Goal: Transaction & Acquisition: Purchase product/service

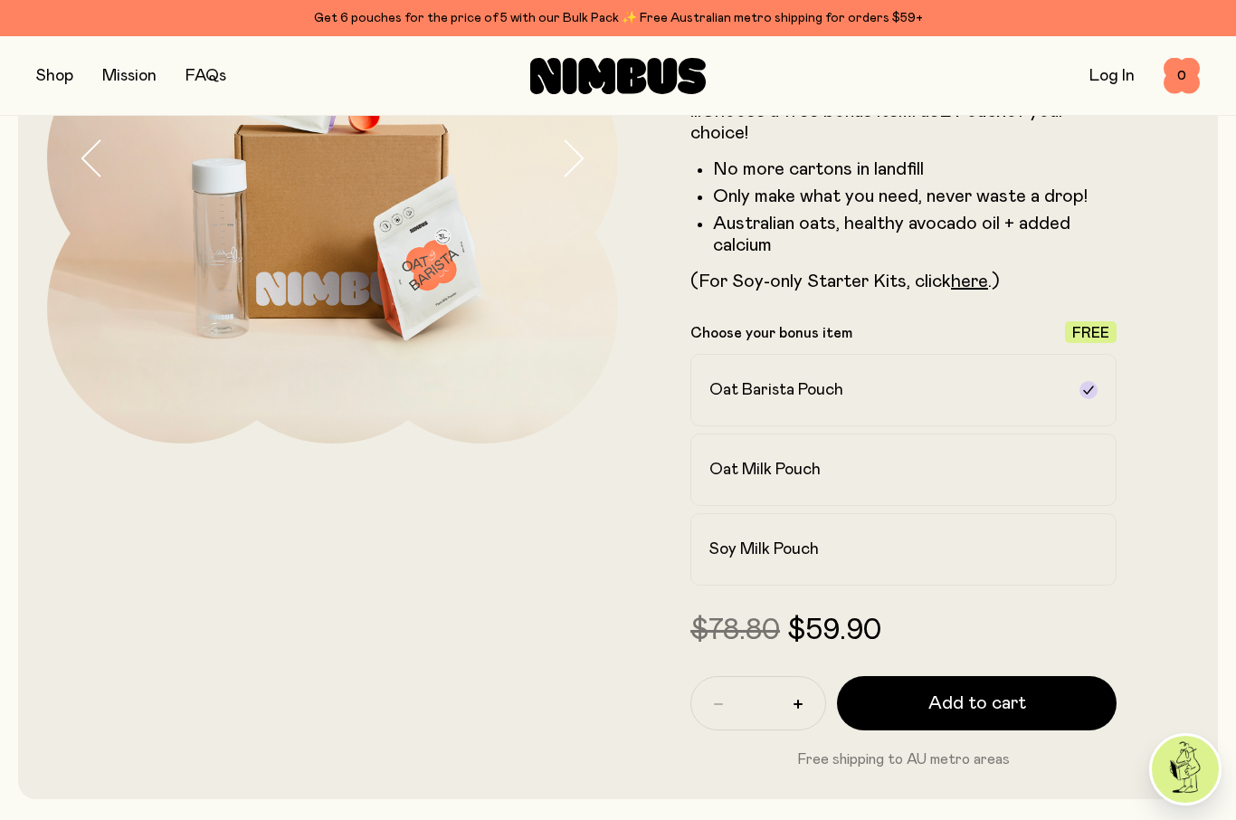
scroll to position [323, 0]
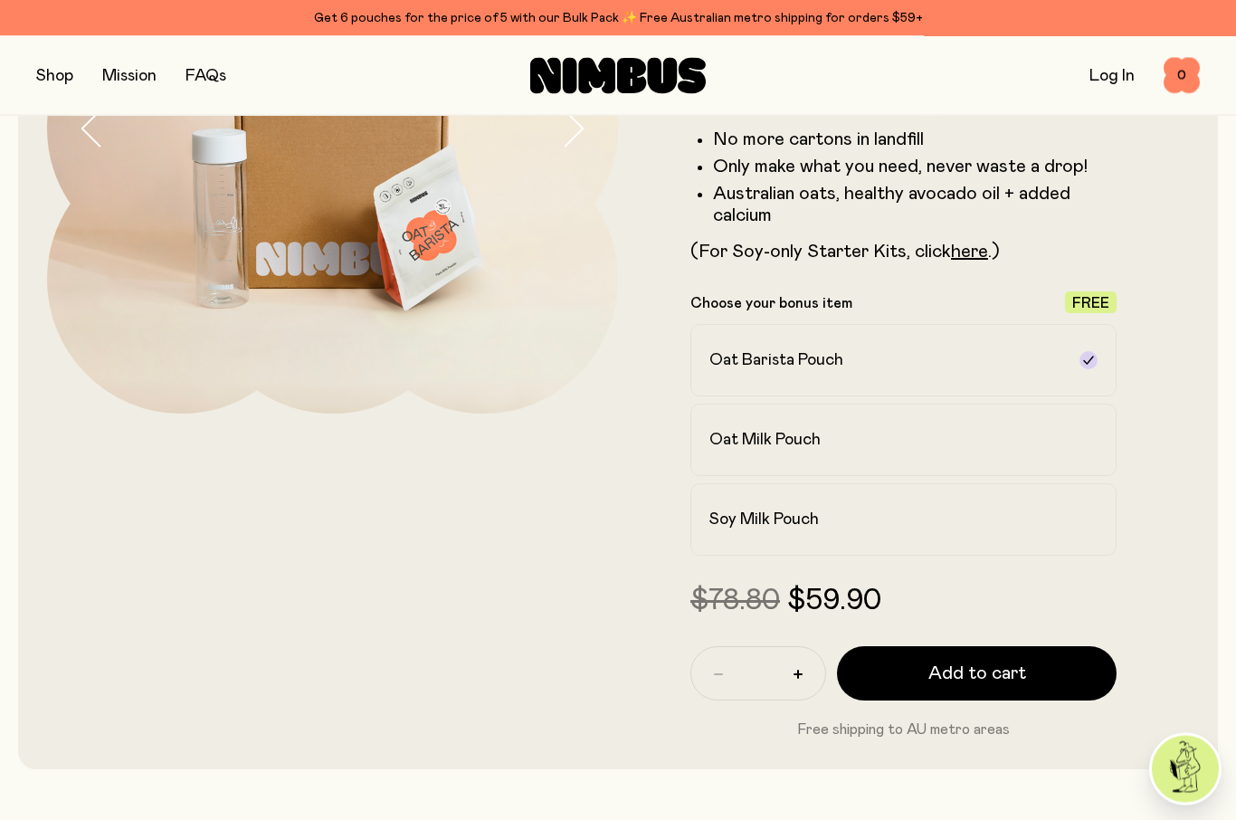
click at [1089, 519] on icon at bounding box center [1089, 520] width 14 height 14
click at [1049, 666] on button "Add to cart" at bounding box center [977, 673] width 280 height 54
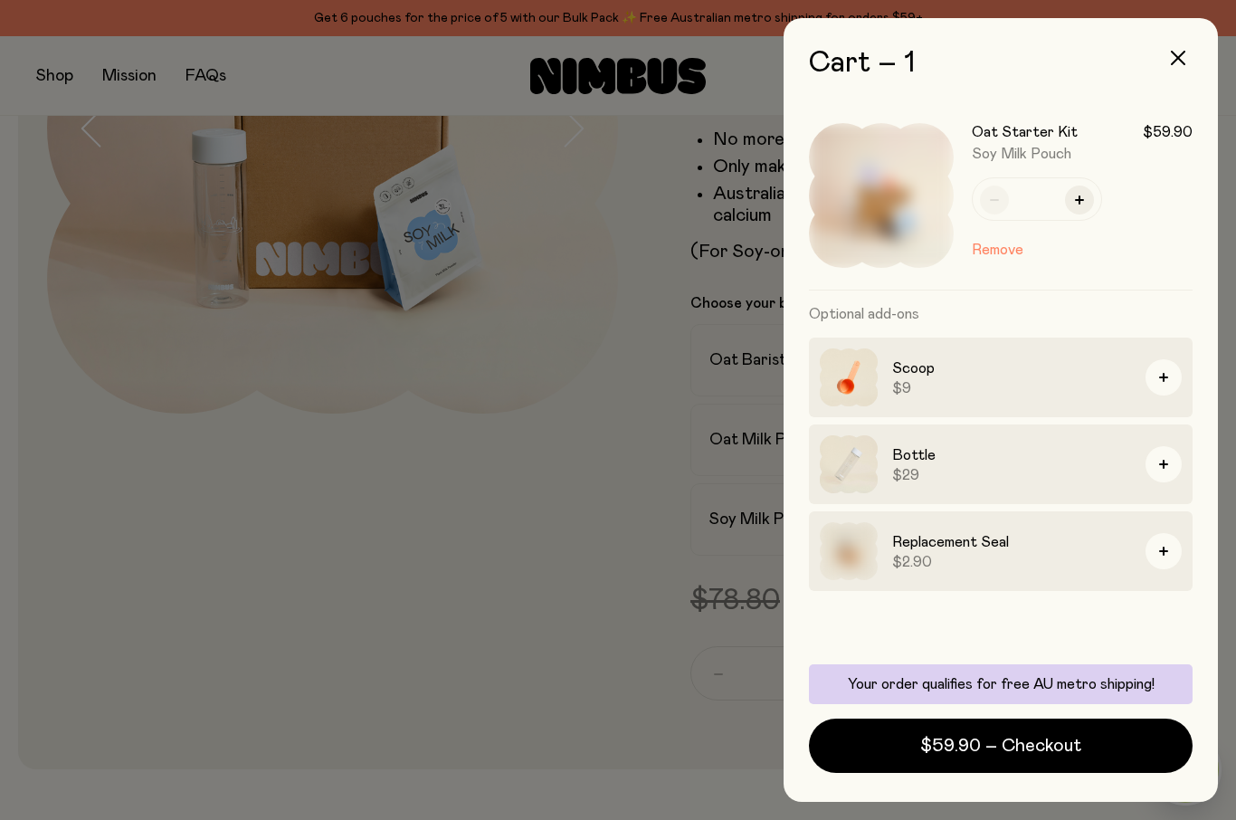
scroll to position [0, 0]
click at [571, 676] on div at bounding box center [618, 410] width 1236 height 820
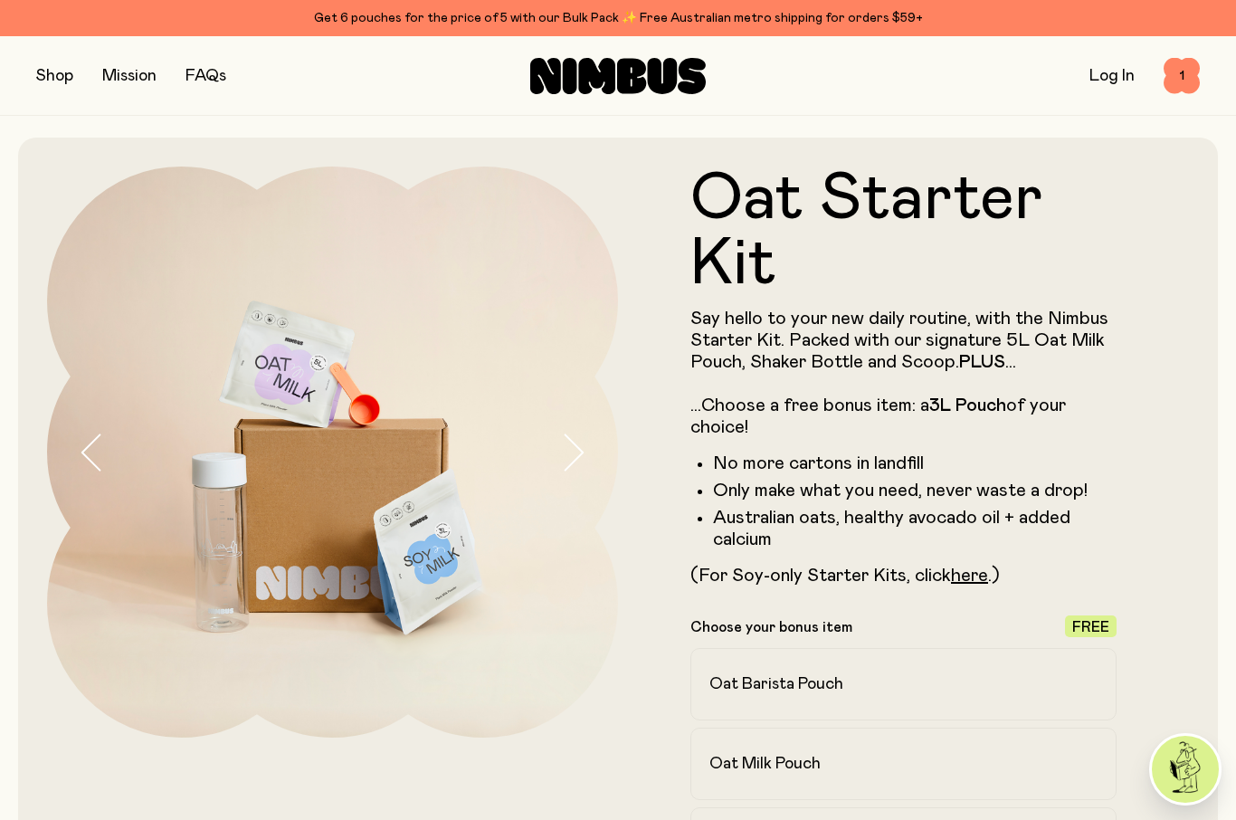
click at [62, 74] on button "button" at bounding box center [54, 75] width 37 height 25
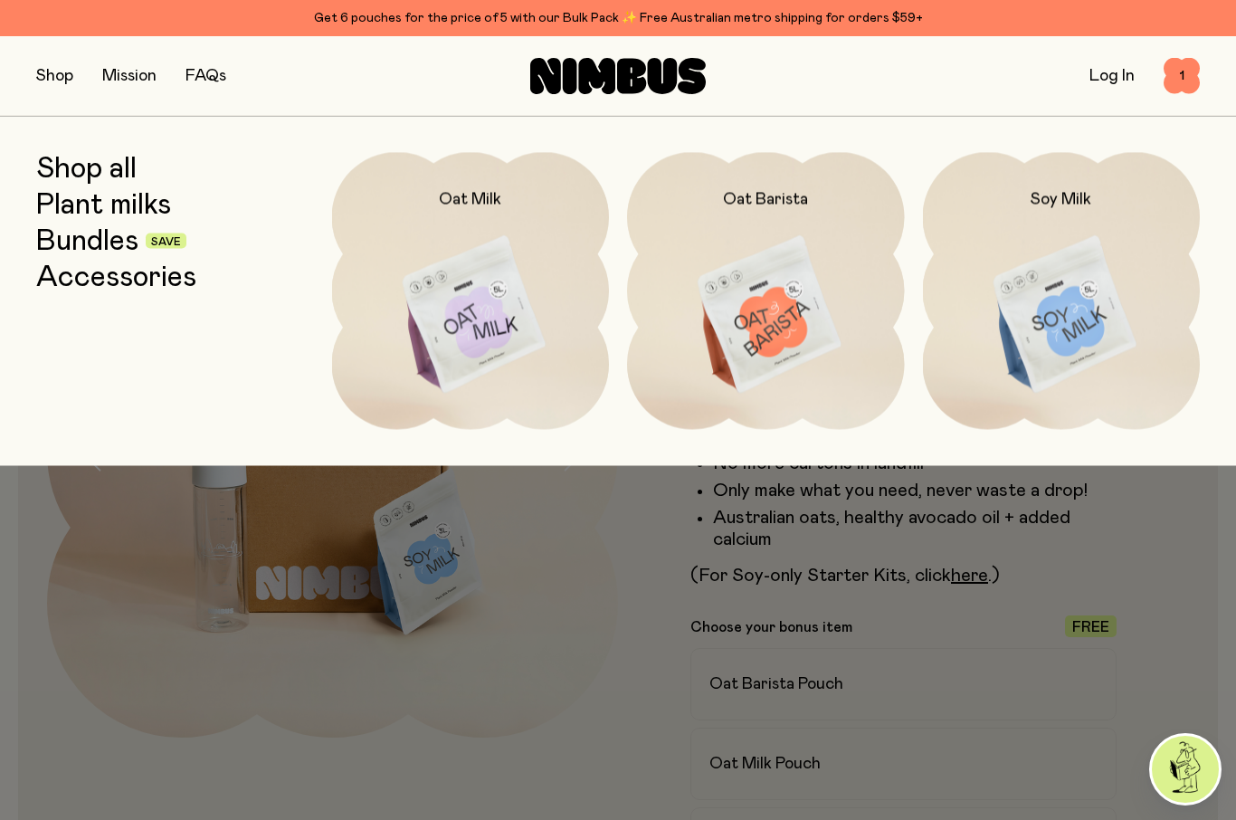
click at [817, 223] on img at bounding box center [766, 315] width 278 height 326
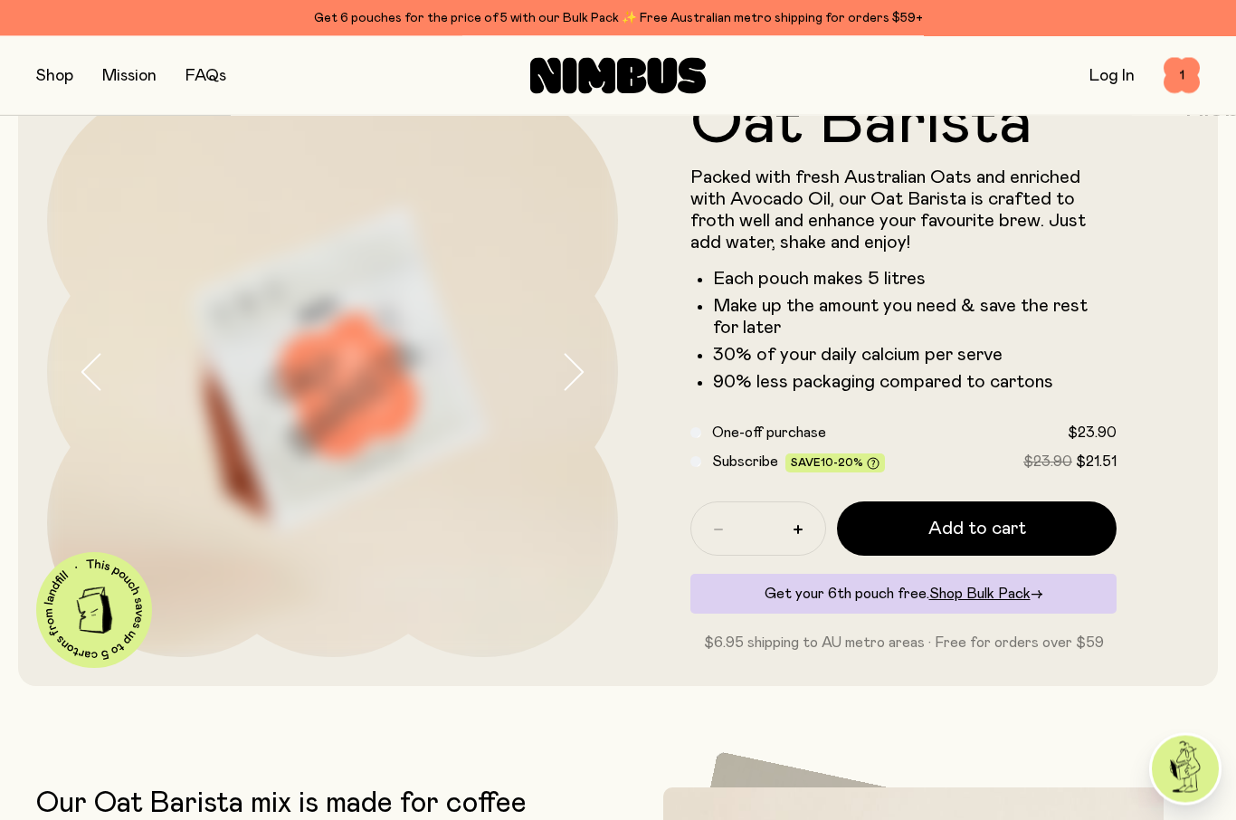
scroll to position [84, 0]
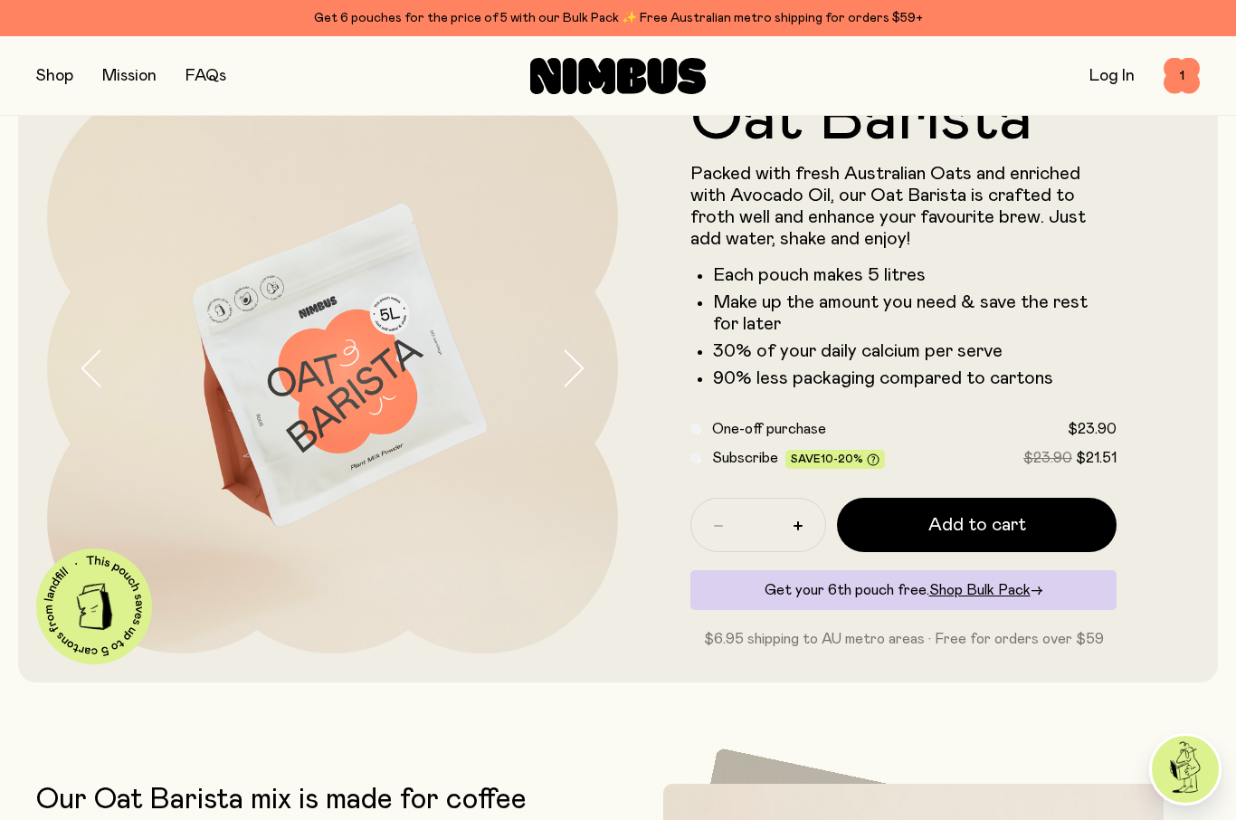
click at [992, 586] on span "Shop Bulk Pack" at bounding box center [979, 590] width 101 height 14
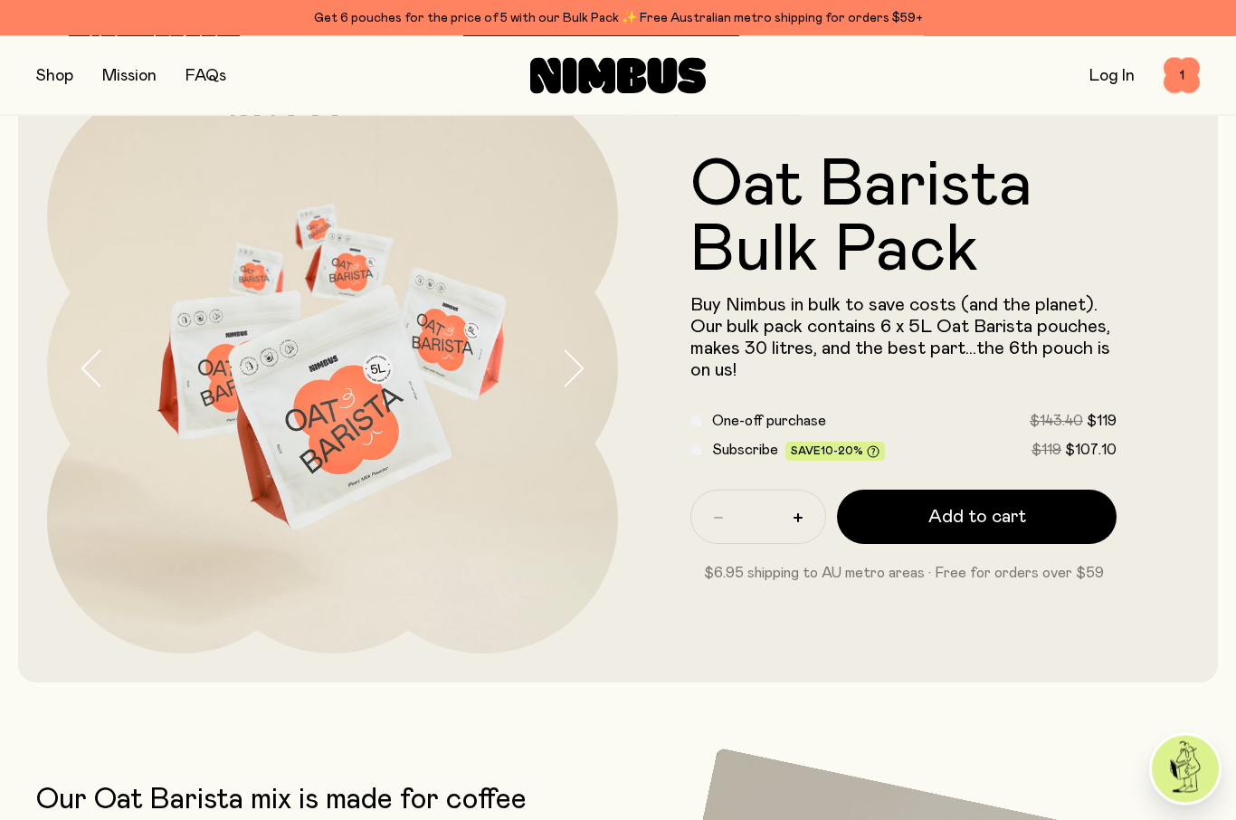
scroll to position [84, 0]
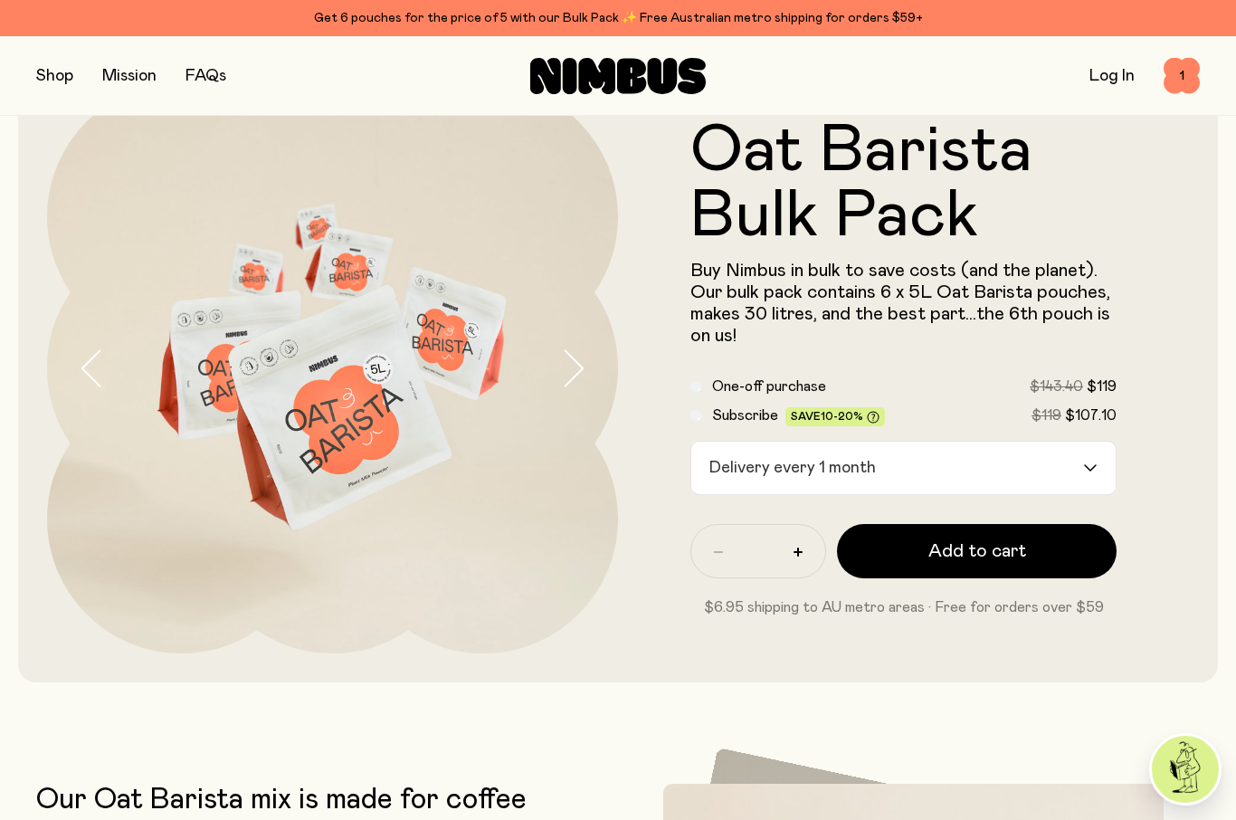
click at [1079, 456] on input "Search for option" at bounding box center [981, 468] width 199 height 52
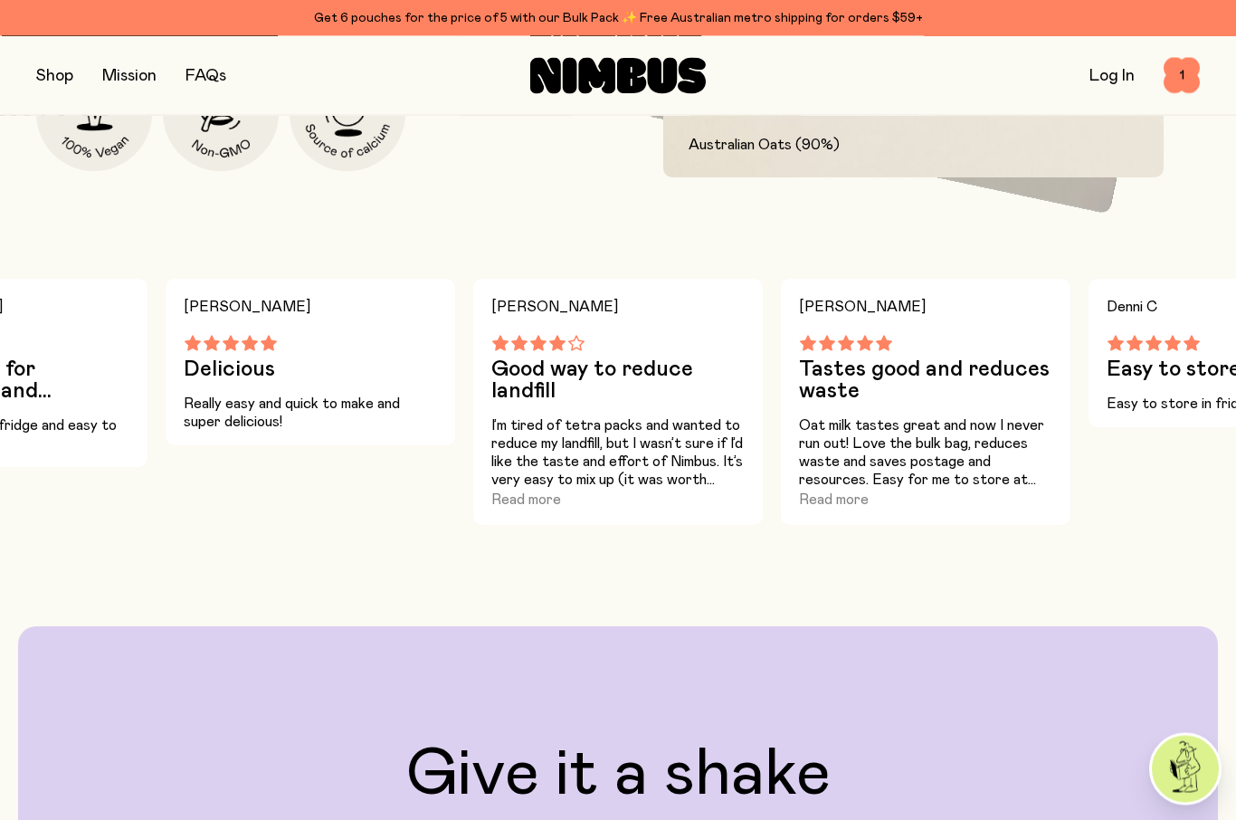
scroll to position [1066, 0]
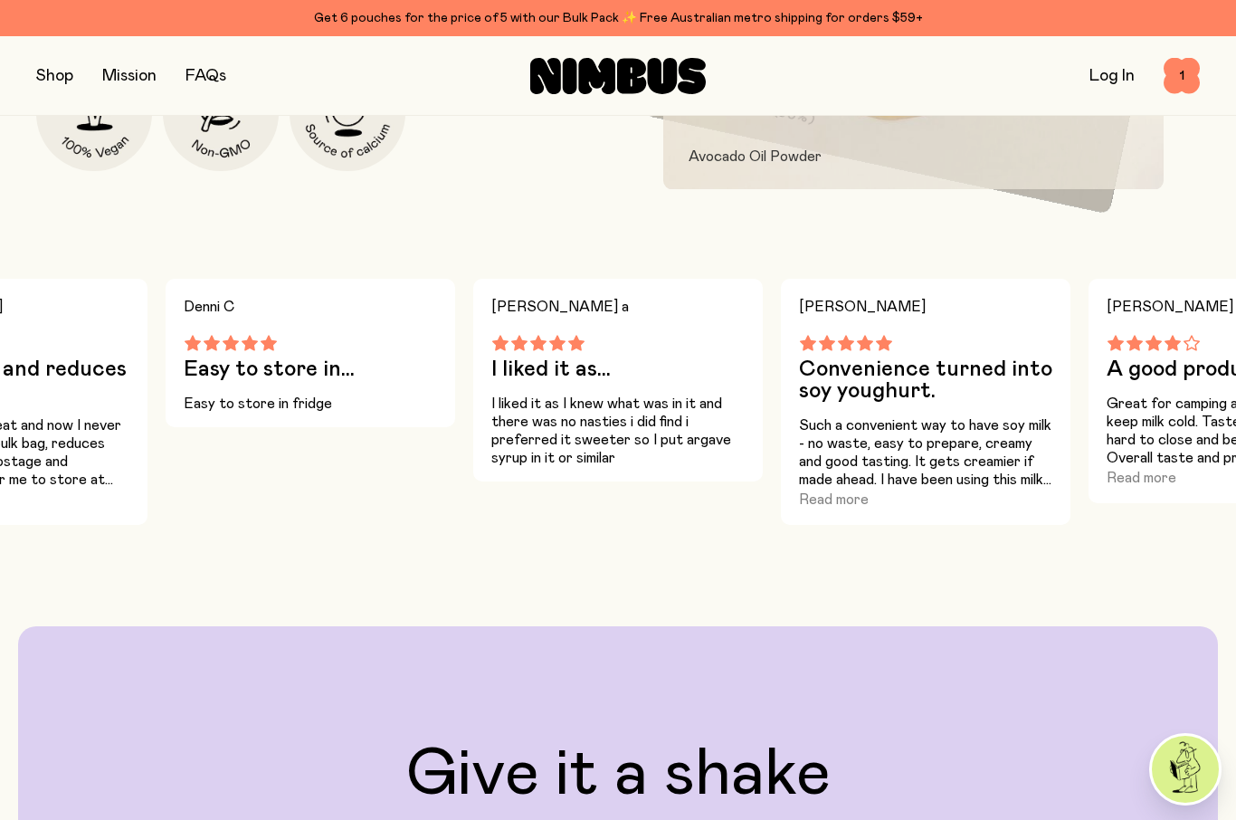
click at [852, 491] on button "Read more" at bounding box center [834, 500] width 70 height 22
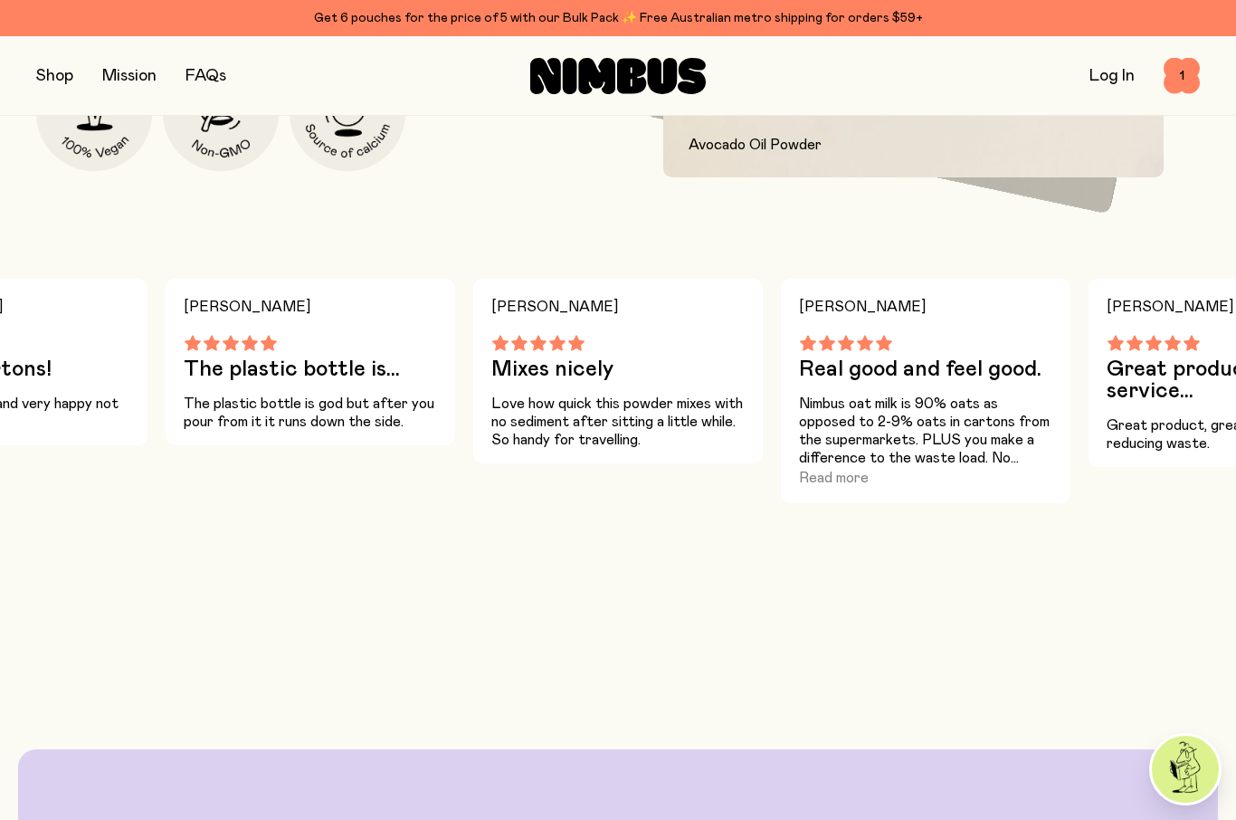
click at [844, 476] on button "Read more" at bounding box center [834, 478] width 70 height 22
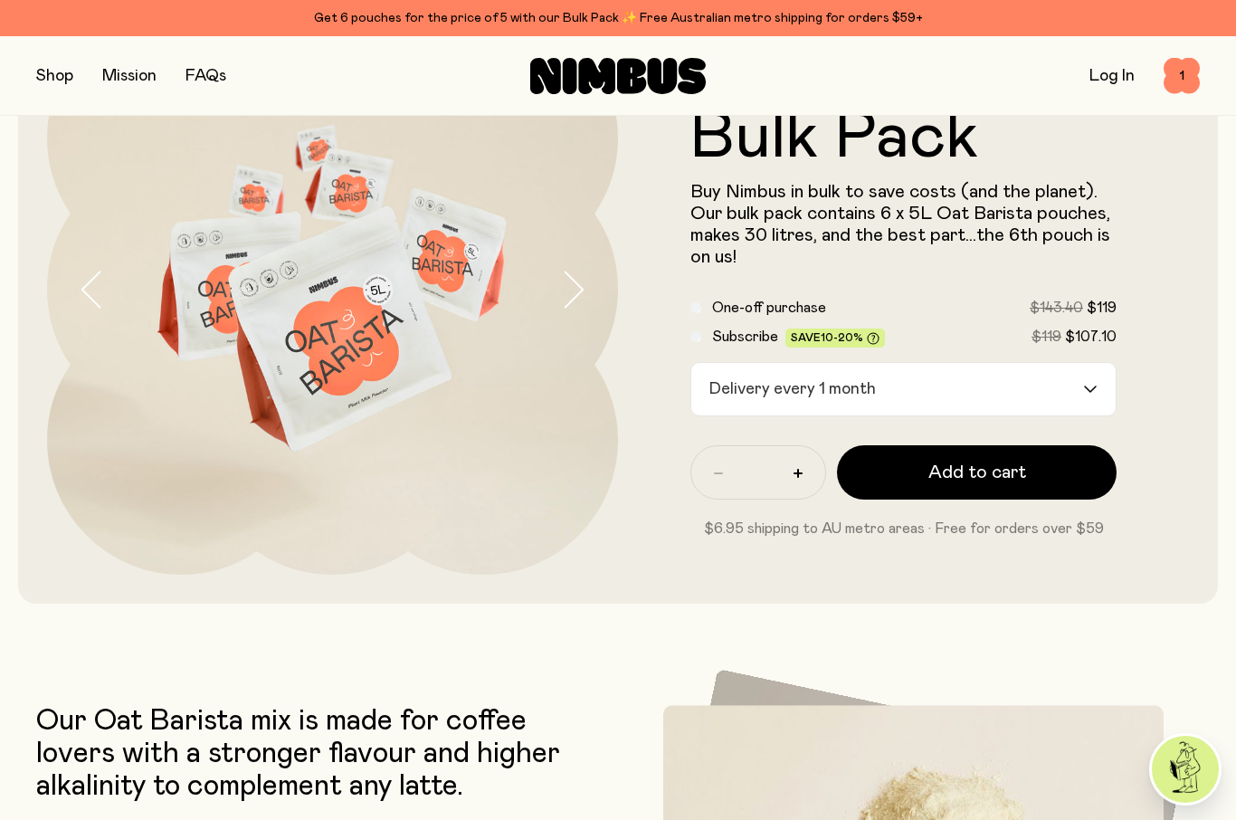
scroll to position [162, 0]
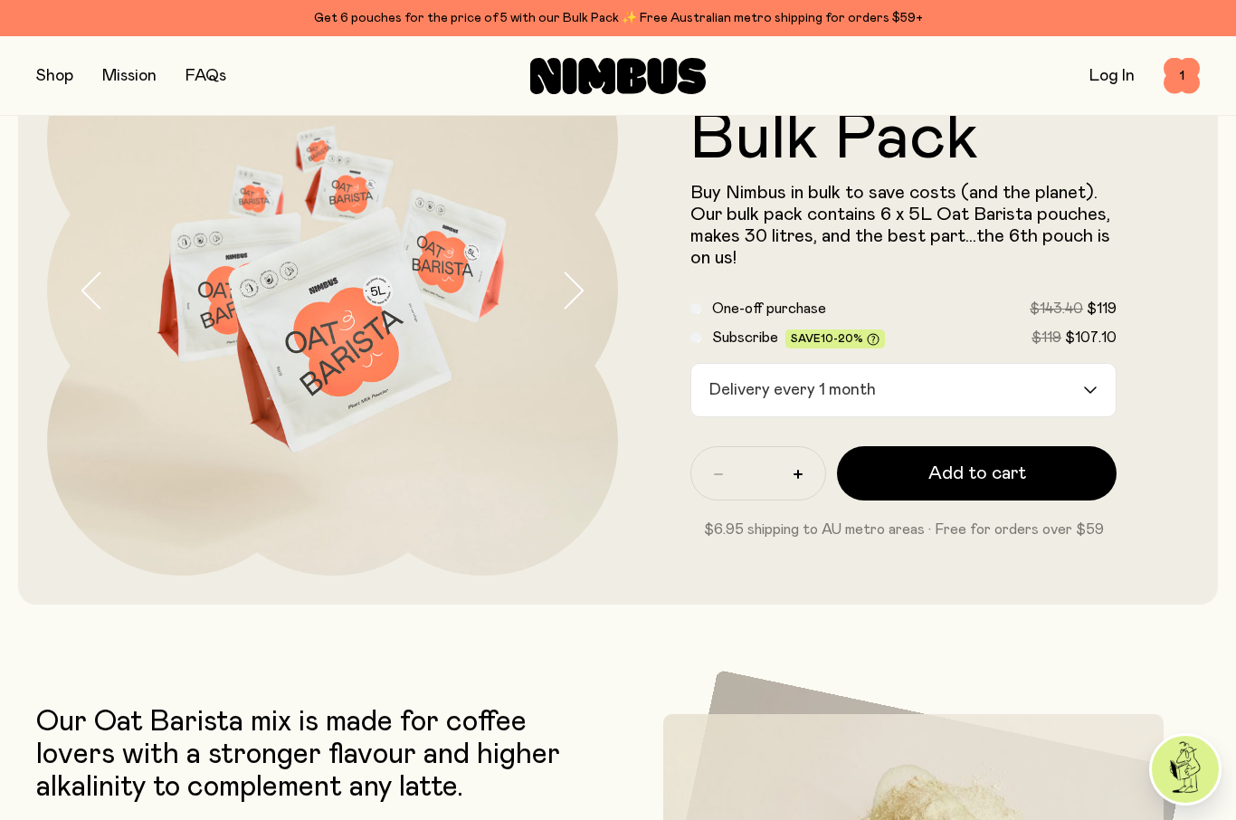
click at [1077, 381] on input "Search for option" at bounding box center [981, 390] width 199 height 52
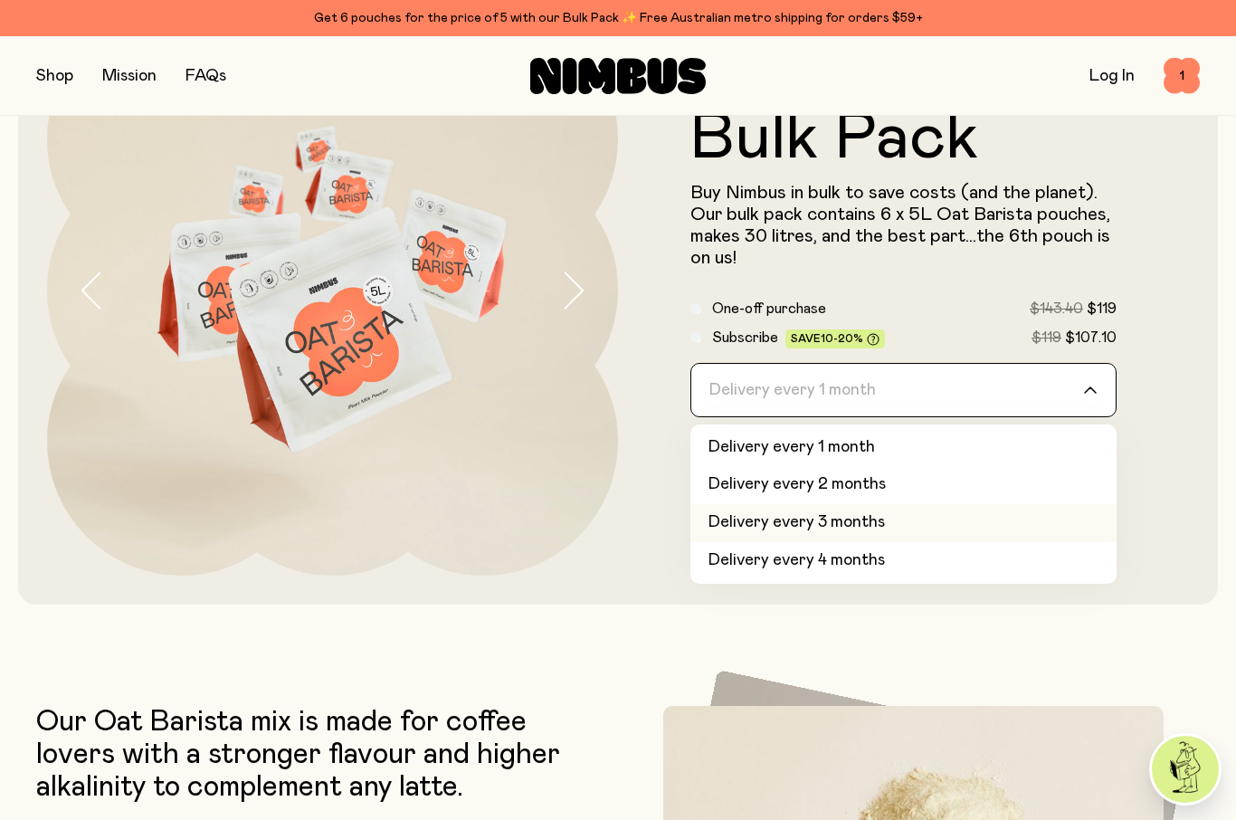
click at [1034, 517] on li "Delivery every 3 months" at bounding box center [904, 523] width 426 height 38
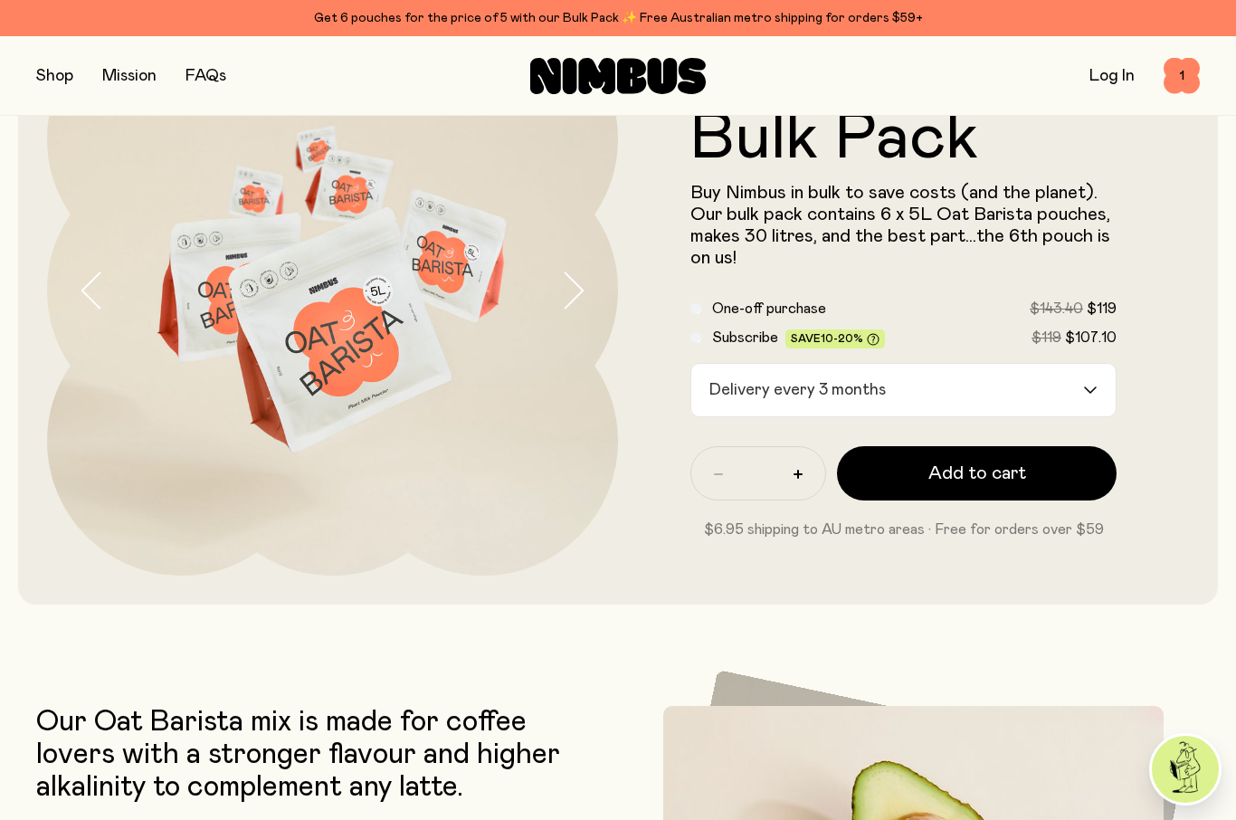
click at [1055, 470] on button "Add to cart" at bounding box center [977, 473] width 280 height 54
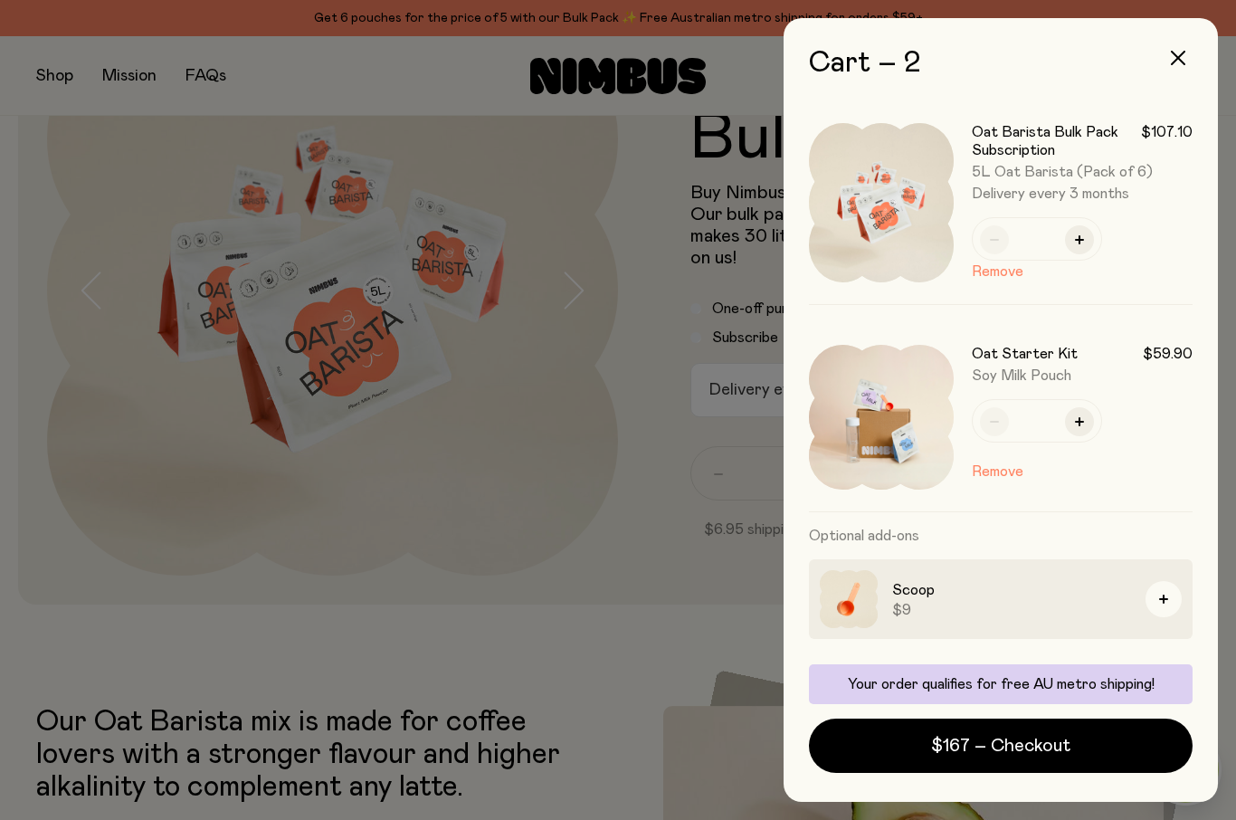
click at [591, 604] on div at bounding box center [618, 410] width 1236 height 820
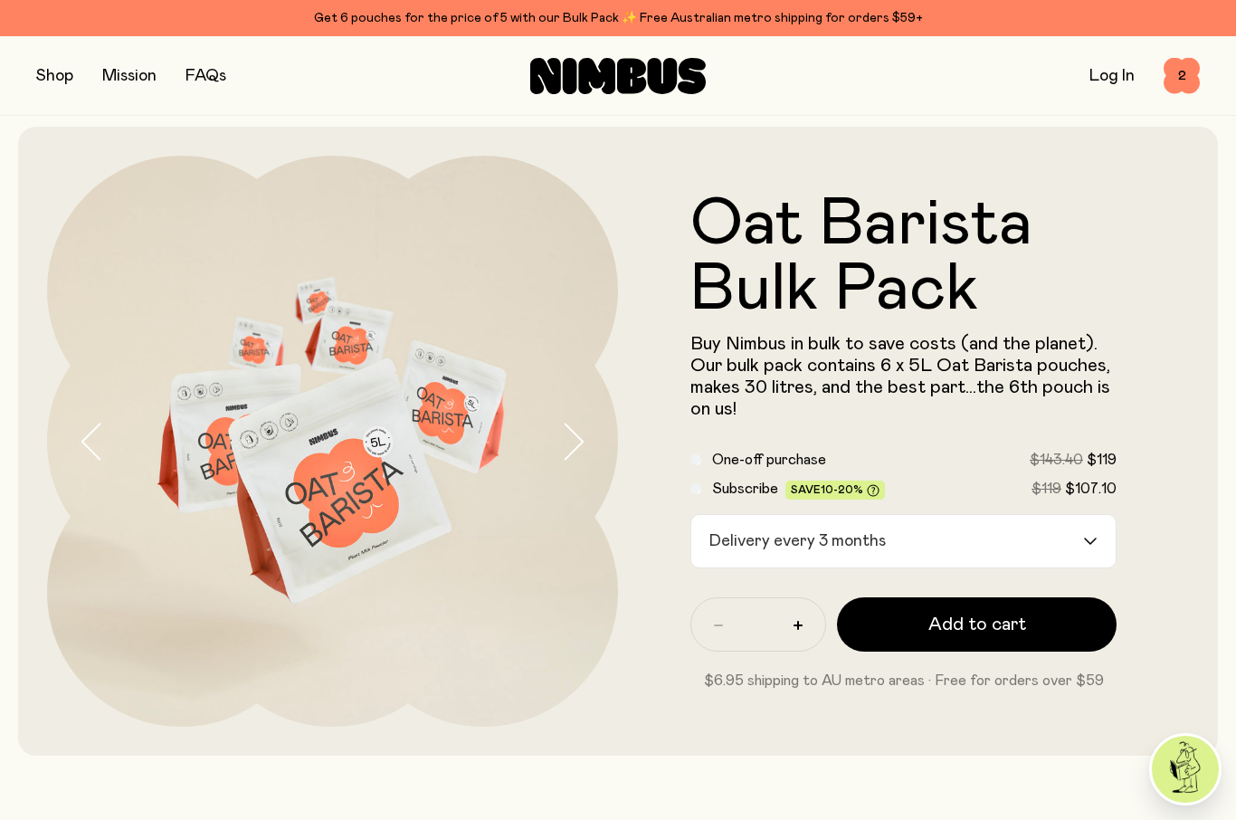
scroll to position [0, 0]
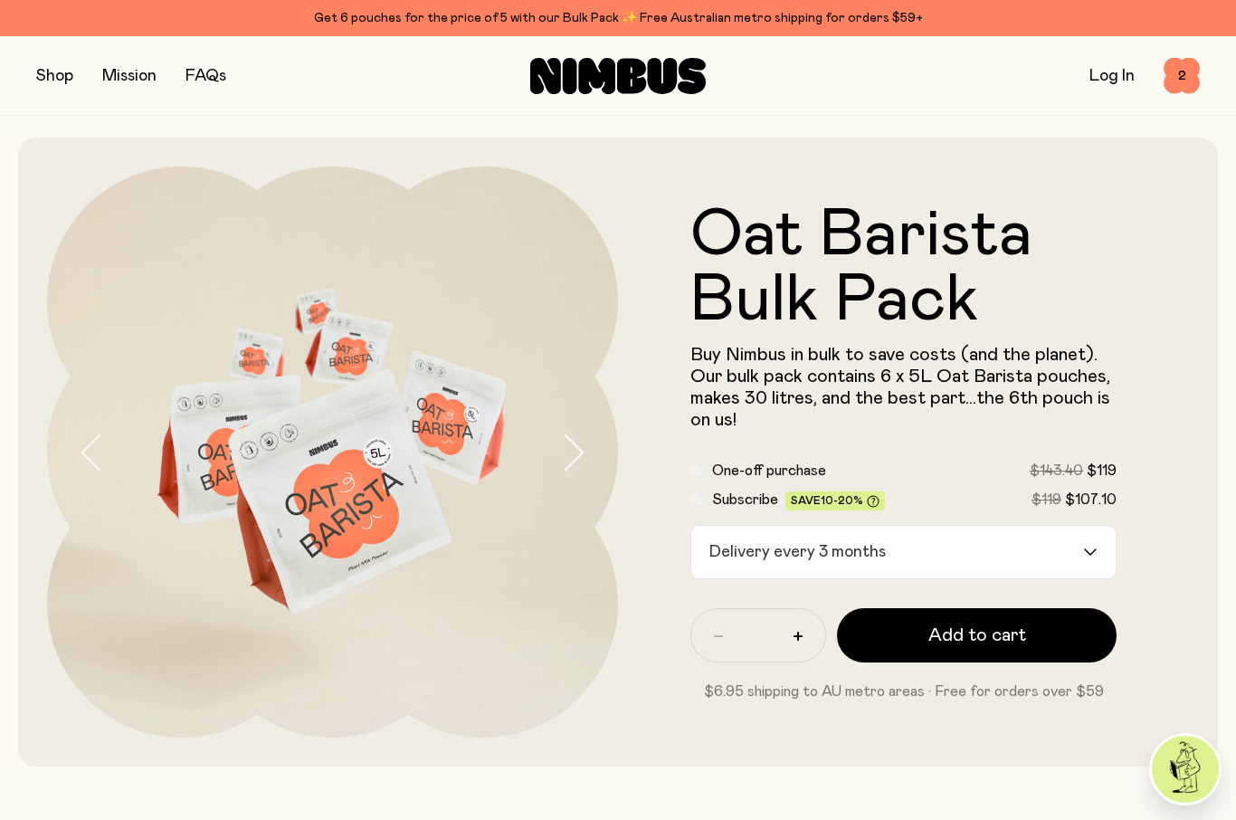
click at [48, 76] on button "button" at bounding box center [54, 75] width 37 height 25
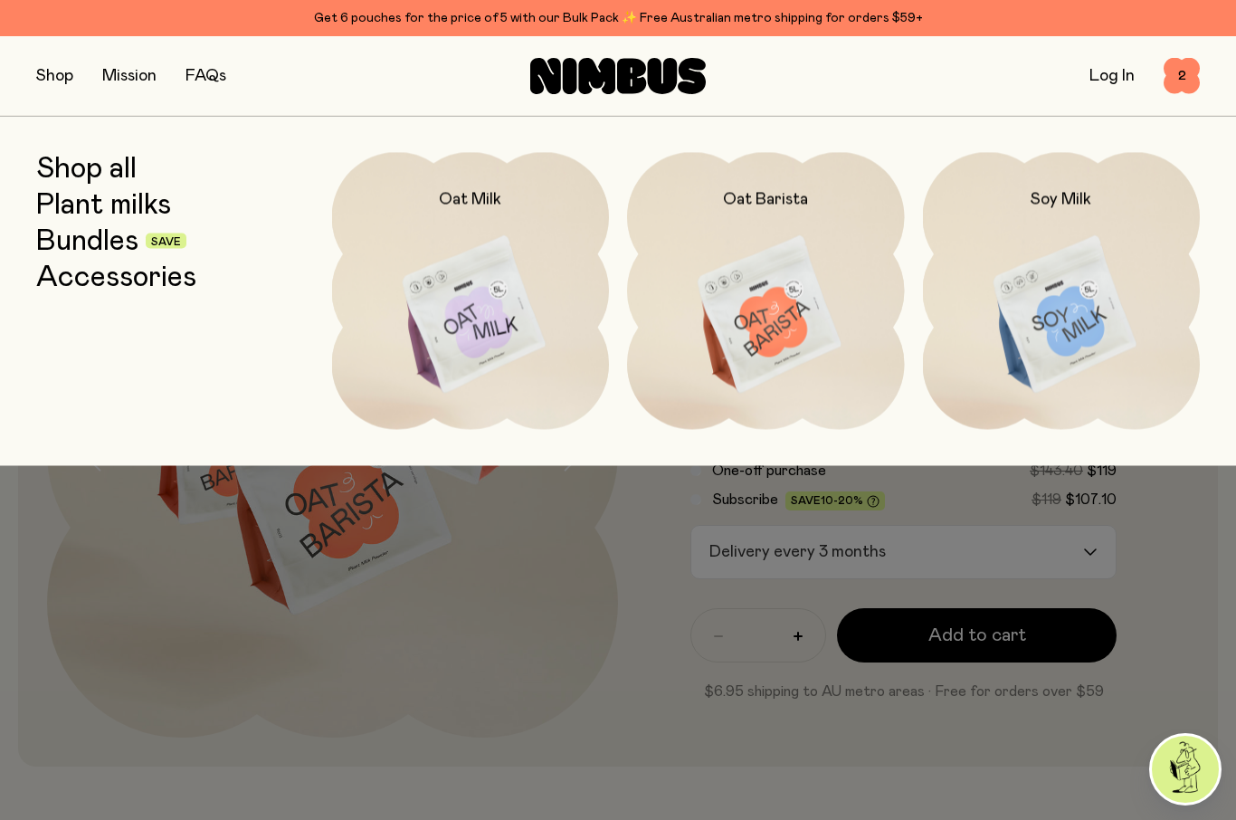
click at [1101, 255] on img at bounding box center [1062, 315] width 278 height 326
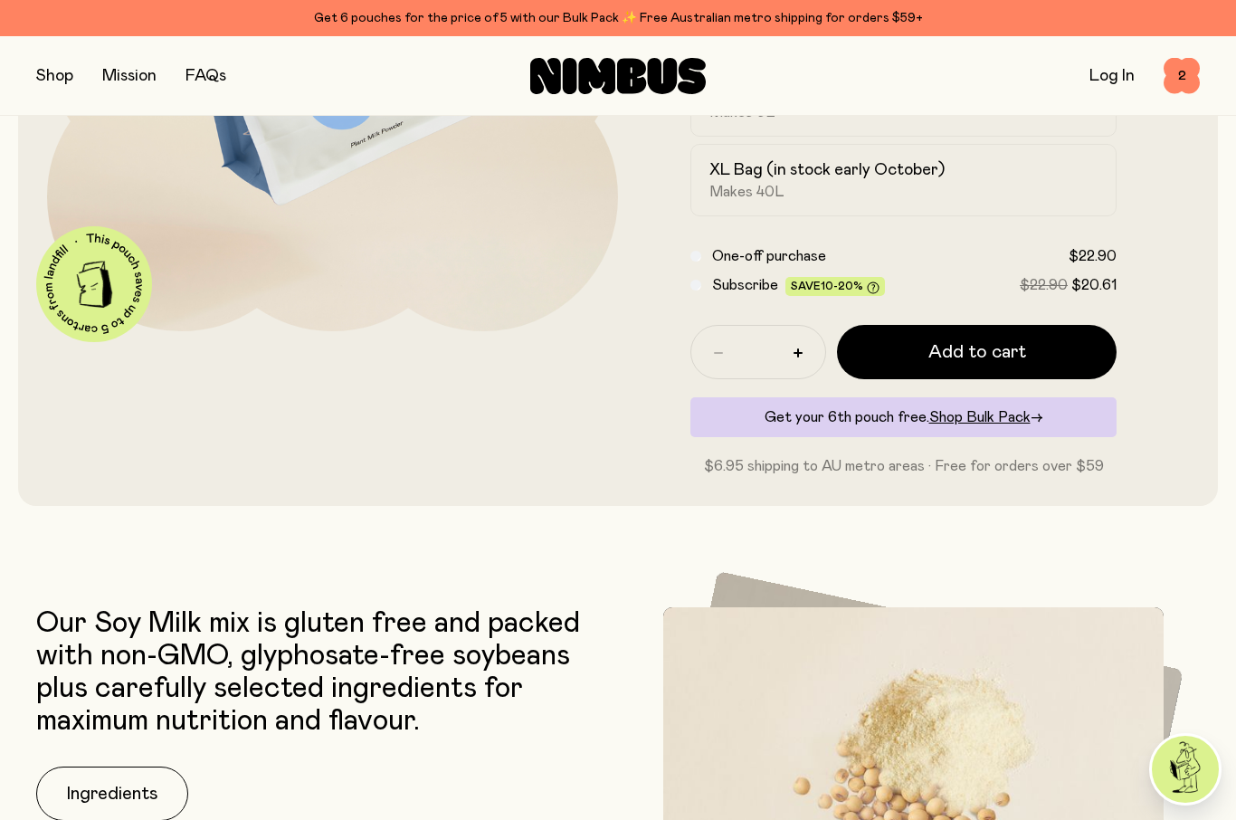
scroll to position [425, 0]
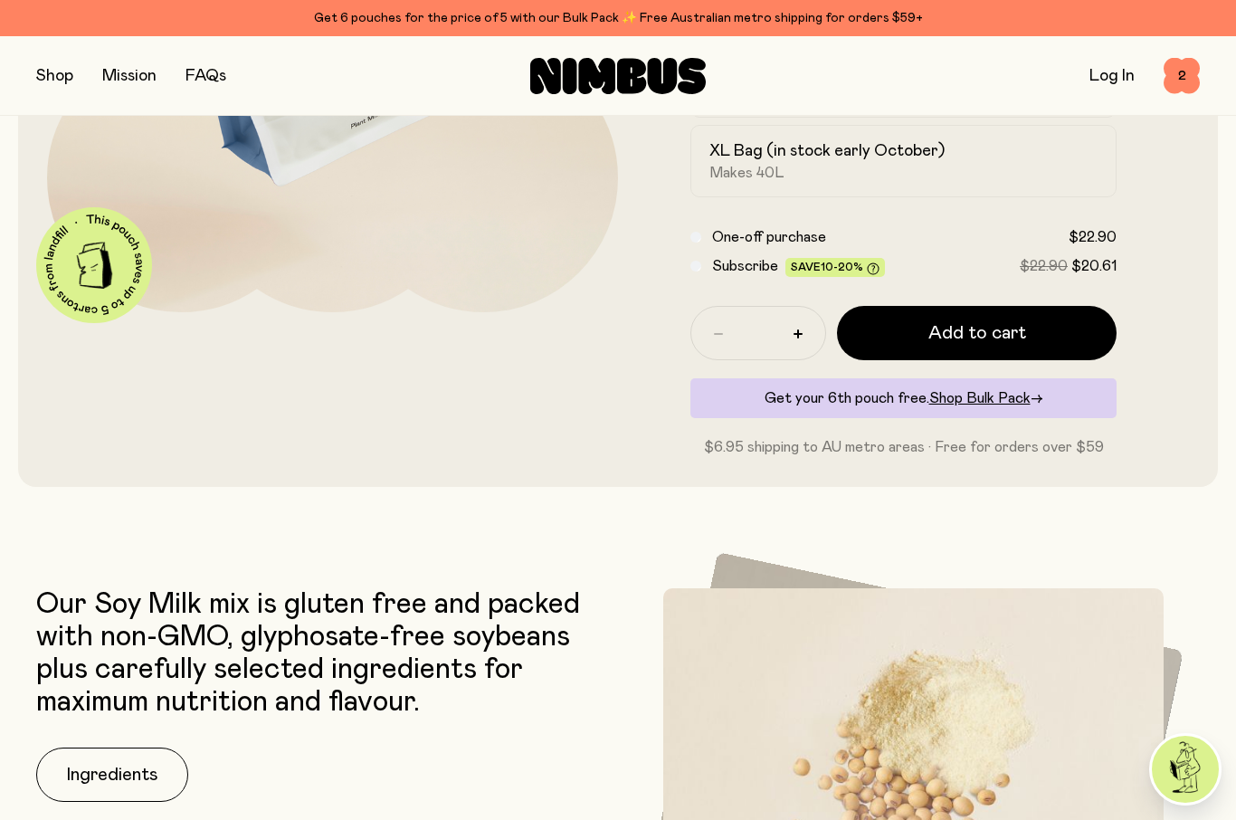
click at [1015, 386] on div "Get your 6th pouch free. Shop Bulk Pack →" at bounding box center [904, 398] width 426 height 40
click at [996, 395] on span "Shop Bulk Pack" at bounding box center [979, 398] width 101 height 14
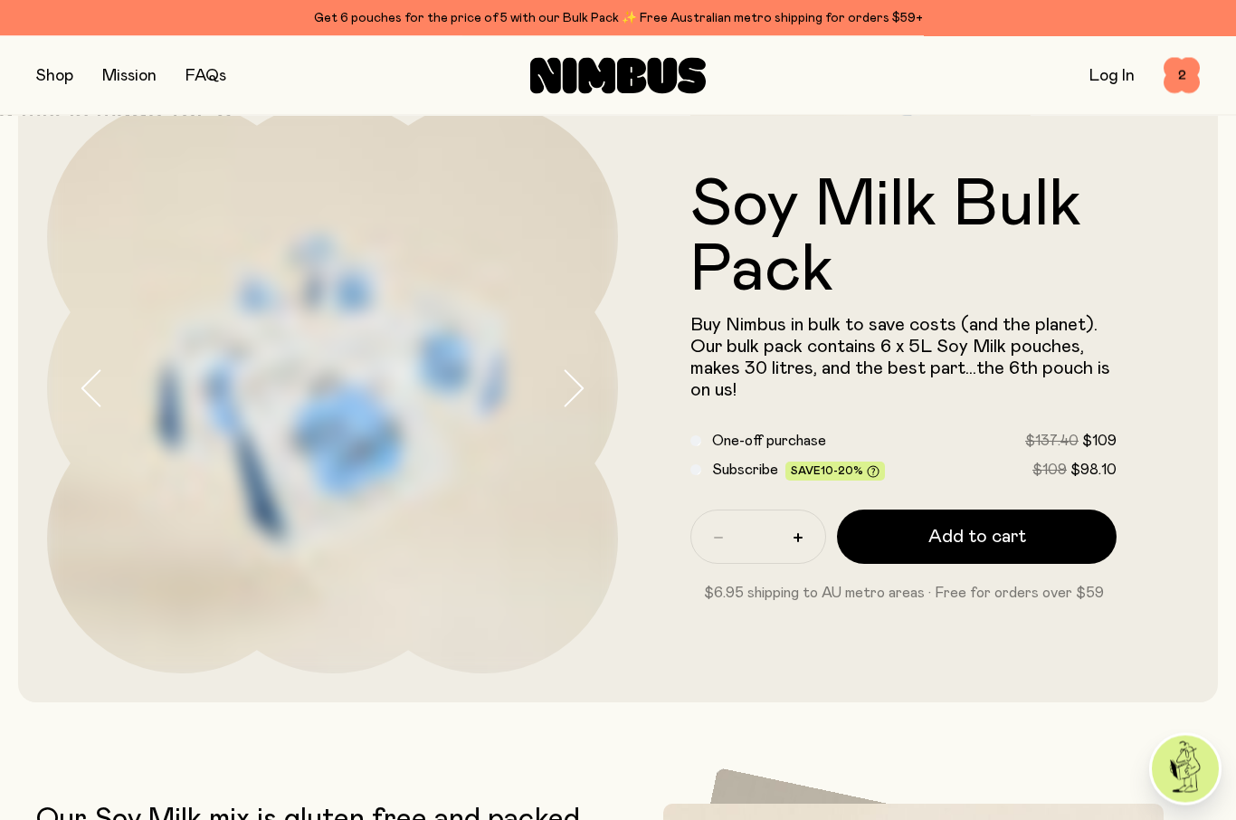
scroll to position [64, 0]
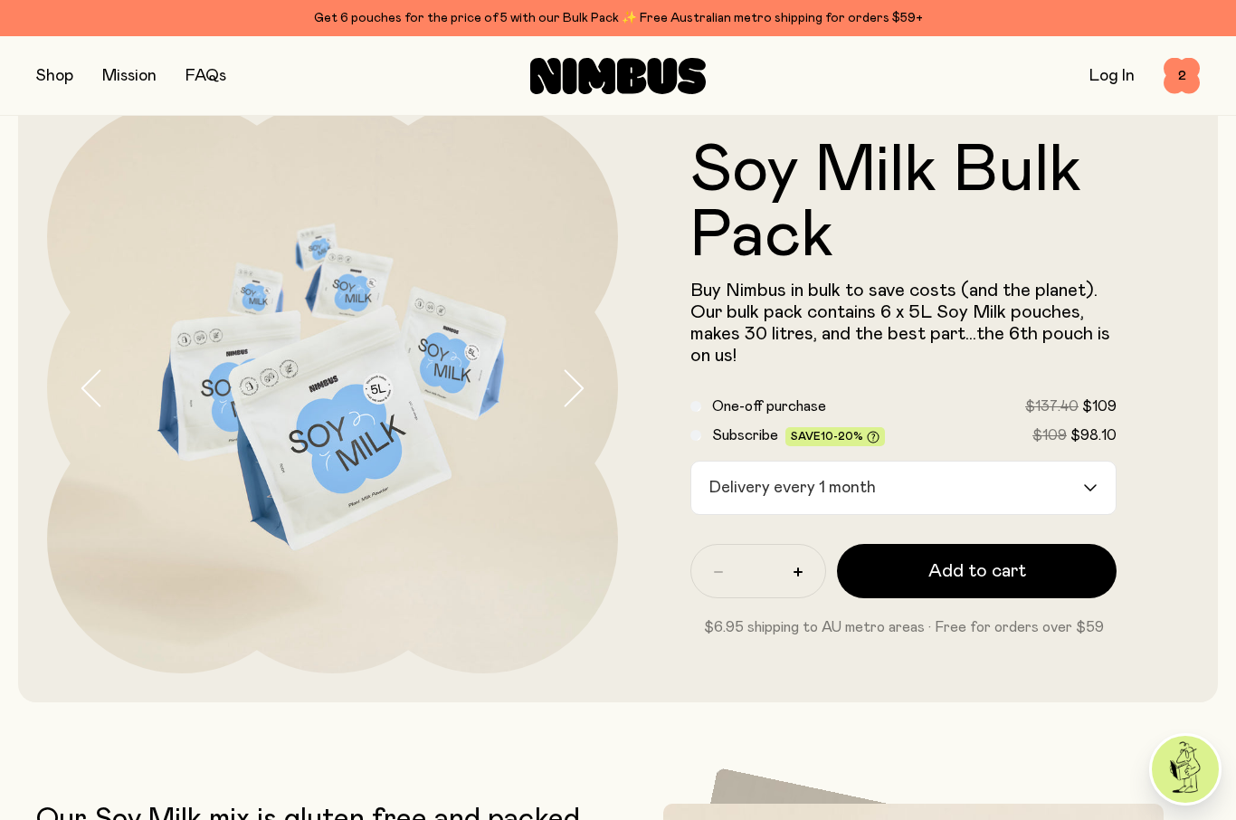
click at [1077, 482] on input "Search for option" at bounding box center [981, 488] width 199 height 52
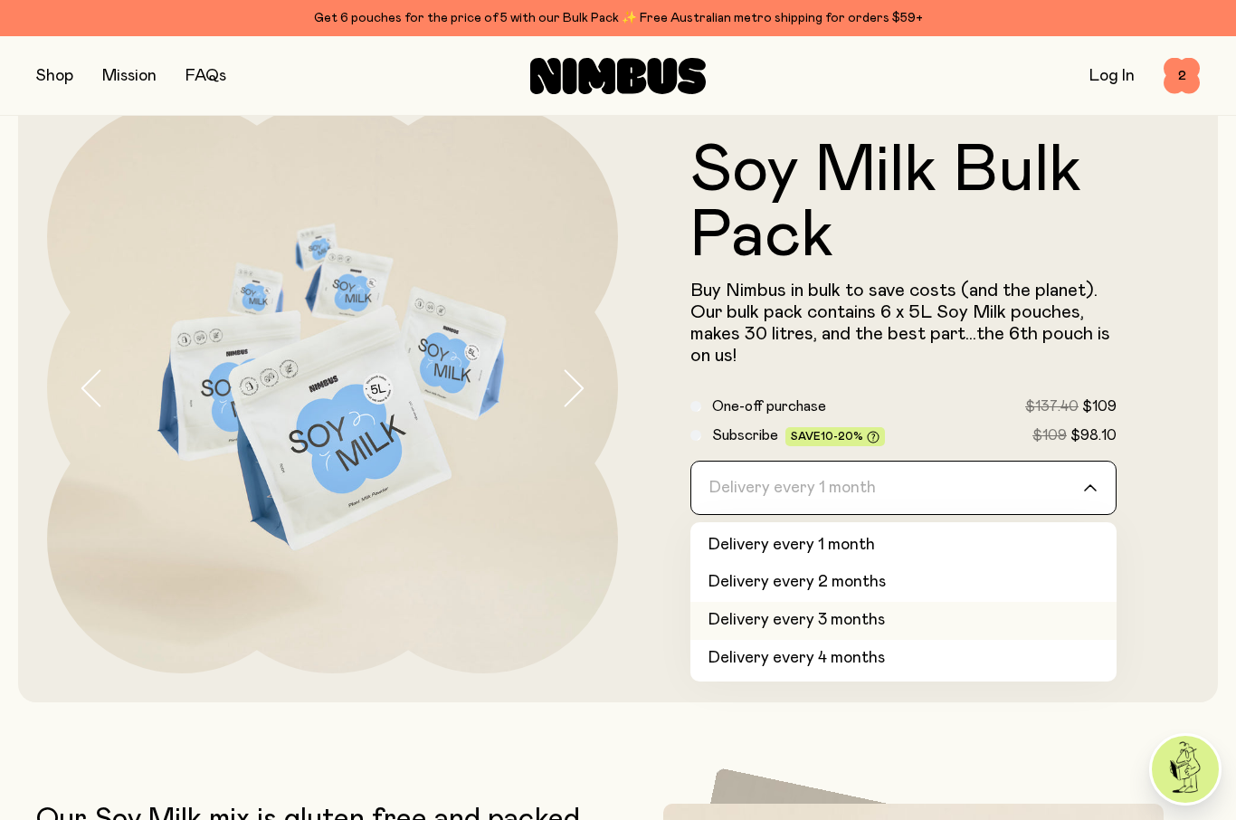
click at [1033, 618] on li "Delivery every 3 months" at bounding box center [904, 621] width 426 height 38
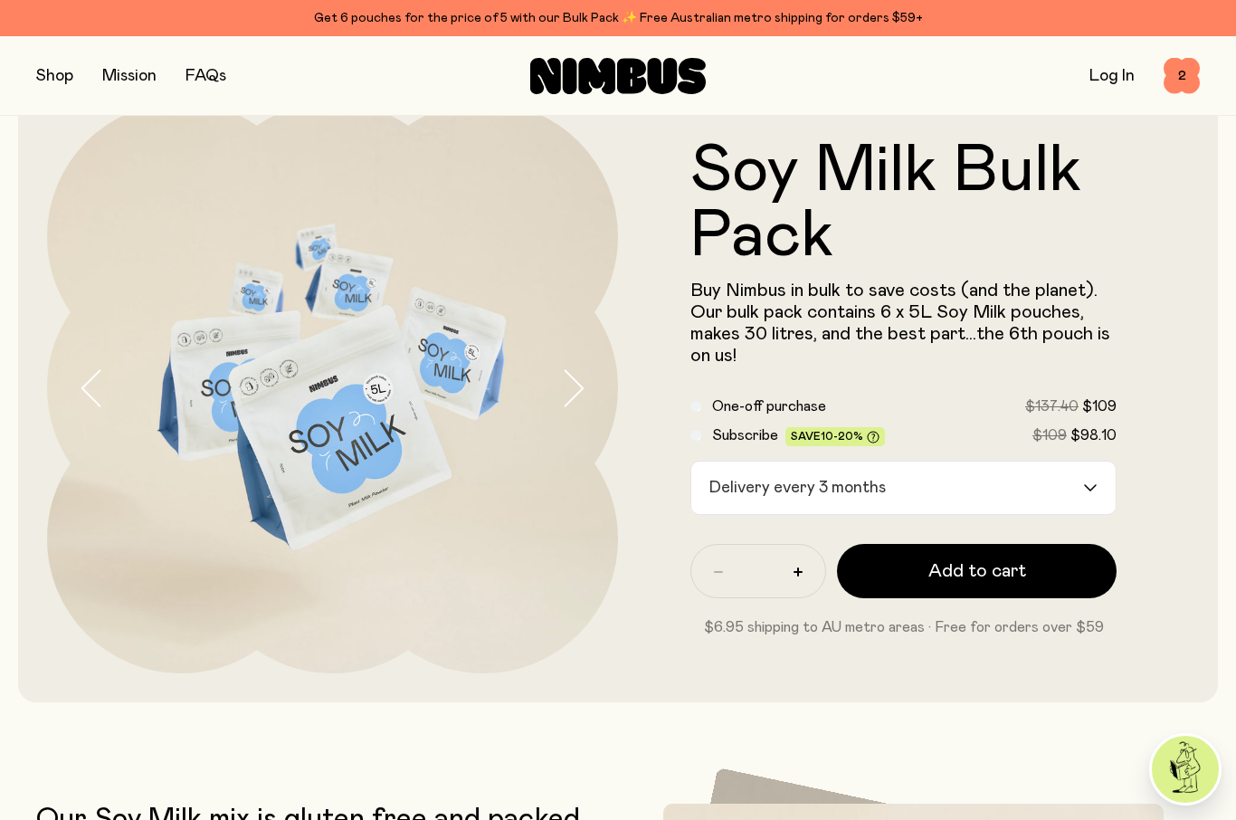
click at [1059, 572] on button "Add to cart" at bounding box center [977, 571] width 280 height 54
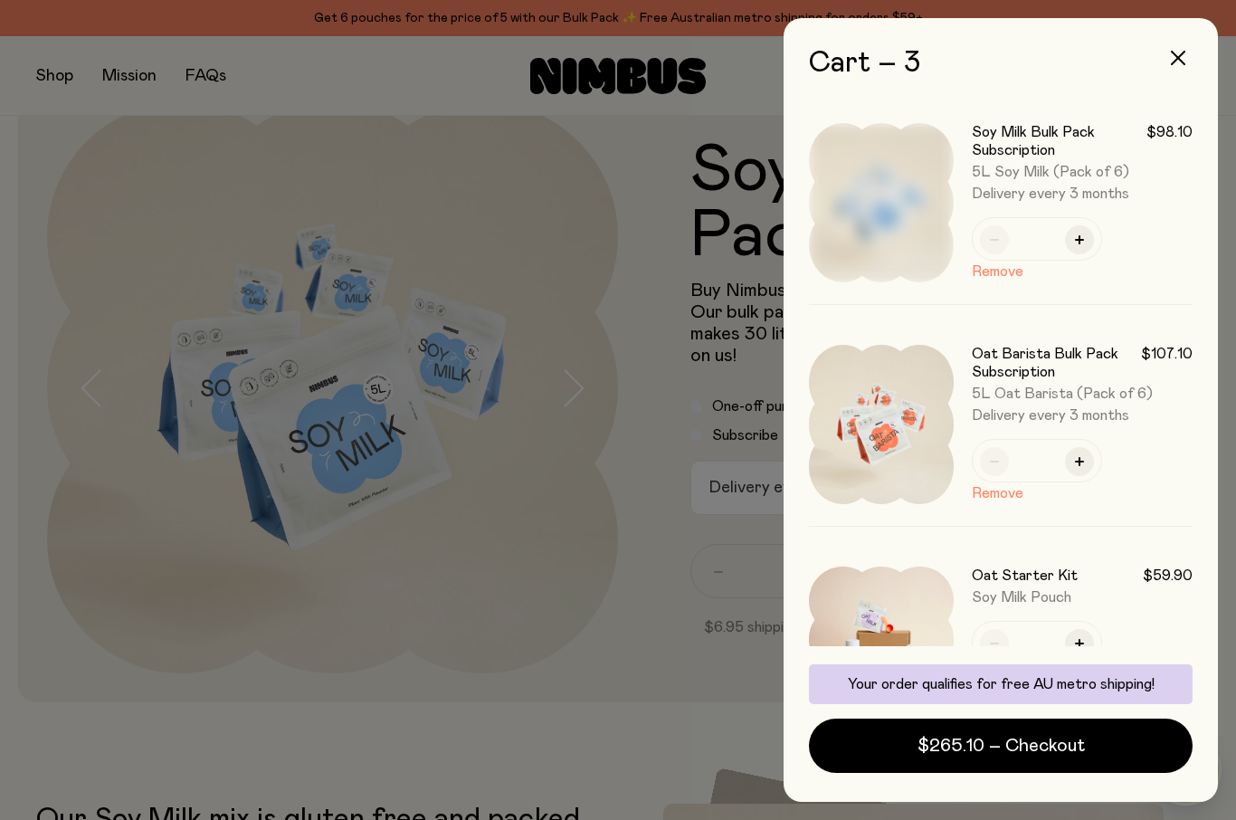
scroll to position [0, 0]
click at [660, 580] on div at bounding box center [618, 410] width 1236 height 820
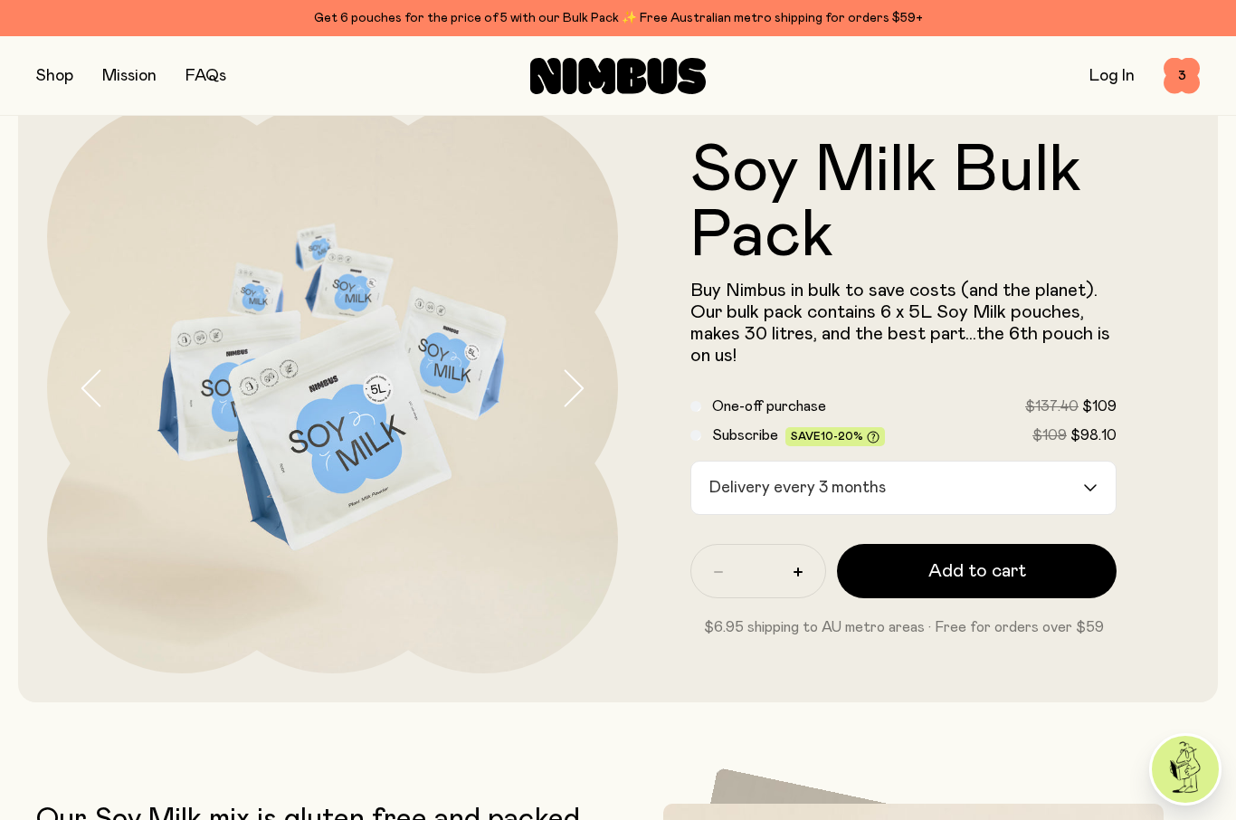
click at [1181, 77] on span "3" at bounding box center [1182, 76] width 36 height 36
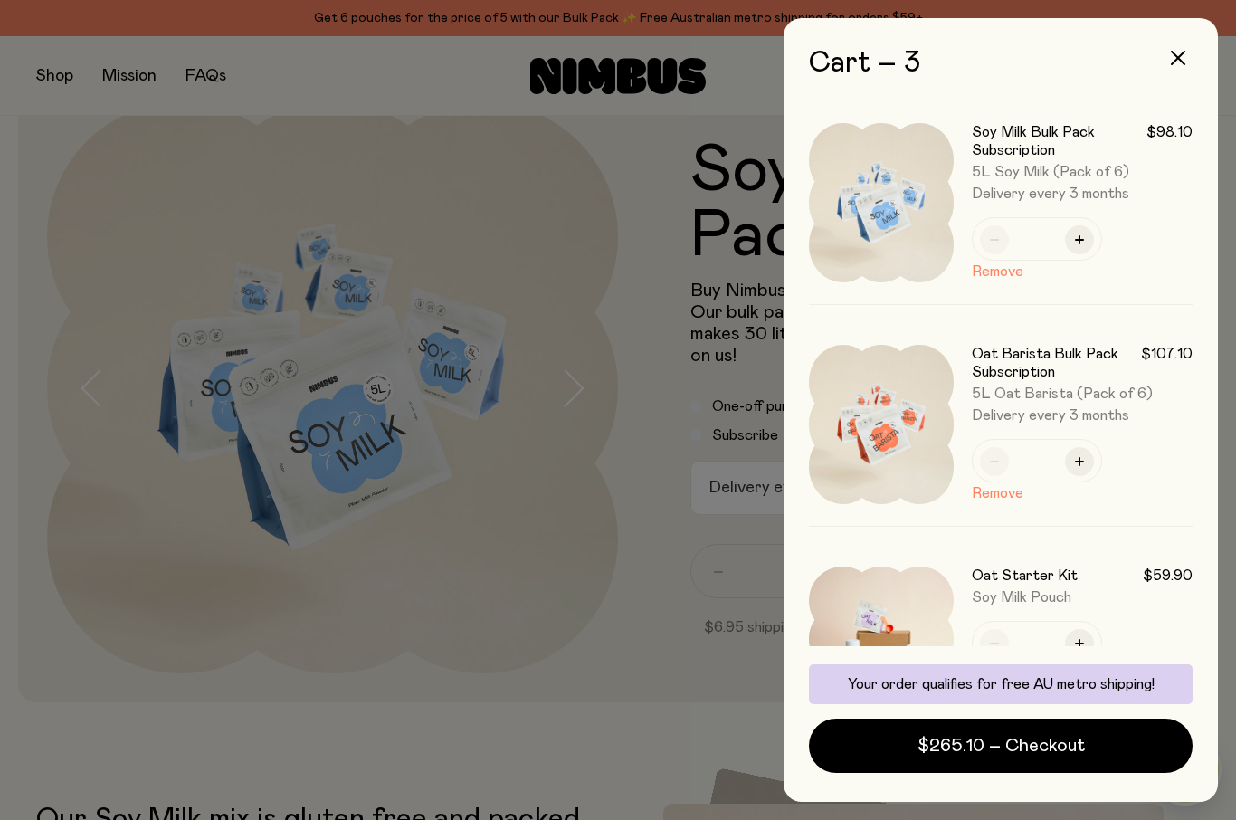
click at [1032, 572] on h3 "Oat Starter Kit" at bounding box center [1025, 576] width 106 height 18
click at [653, 600] on div at bounding box center [618, 410] width 1236 height 820
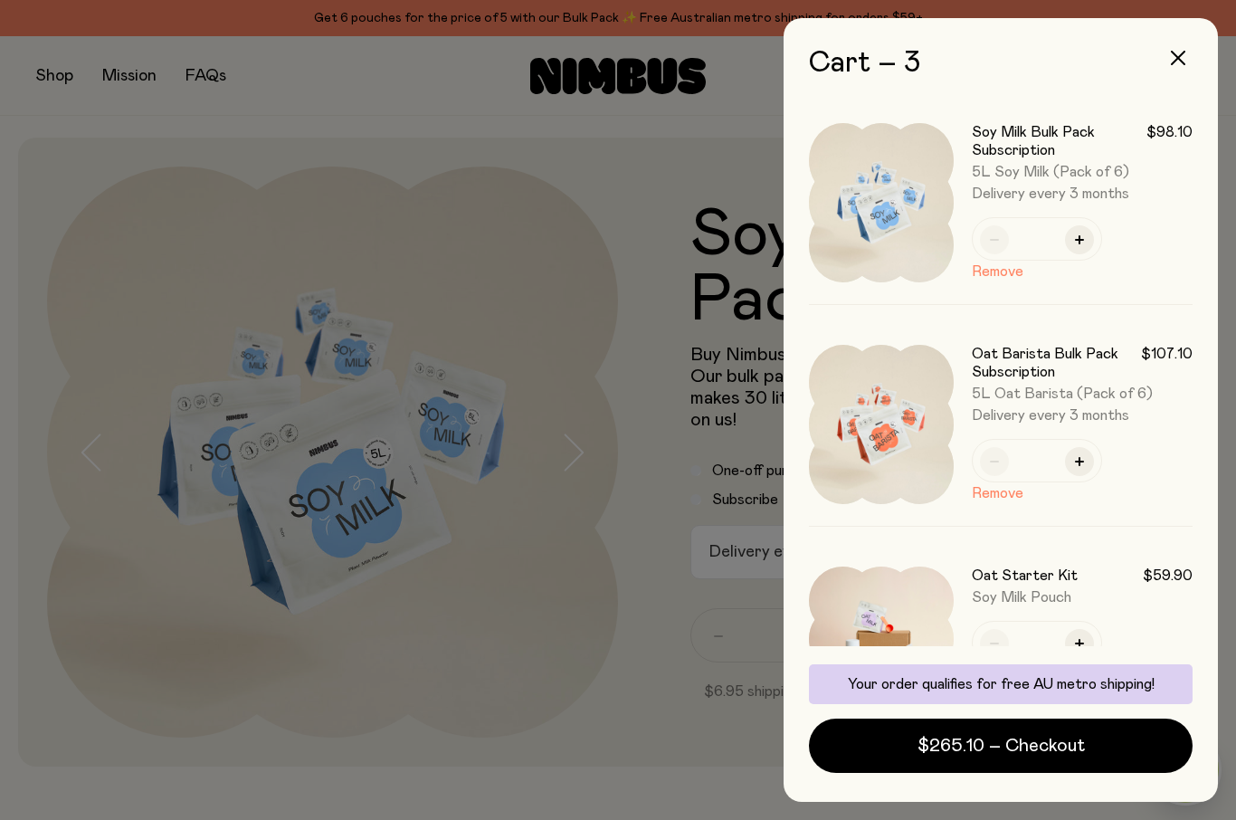
scroll to position [64, 0]
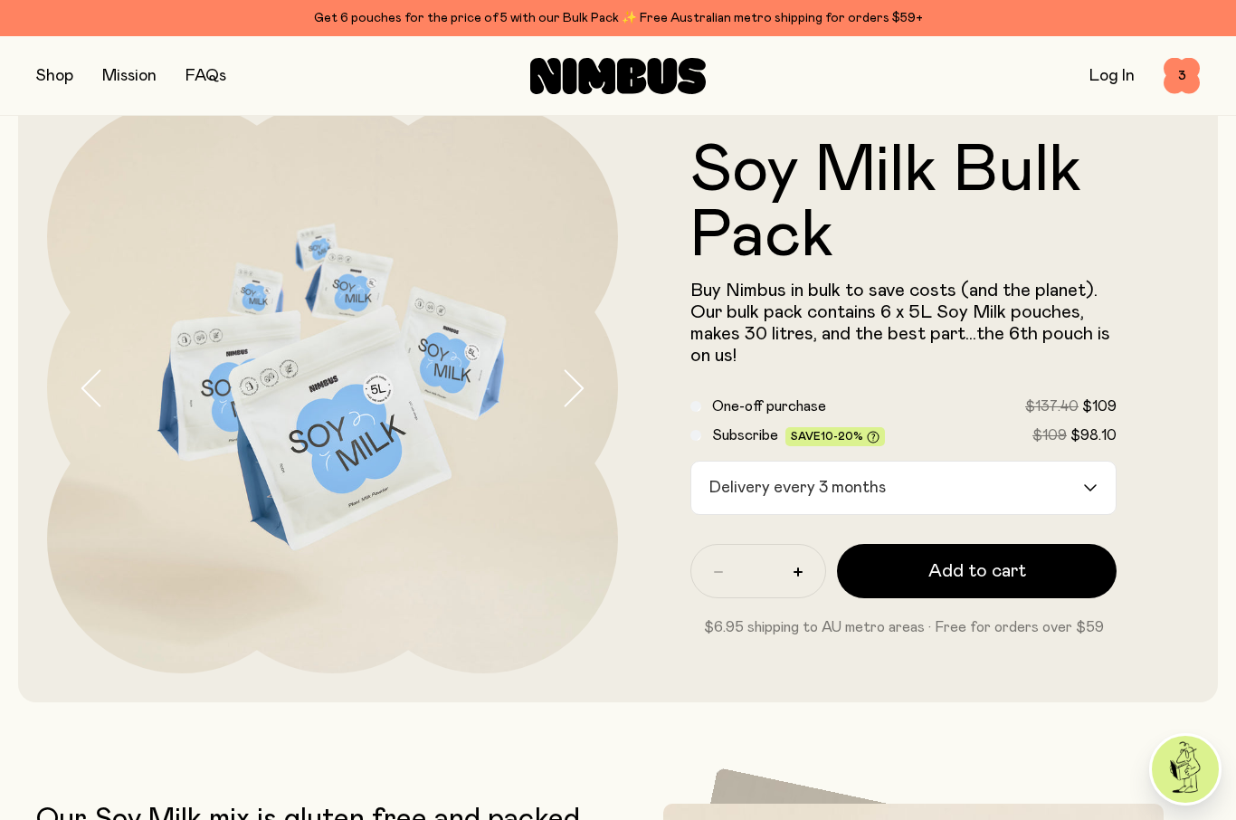
click at [59, 76] on button "button" at bounding box center [54, 75] width 37 height 25
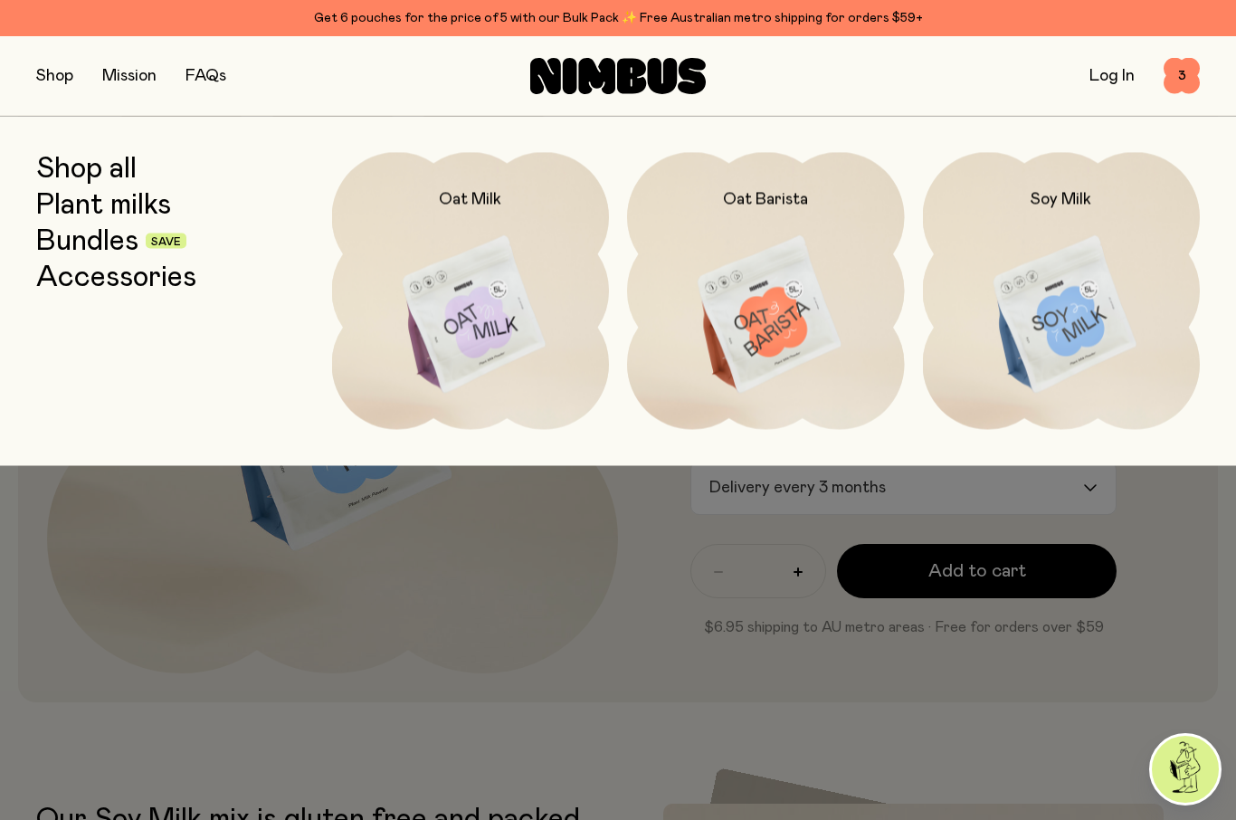
click at [793, 252] on img at bounding box center [766, 315] width 278 height 326
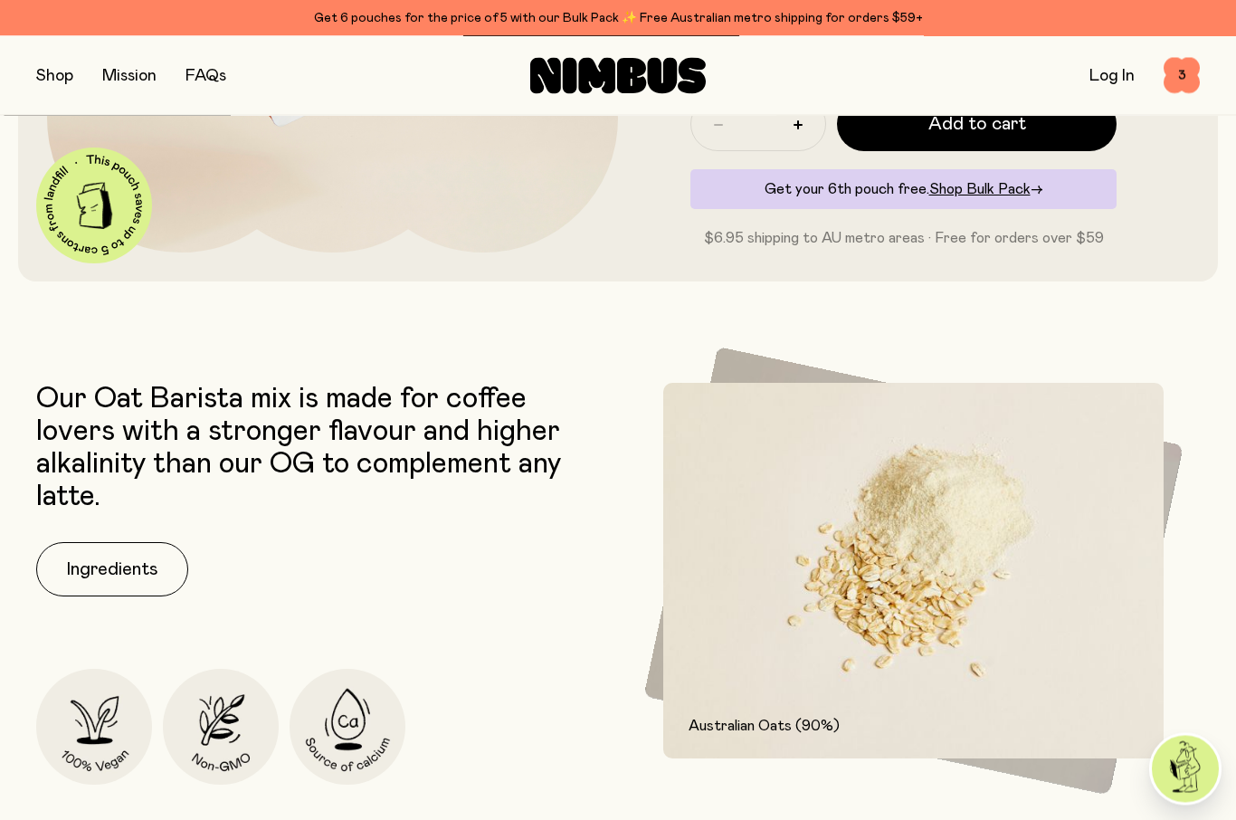
scroll to position [487, 0]
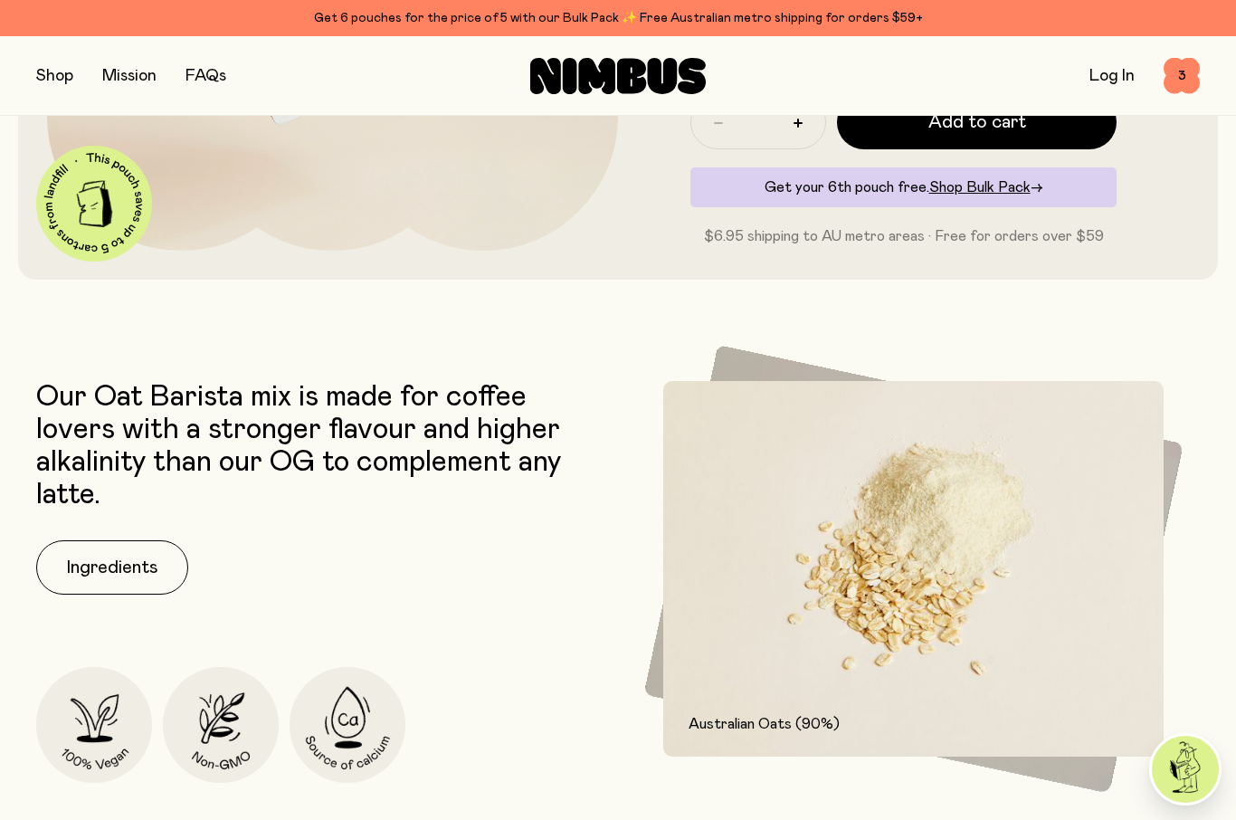
click at [127, 572] on button "Ingredients" at bounding box center [112, 567] width 152 height 54
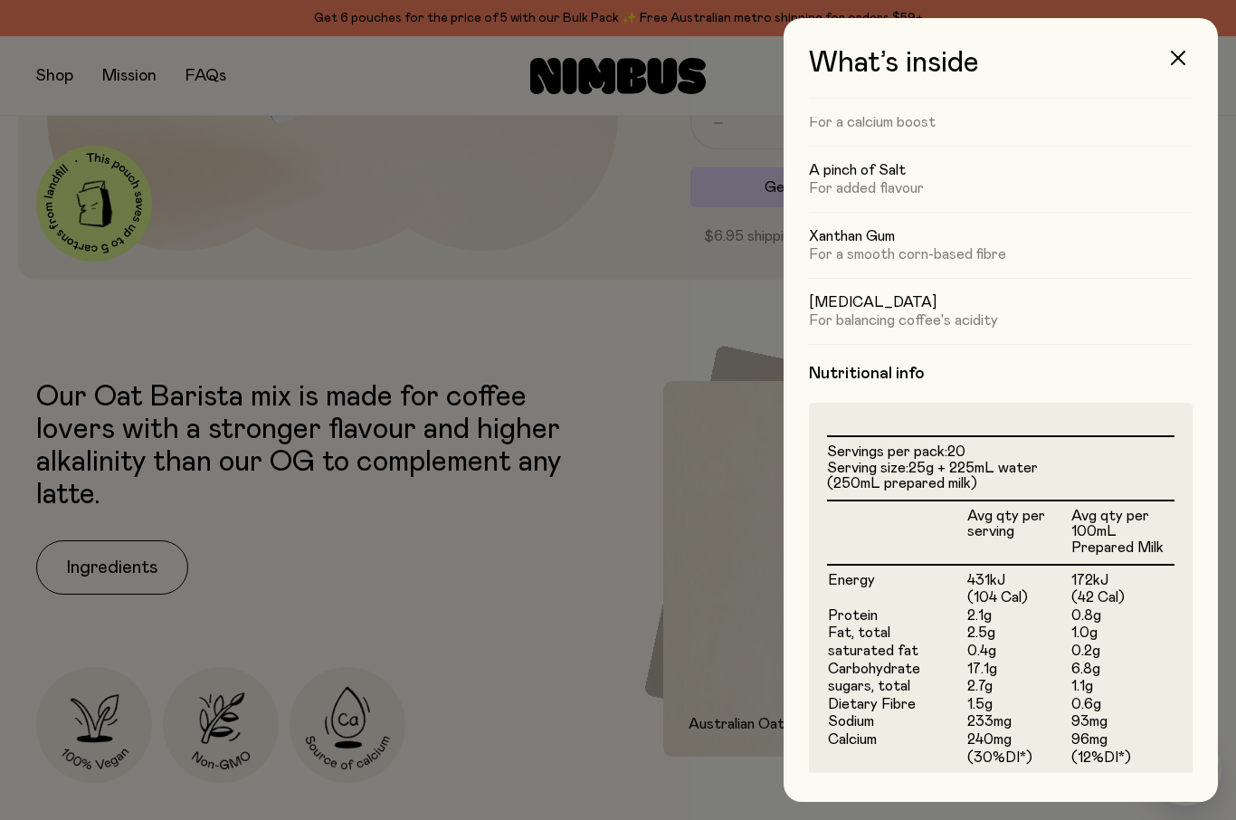
scroll to position [228, 0]
click at [551, 365] on div at bounding box center [618, 410] width 1236 height 820
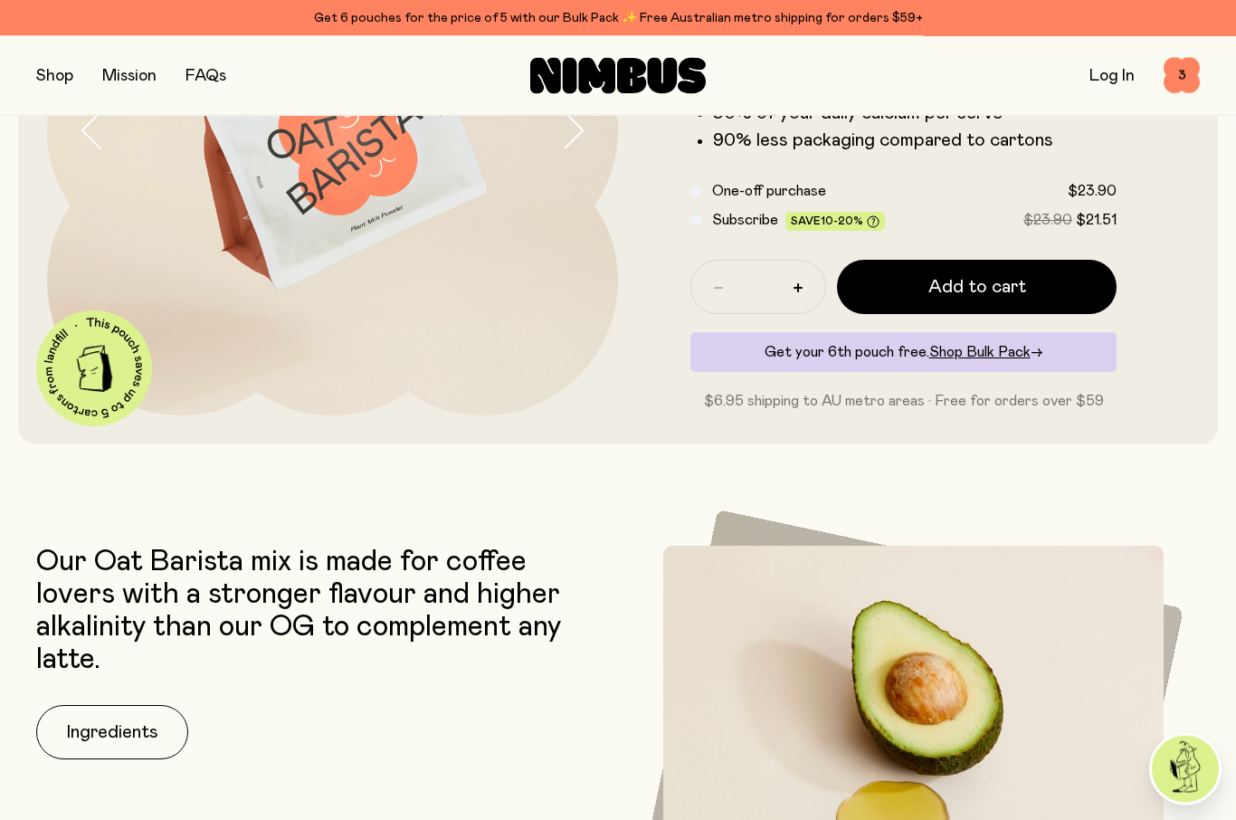
scroll to position [322, 0]
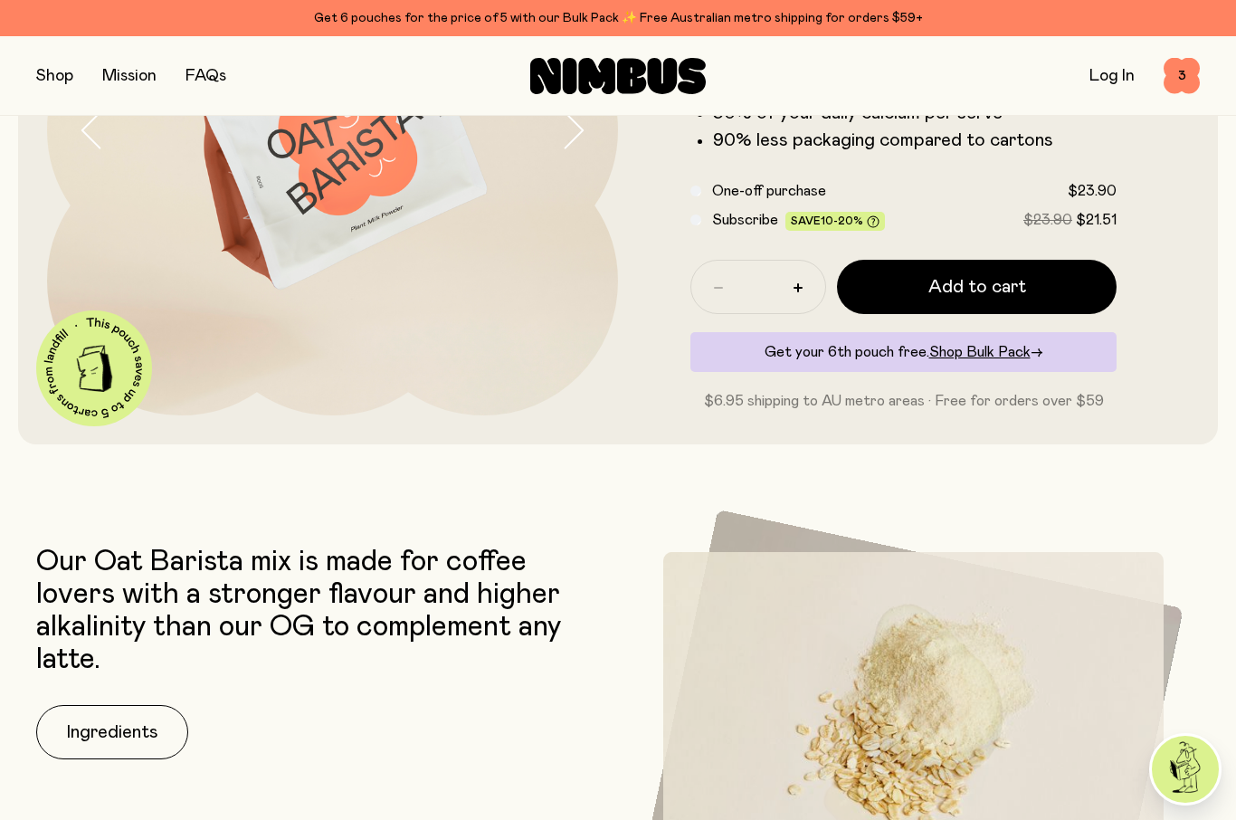
click at [48, 80] on button "button" at bounding box center [54, 75] width 37 height 25
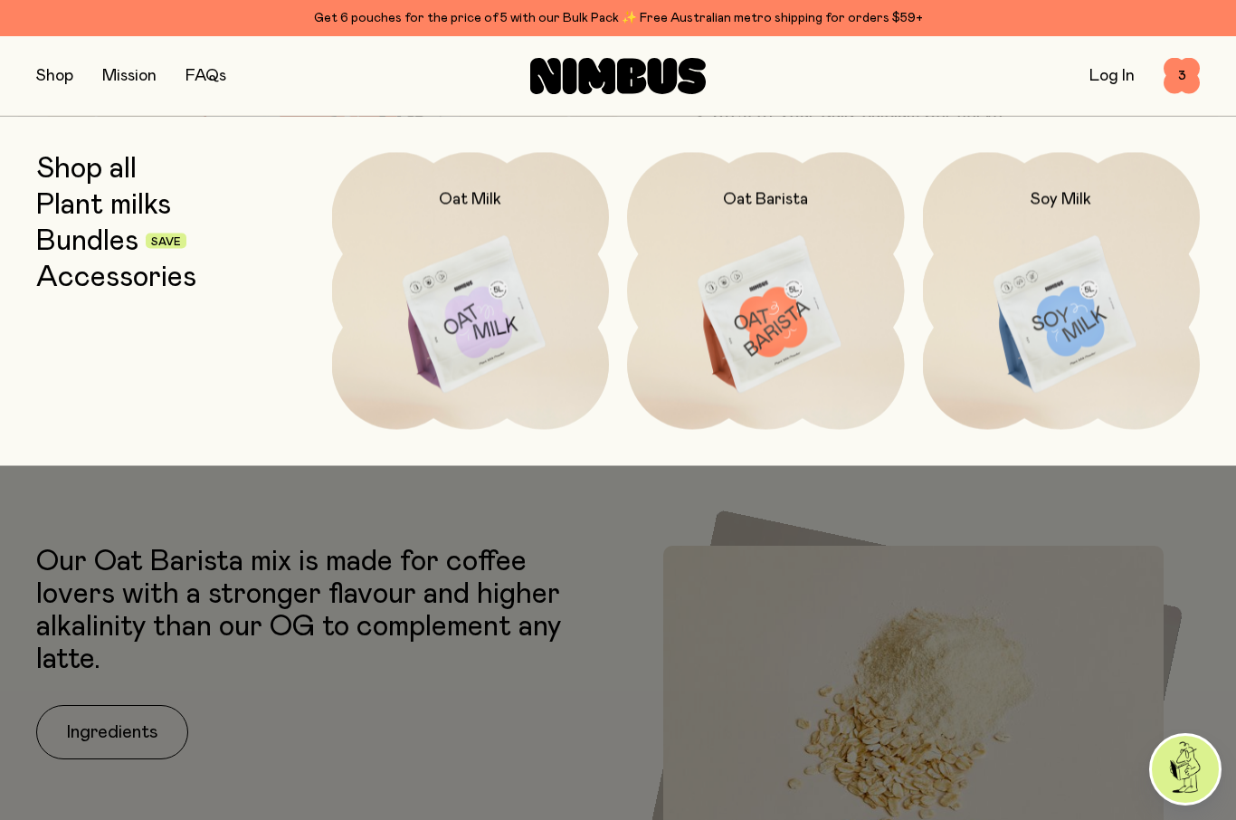
click at [1093, 274] on img at bounding box center [1062, 315] width 278 height 326
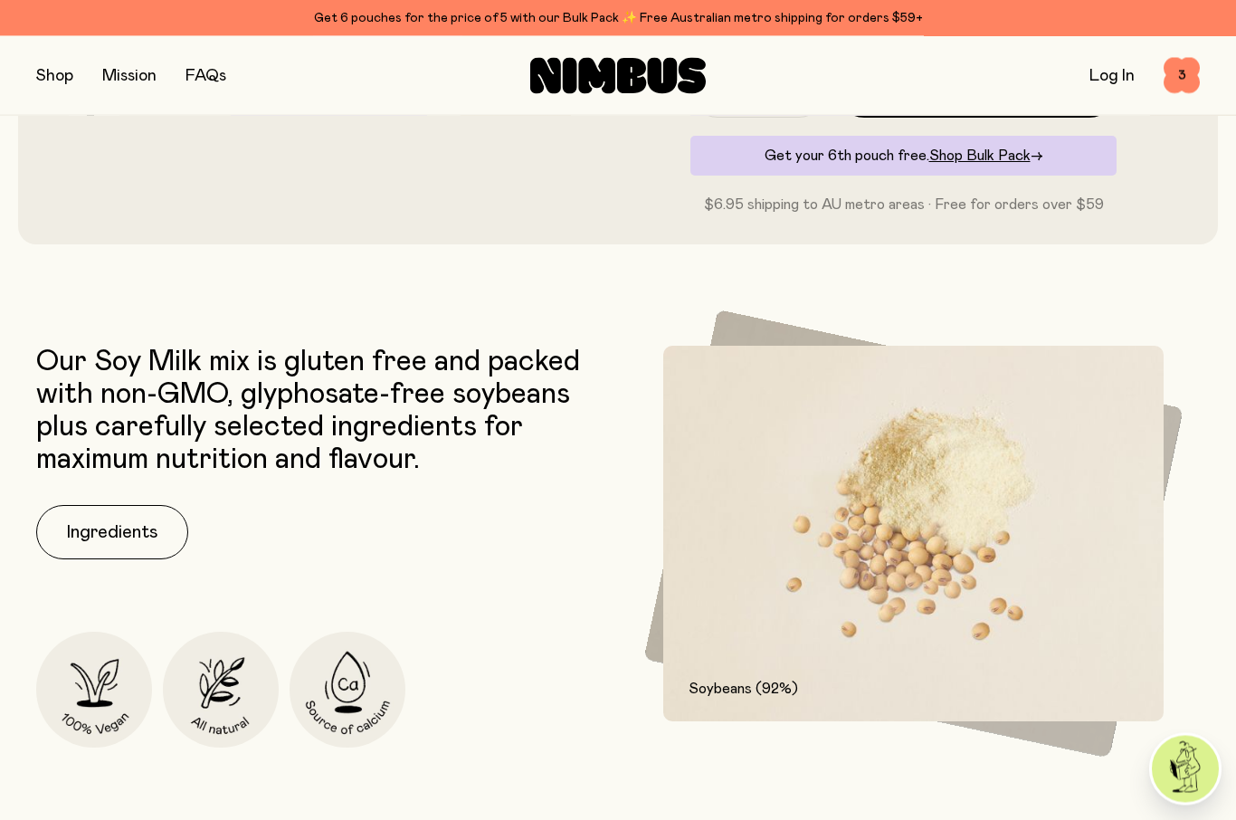
scroll to position [668, 0]
click at [129, 538] on button "Ingredients" at bounding box center [112, 532] width 152 height 54
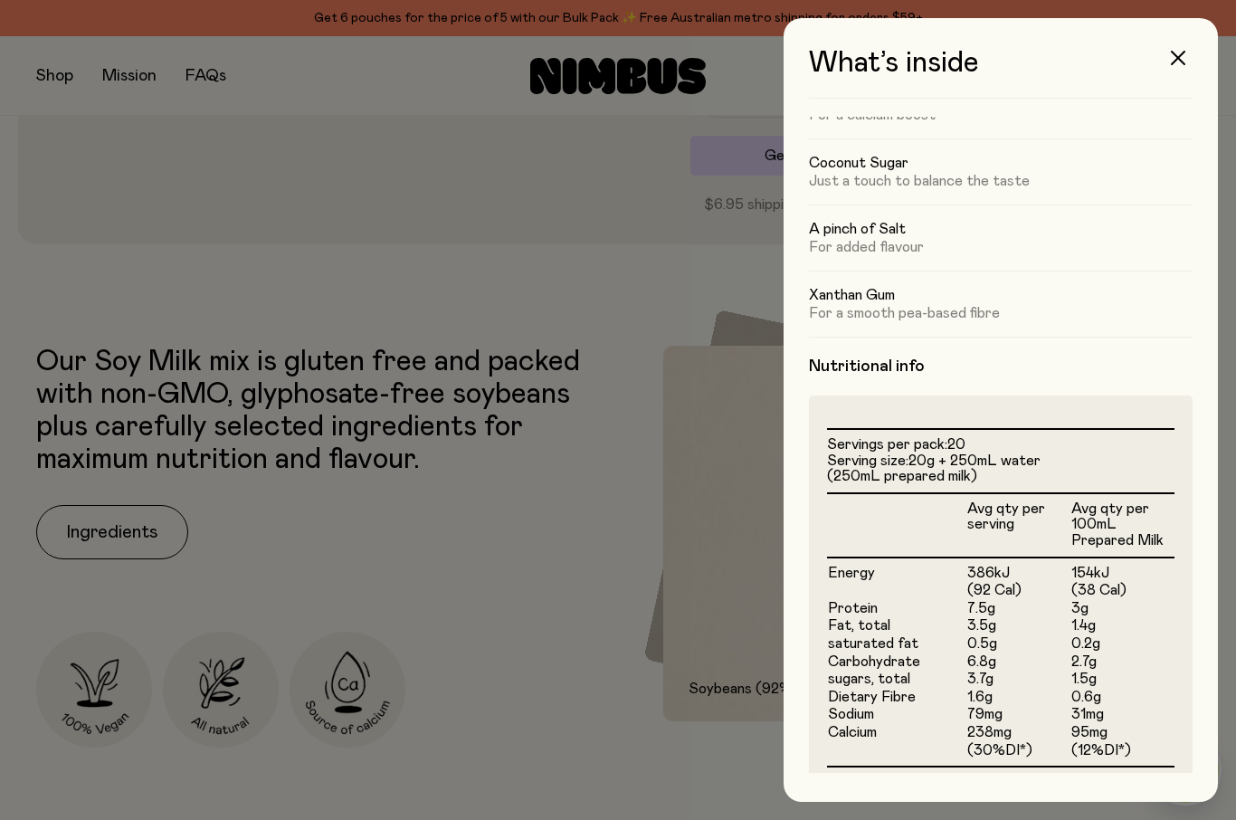
scroll to position [169, 0]
click at [615, 398] on div at bounding box center [618, 410] width 1236 height 820
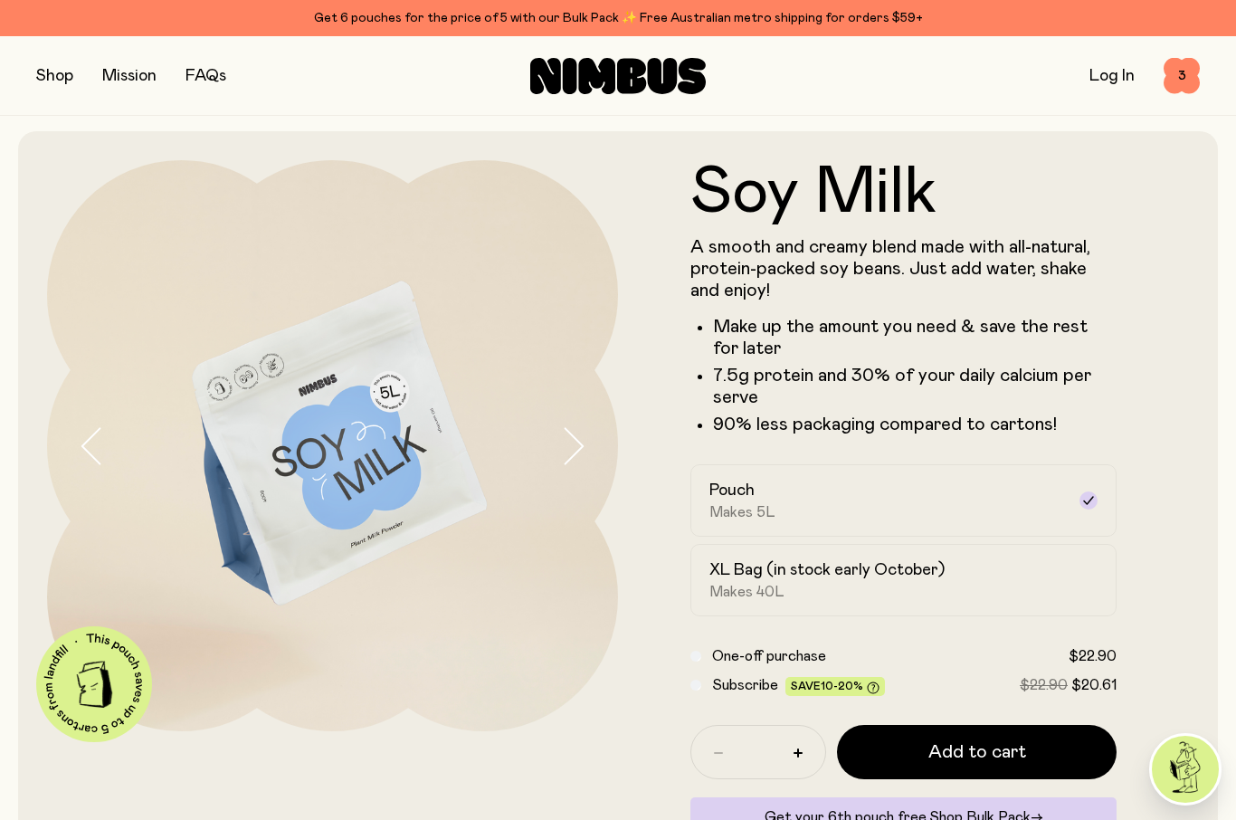
scroll to position [0, 0]
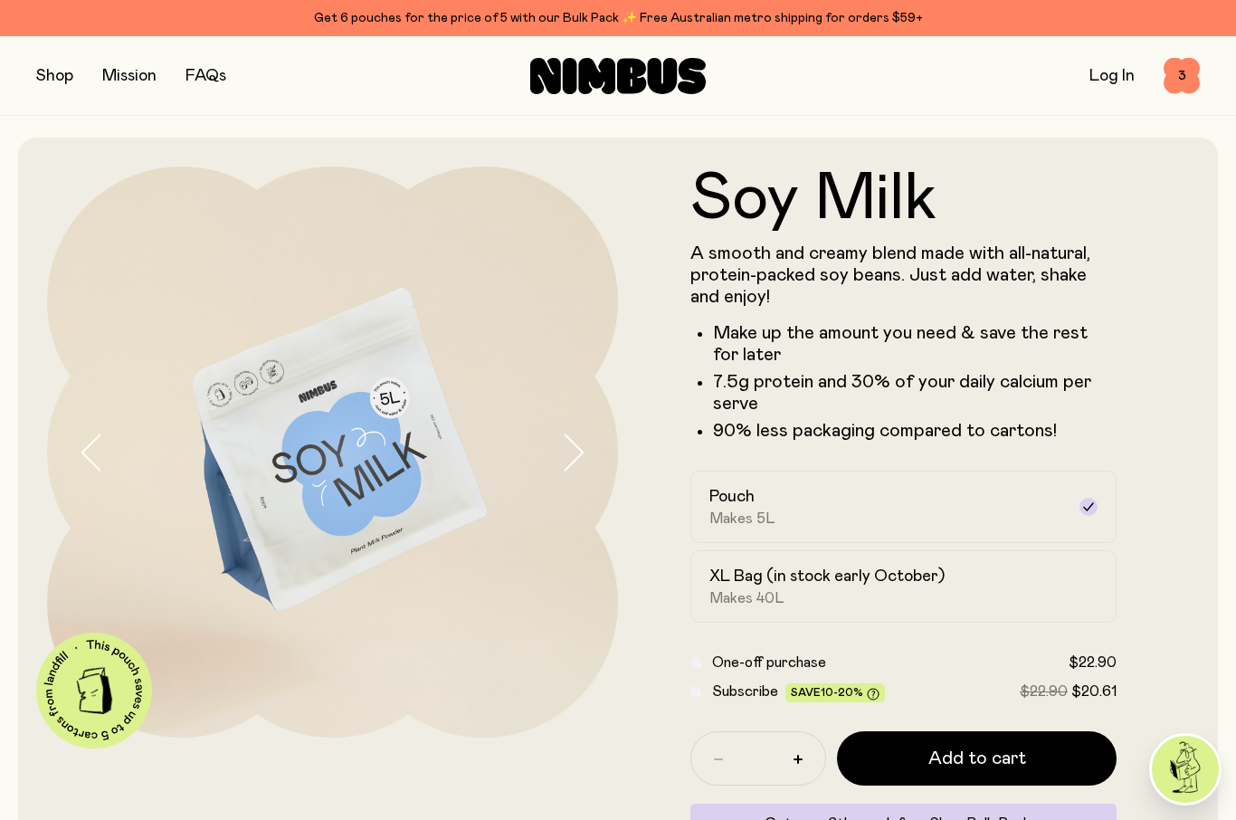
click at [44, 70] on button "button" at bounding box center [54, 75] width 37 height 25
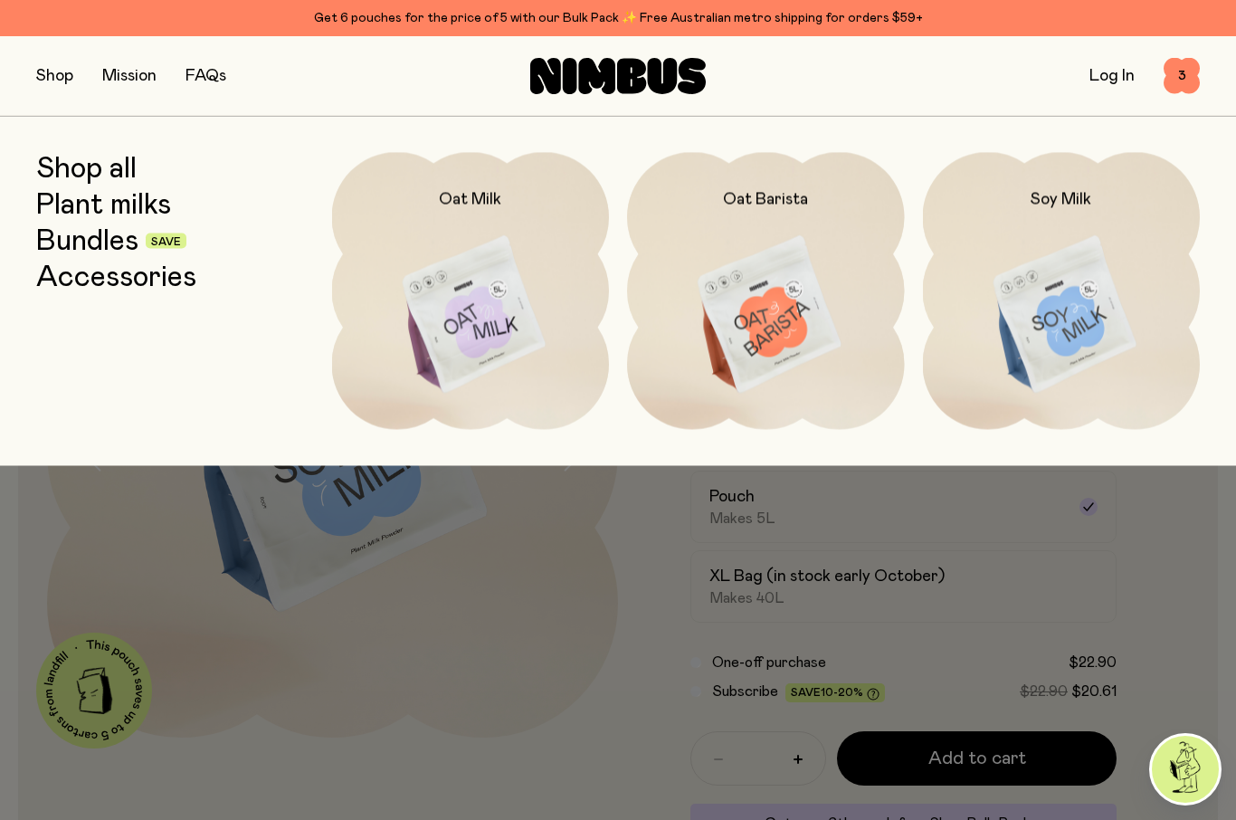
click at [107, 239] on link "Bundles" at bounding box center [87, 240] width 102 height 33
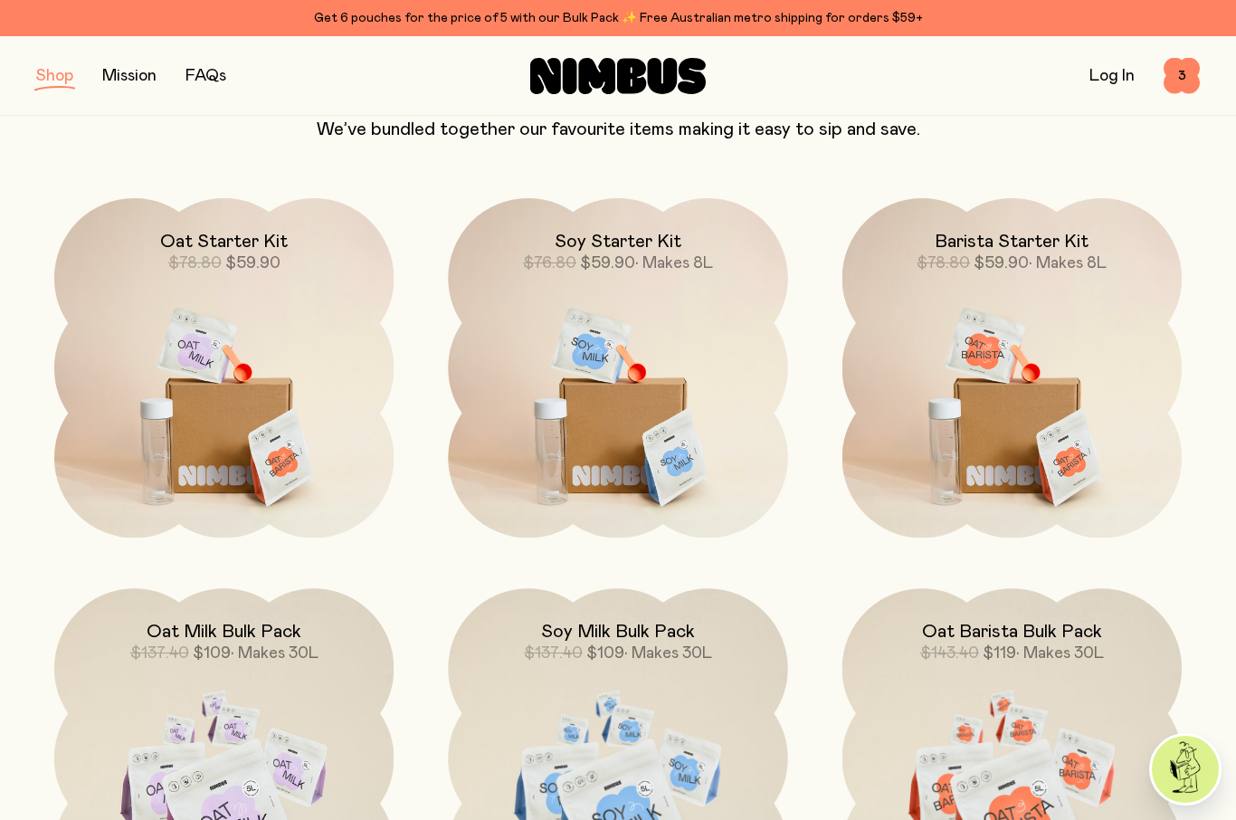
scroll to position [184, 0]
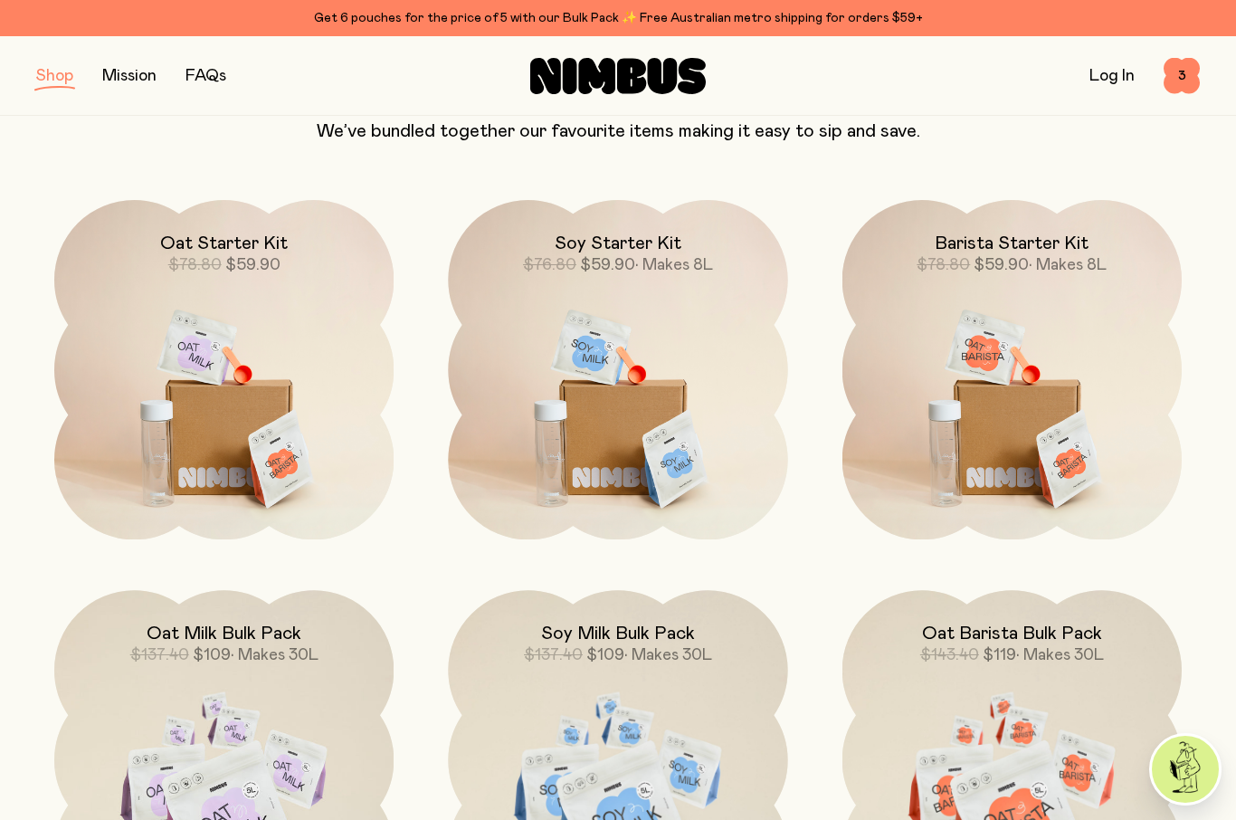
click at [1181, 81] on span "3" at bounding box center [1182, 76] width 36 height 36
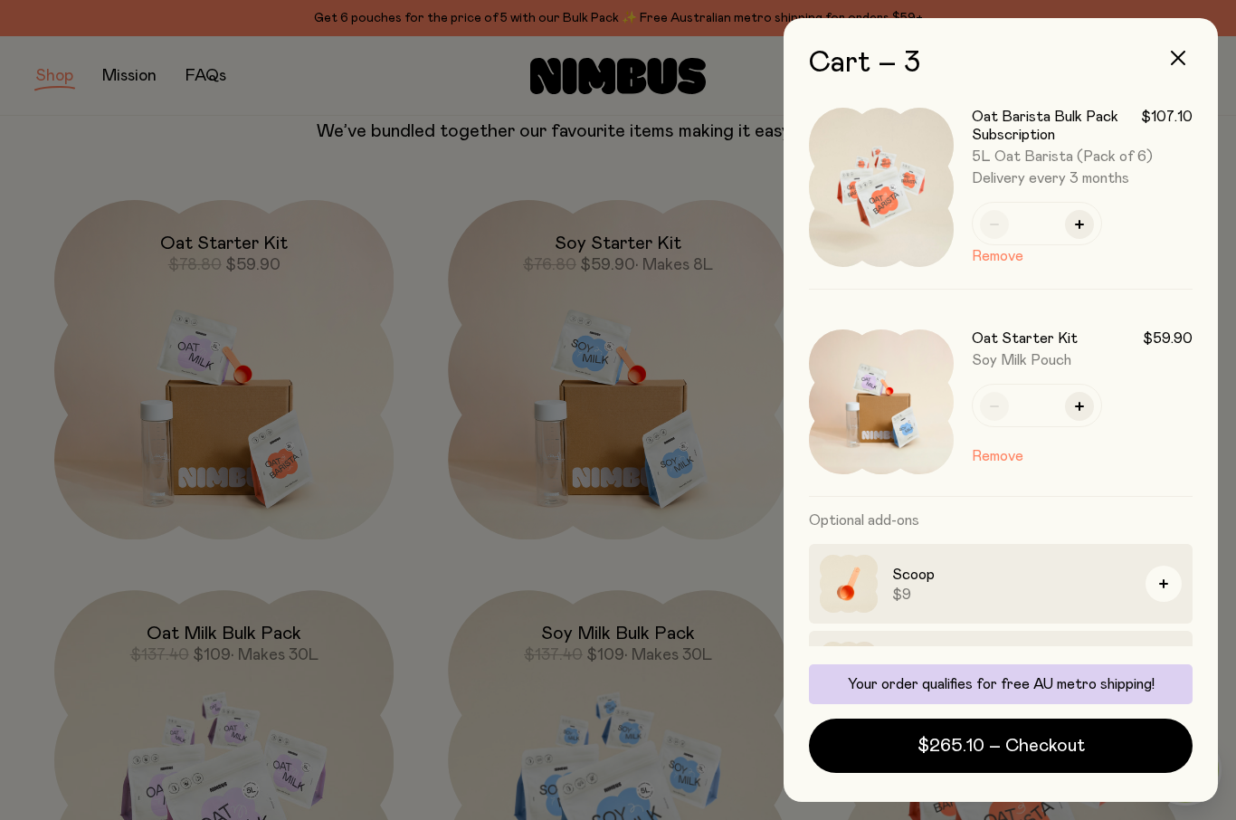
scroll to position [238, 0]
click at [1014, 260] on button "Remove" at bounding box center [998, 255] width 52 height 22
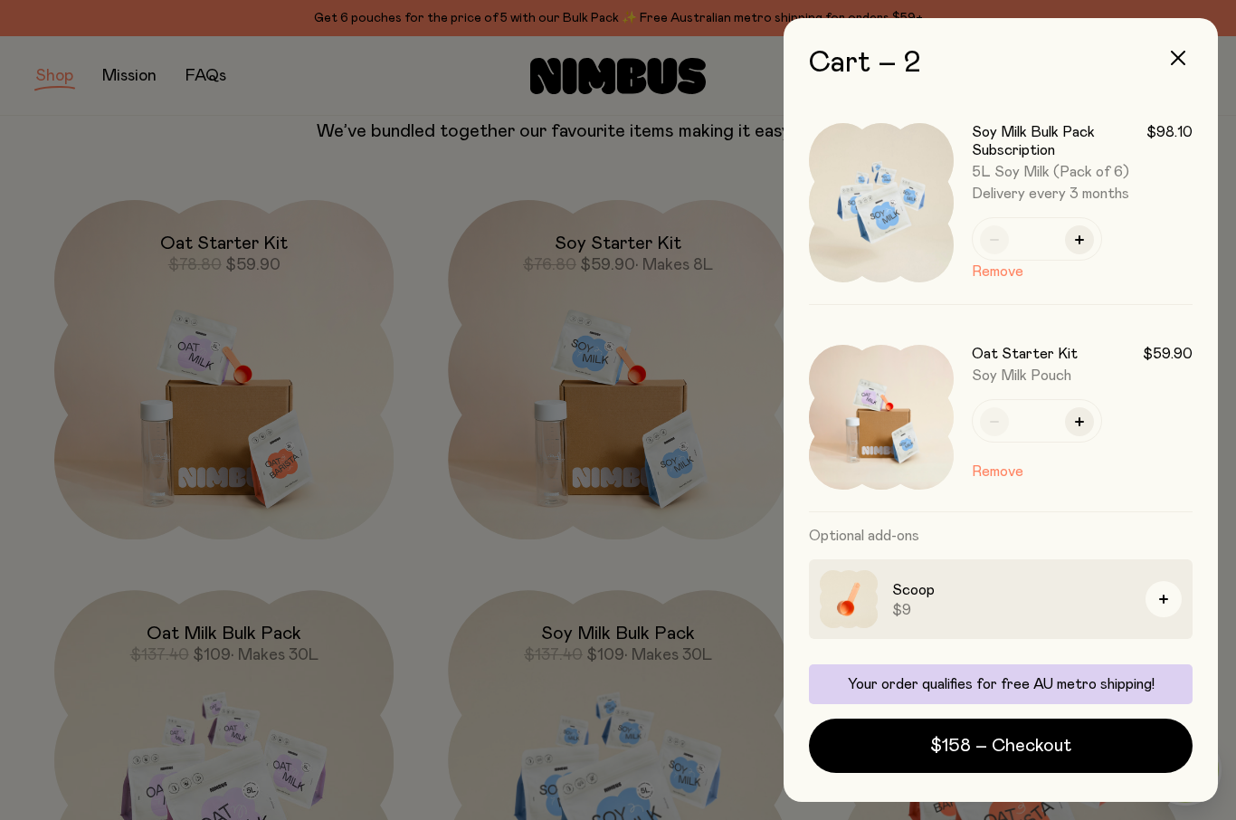
scroll to position [0, 0]
click at [1003, 271] on button "Remove" at bounding box center [998, 272] width 52 height 22
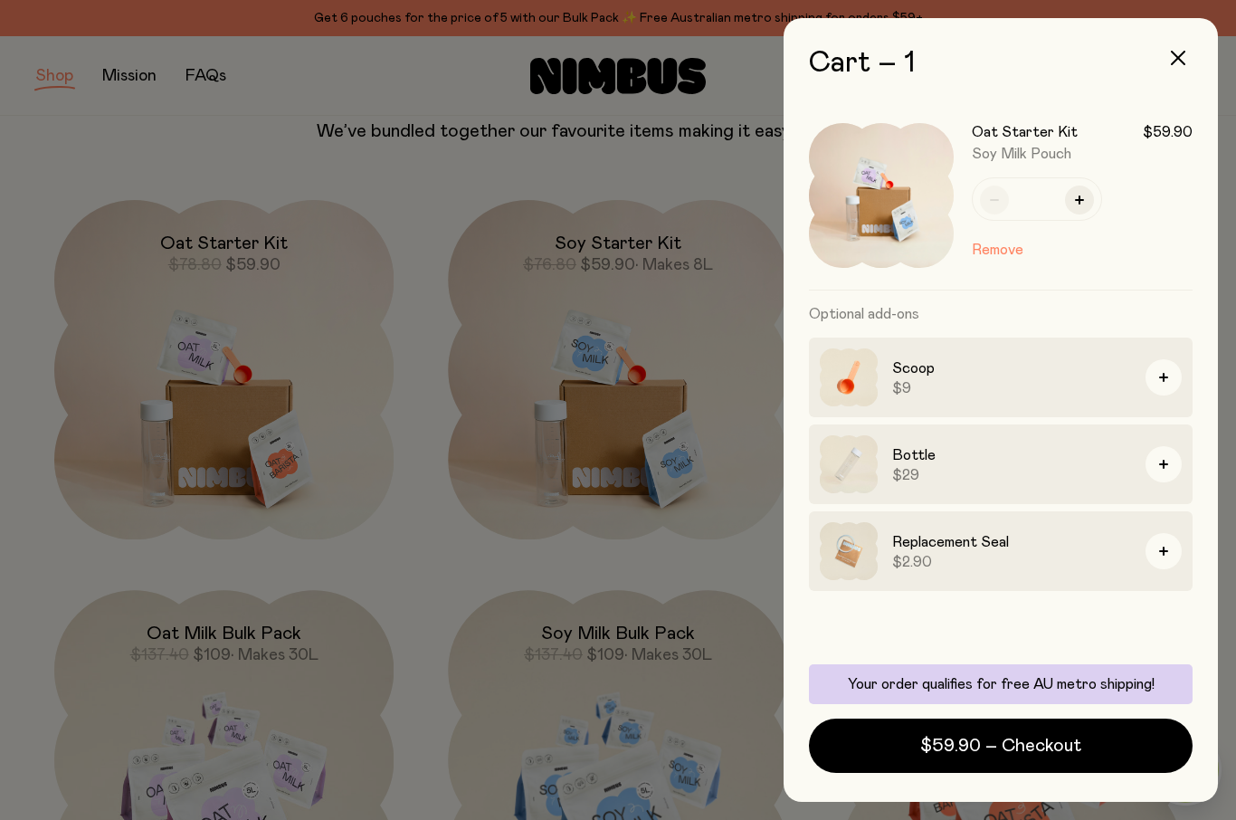
click at [686, 122] on div at bounding box center [618, 410] width 1236 height 820
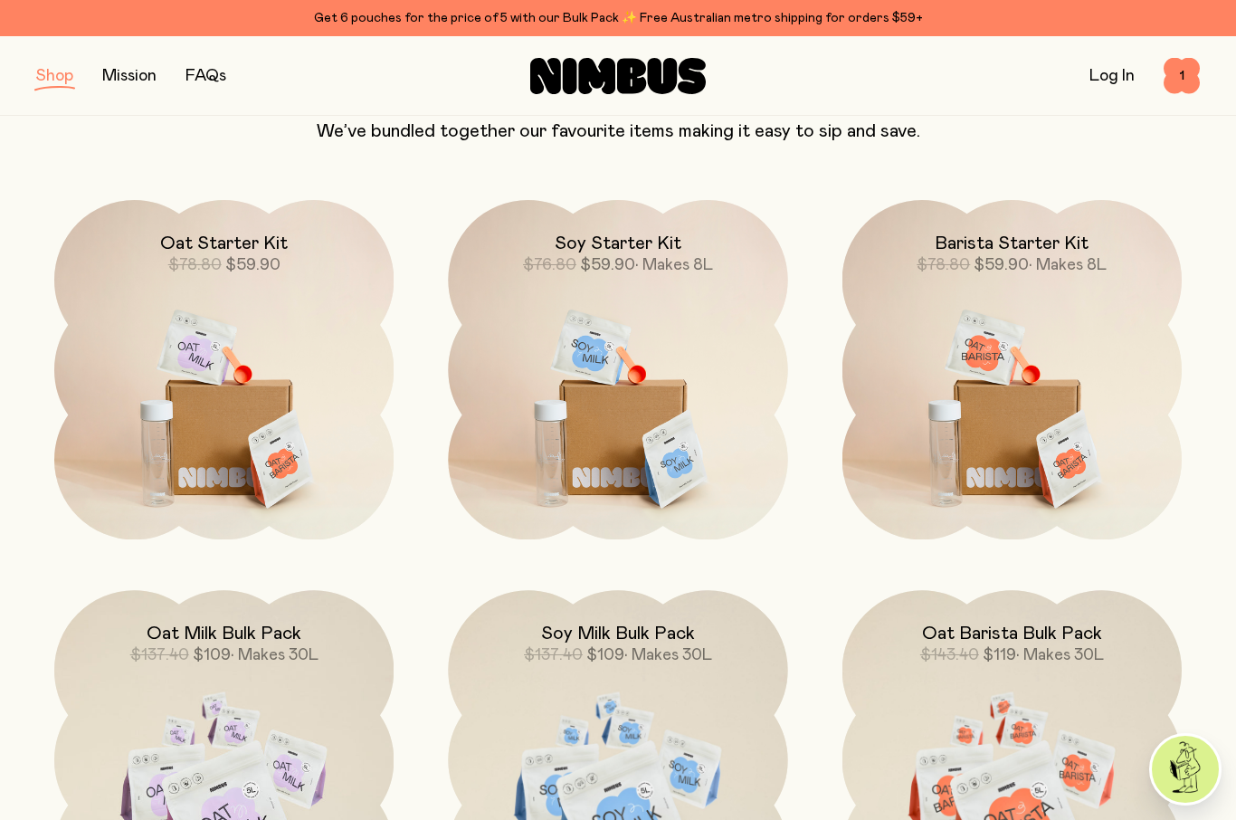
click at [60, 70] on button "button" at bounding box center [54, 75] width 37 height 25
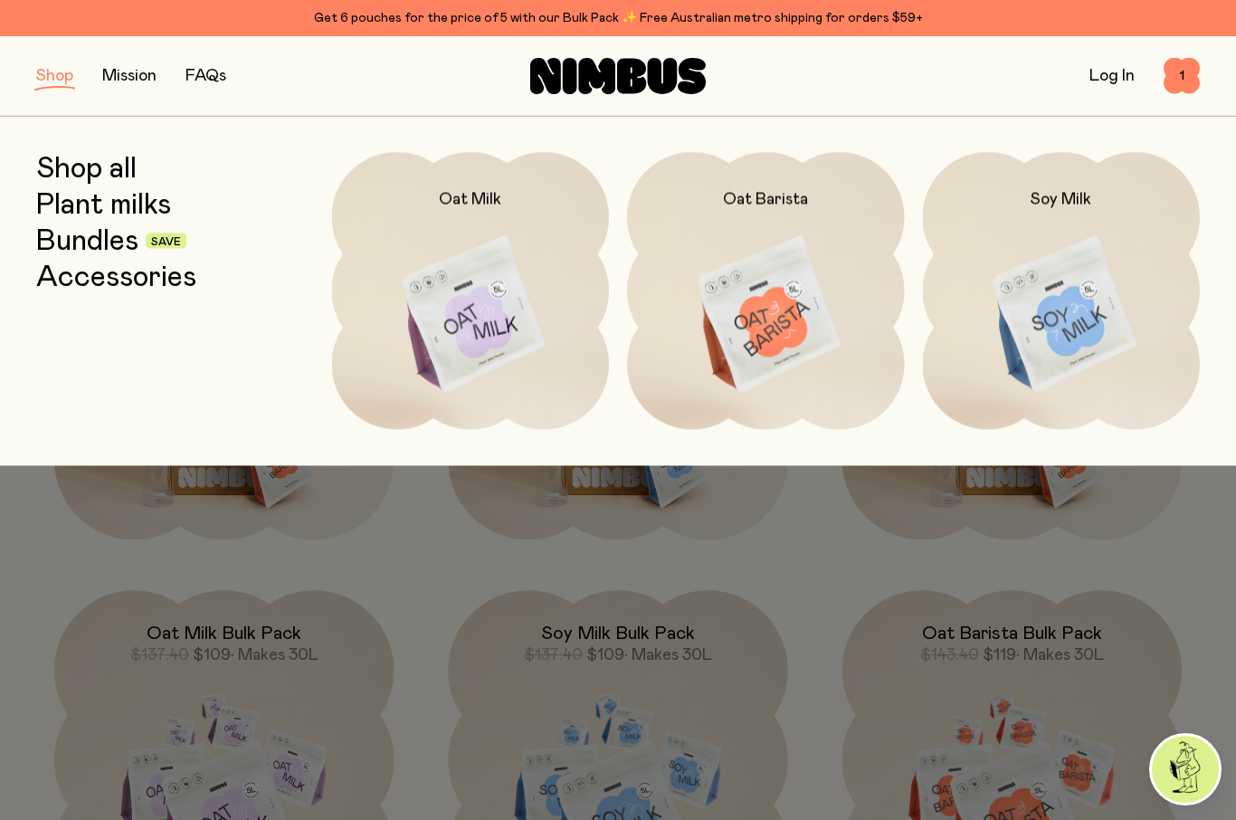
click at [767, 305] on img at bounding box center [766, 315] width 278 height 326
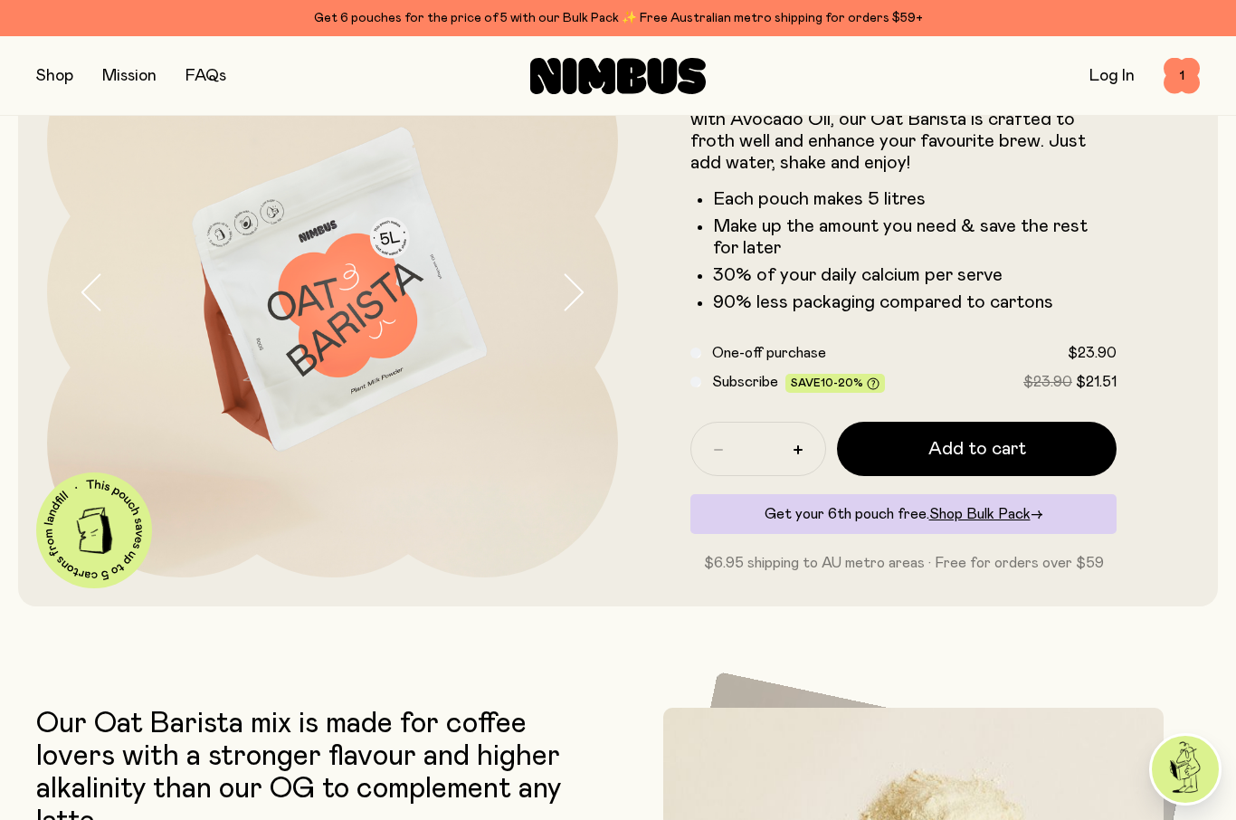
scroll to position [156, 0]
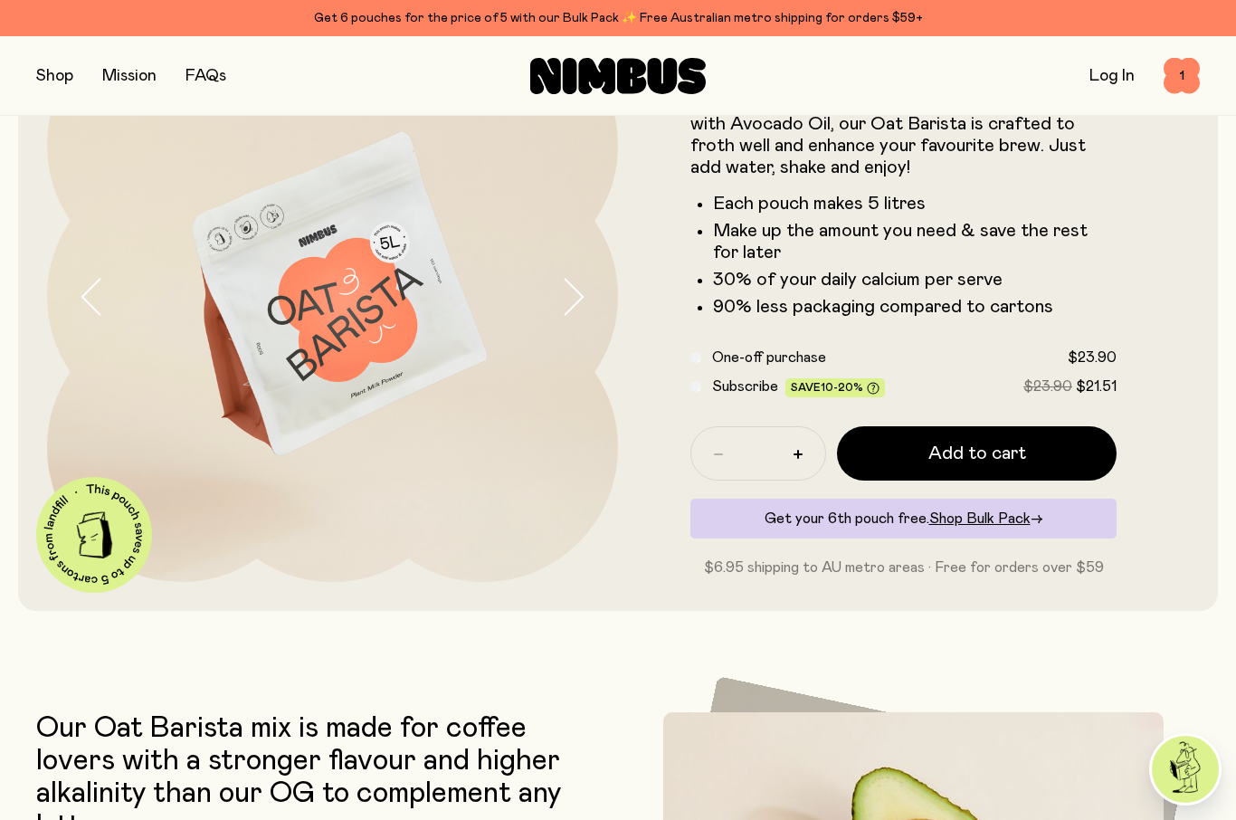
click at [1009, 459] on span "Add to cart" at bounding box center [978, 453] width 98 height 25
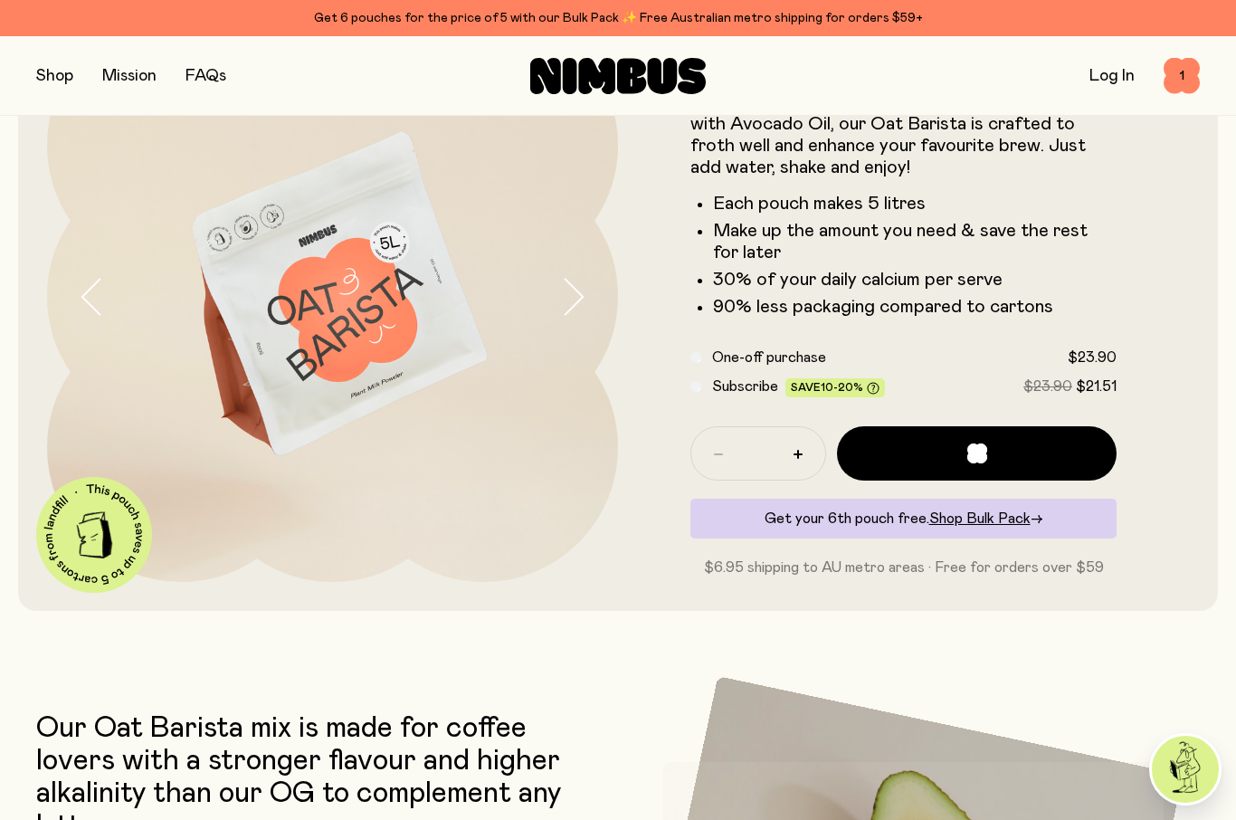
scroll to position [0, 0]
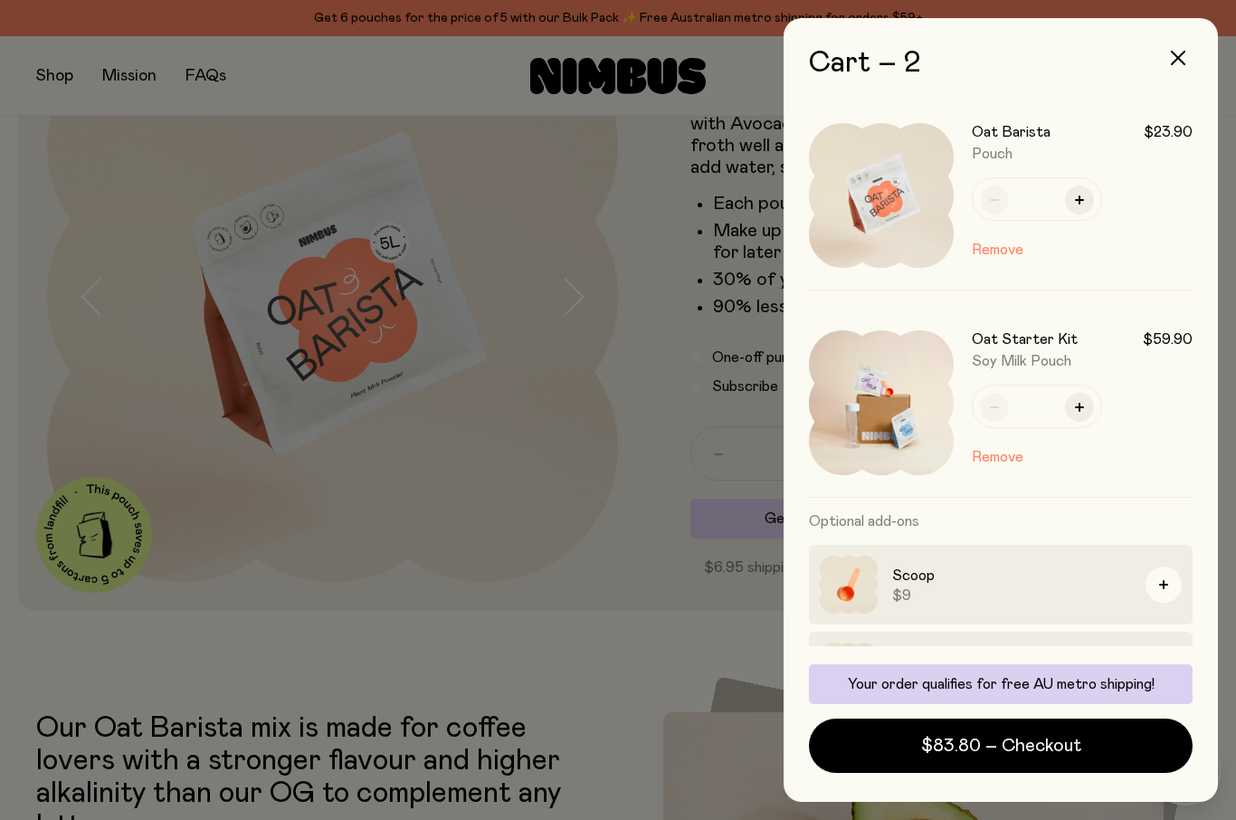
click at [1044, 339] on h3 "Oat Starter Kit" at bounding box center [1025, 339] width 106 height 18
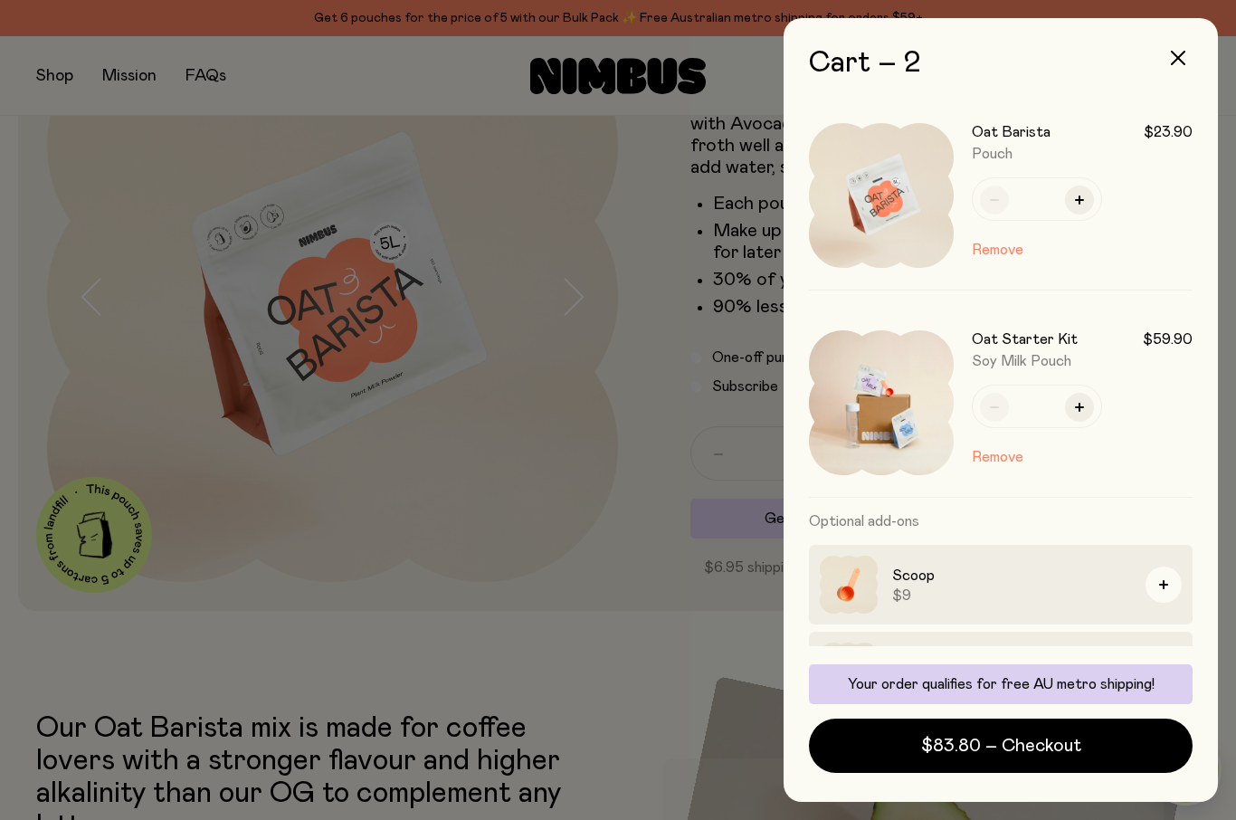
click at [897, 411] on img at bounding box center [881, 402] width 145 height 145
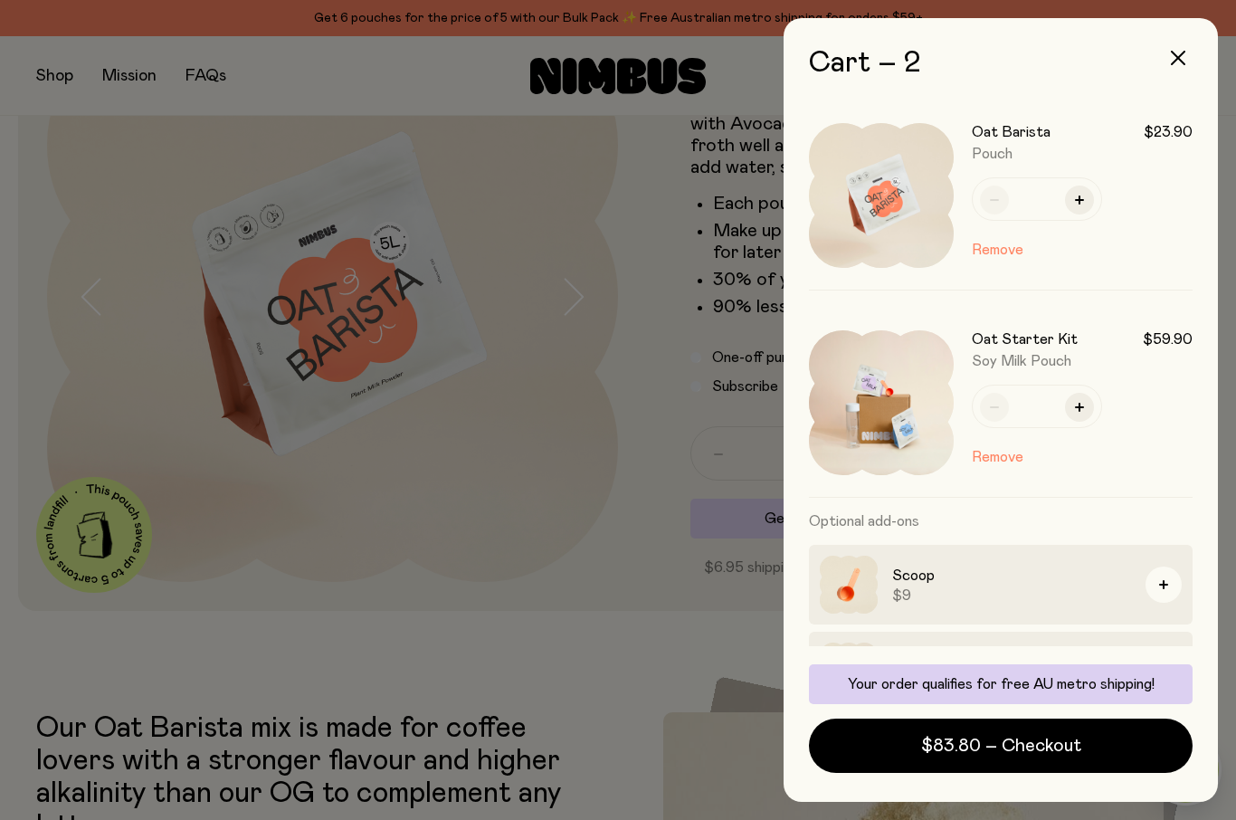
click at [571, 615] on div at bounding box center [618, 410] width 1236 height 820
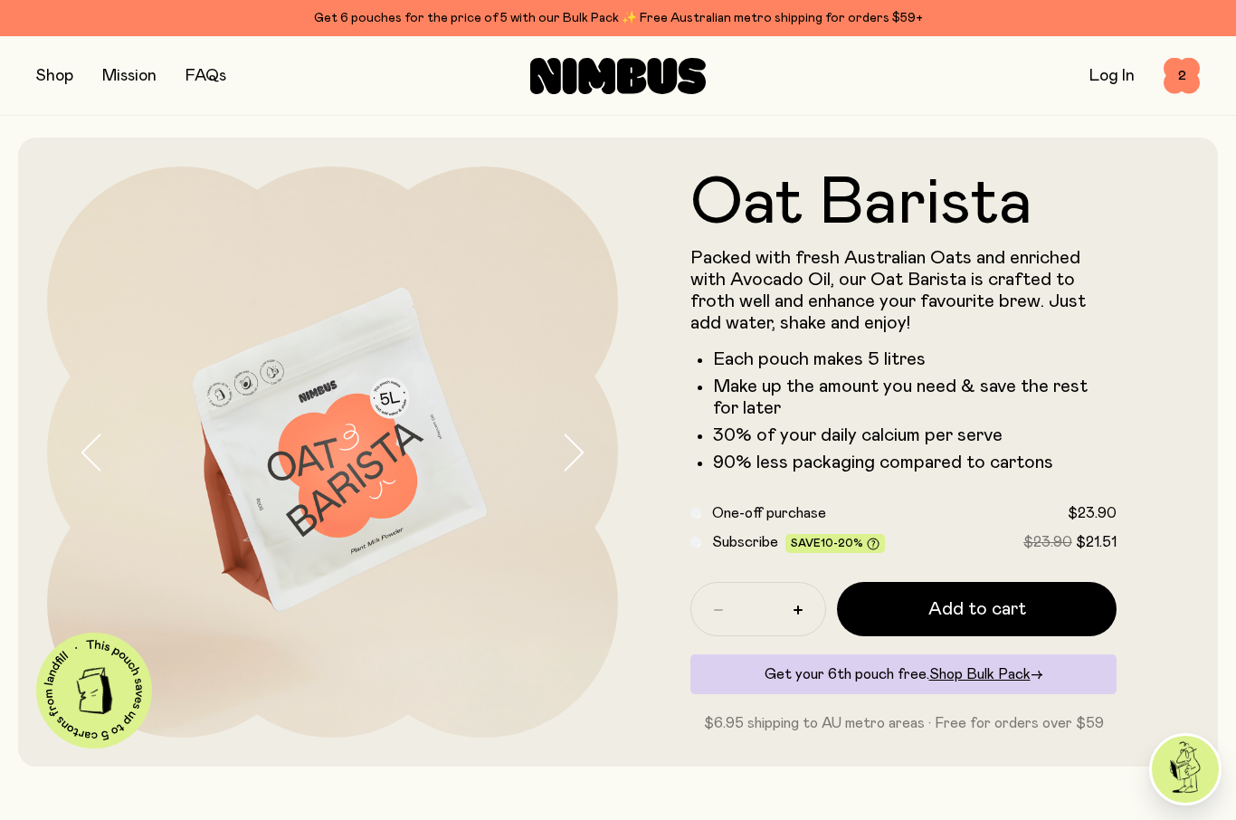
click at [54, 71] on button "button" at bounding box center [54, 75] width 37 height 25
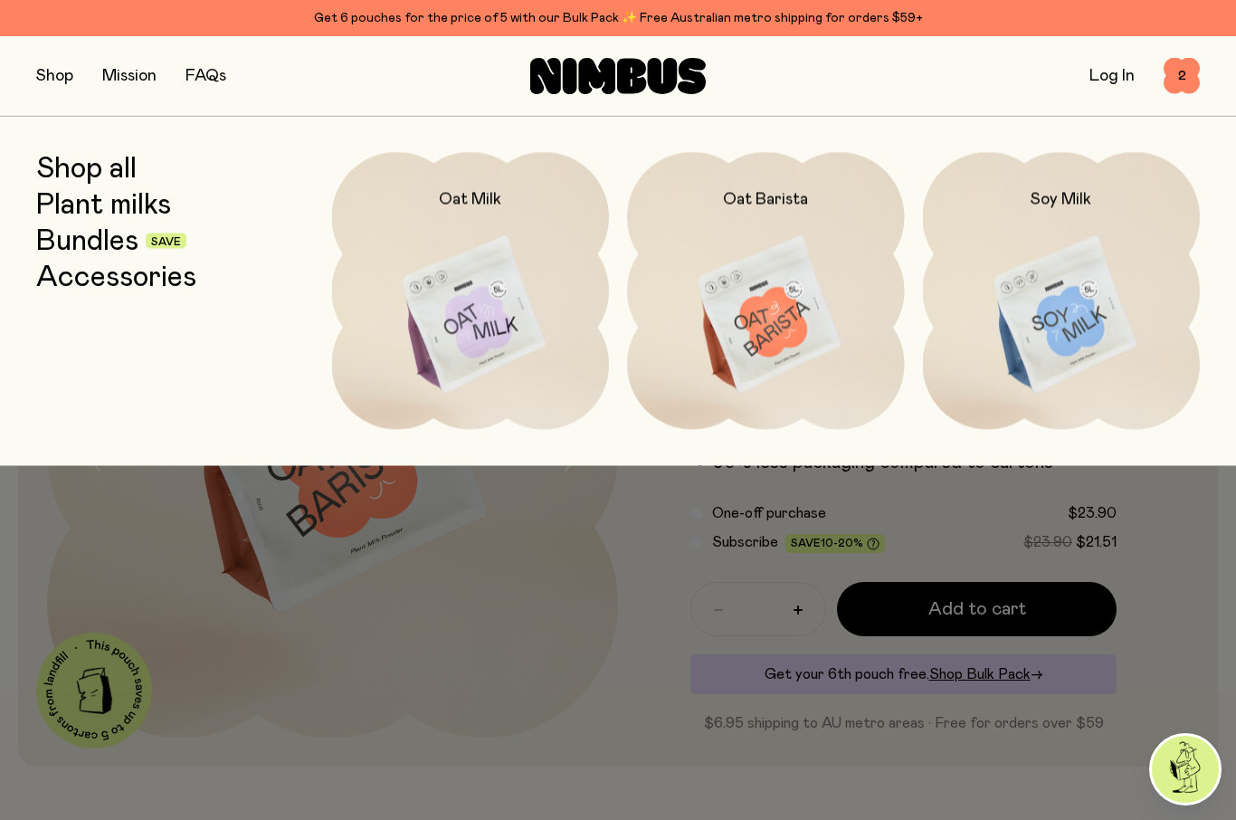
click at [119, 243] on link "Bundles" at bounding box center [87, 240] width 102 height 33
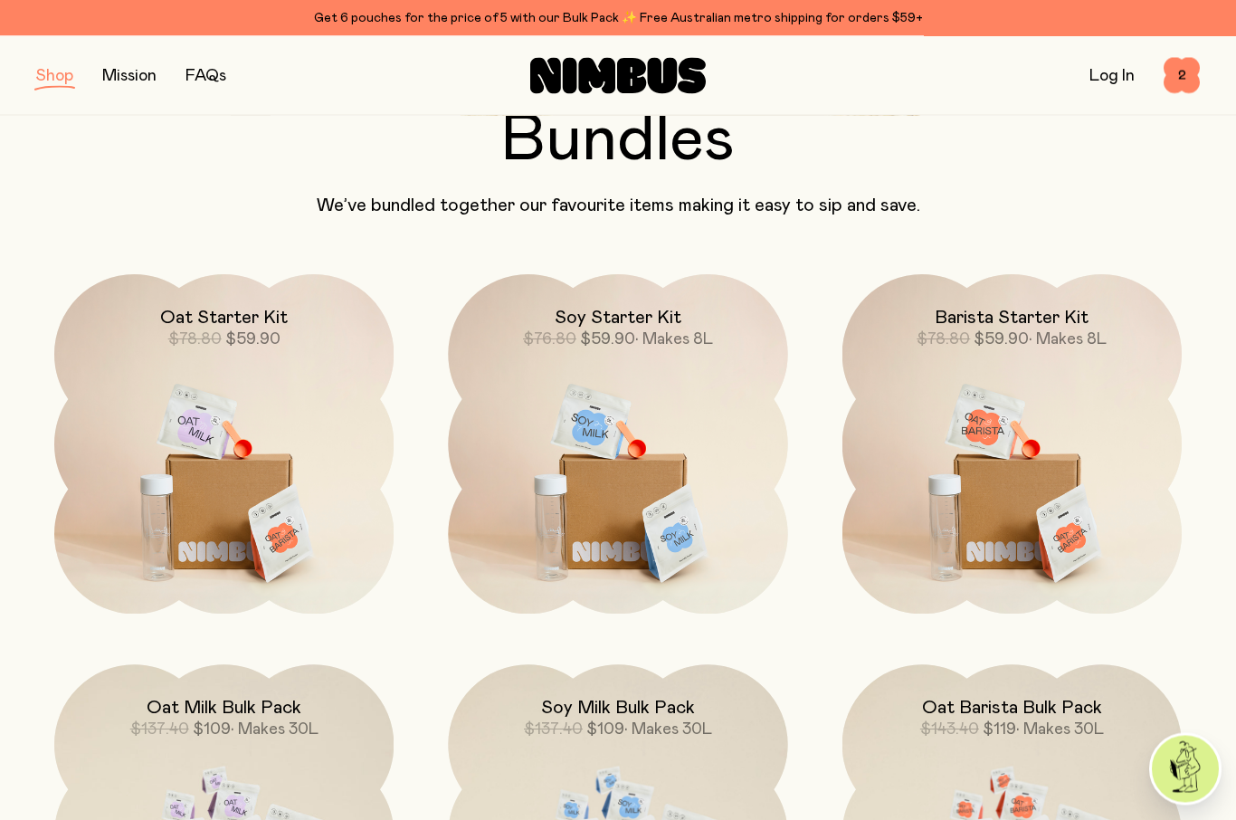
scroll to position [110, 0]
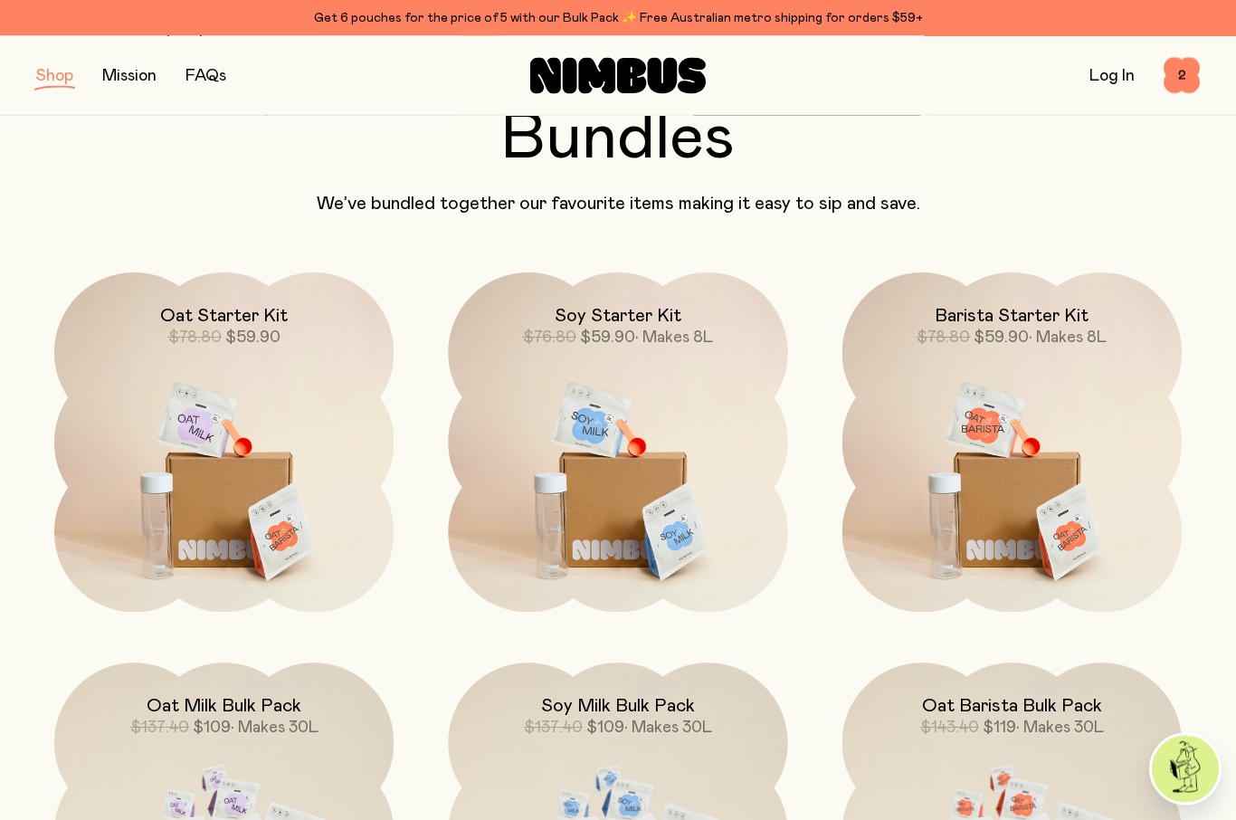
click at [253, 318] on h2 "Oat Starter Kit" at bounding box center [224, 317] width 128 height 22
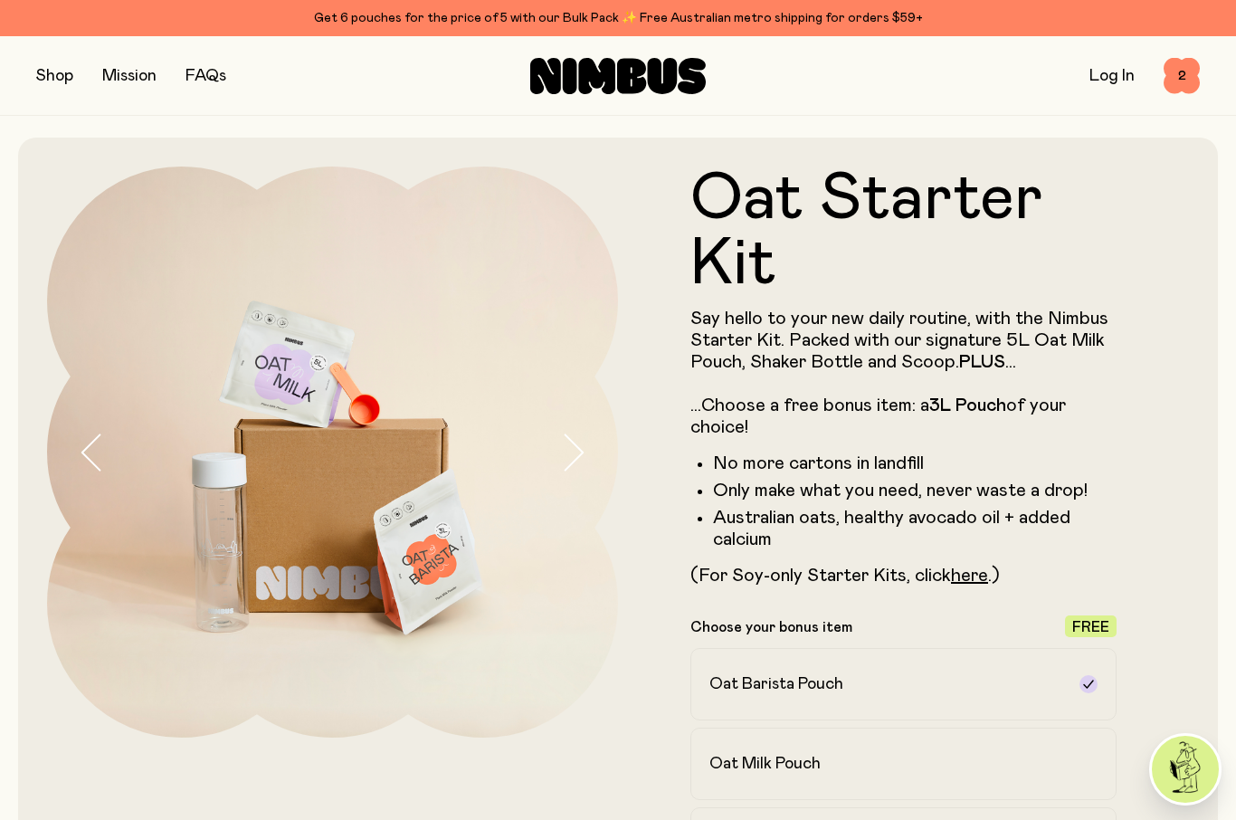
click at [53, 69] on button "button" at bounding box center [54, 75] width 37 height 25
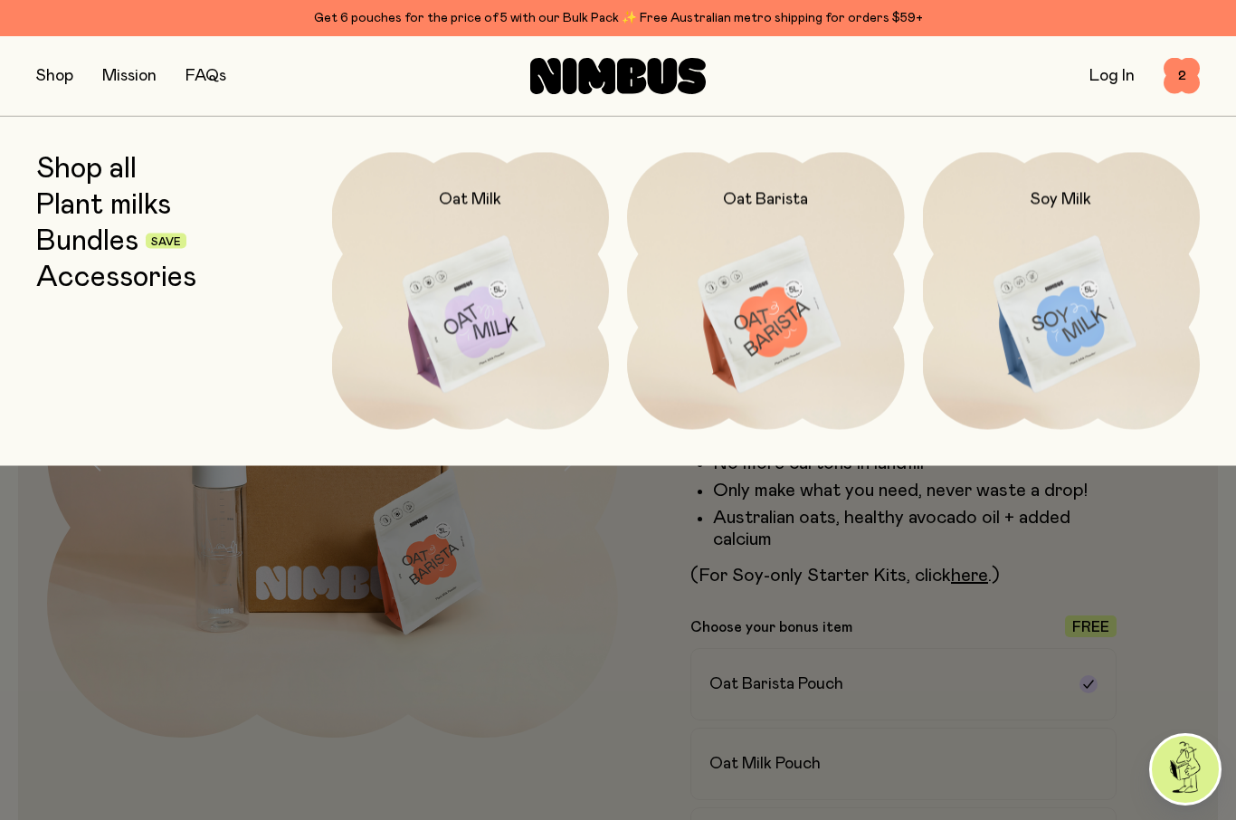
click at [501, 242] on img at bounding box center [471, 315] width 278 height 326
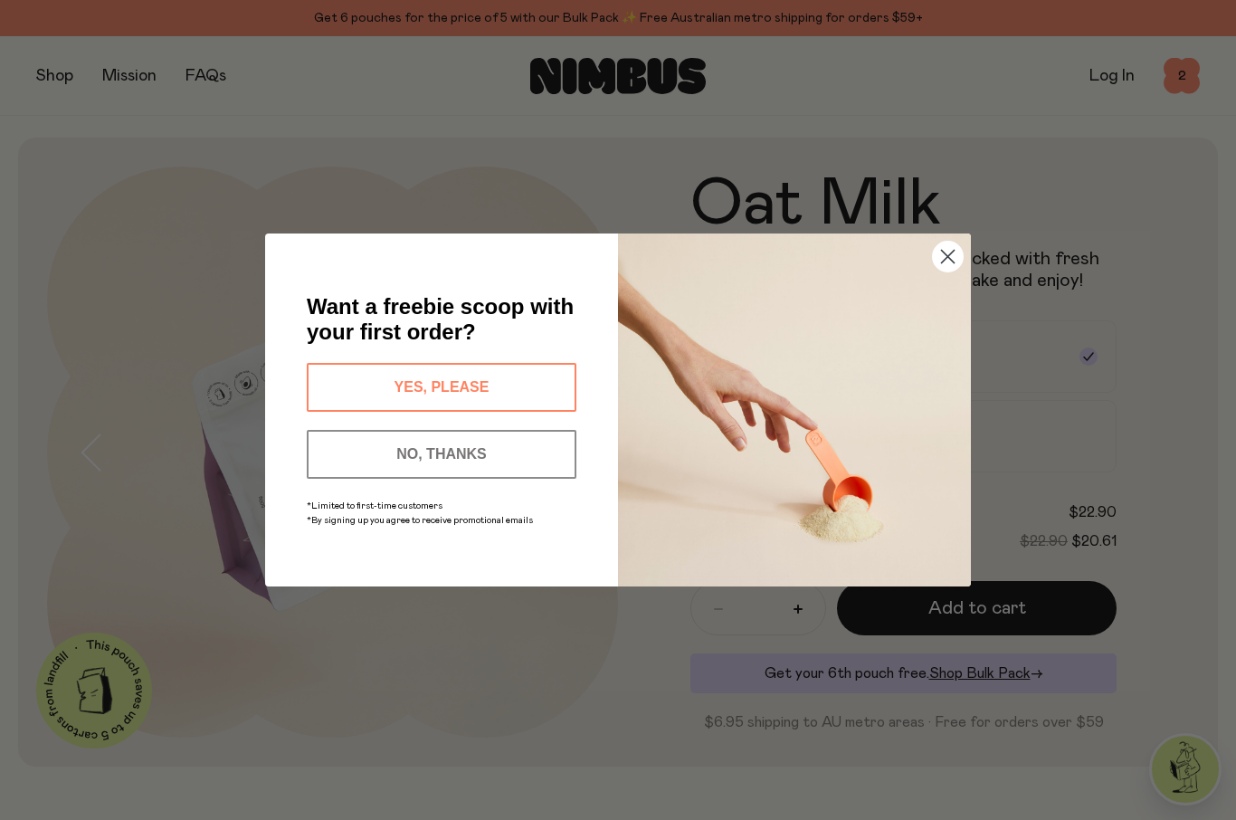
click at [522, 393] on button "YES, PLEASE" at bounding box center [442, 387] width 270 height 49
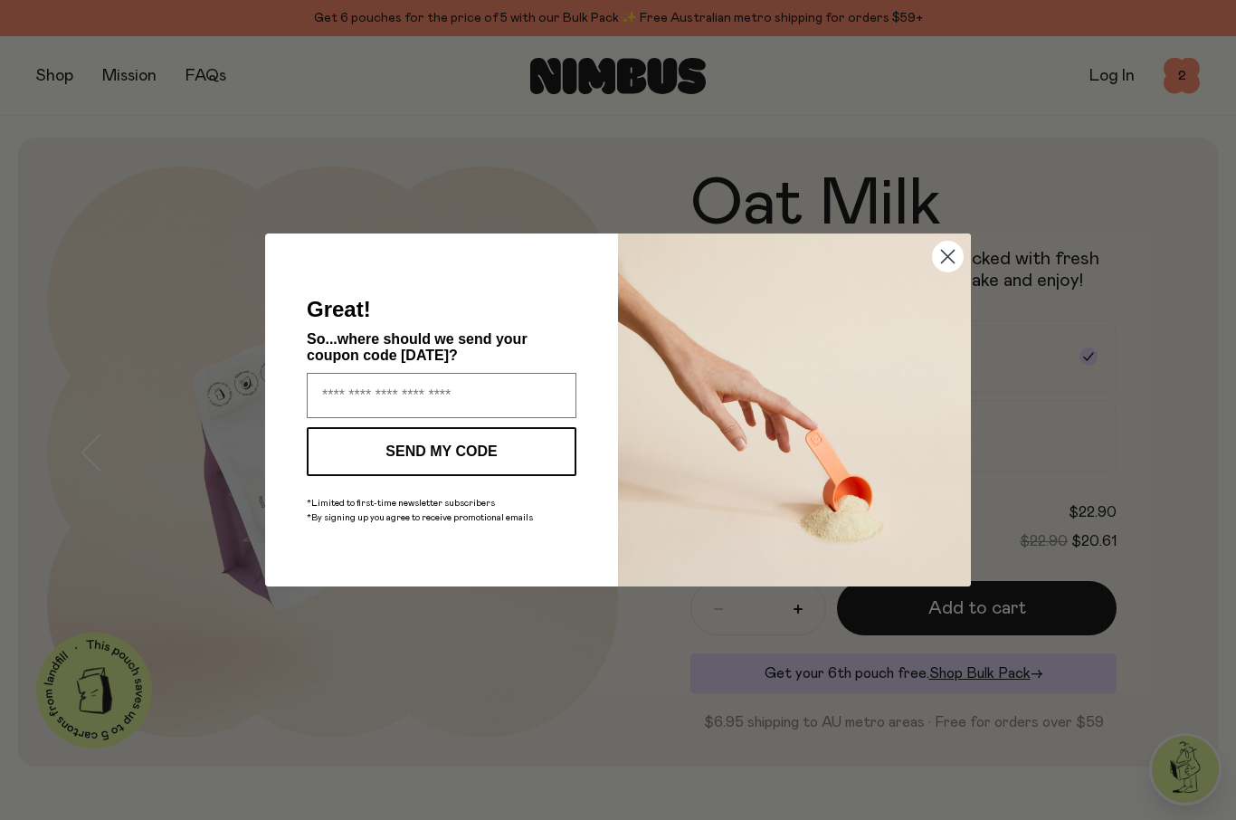
click at [519, 397] on input "Enter your email address" at bounding box center [442, 395] width 270 height 45
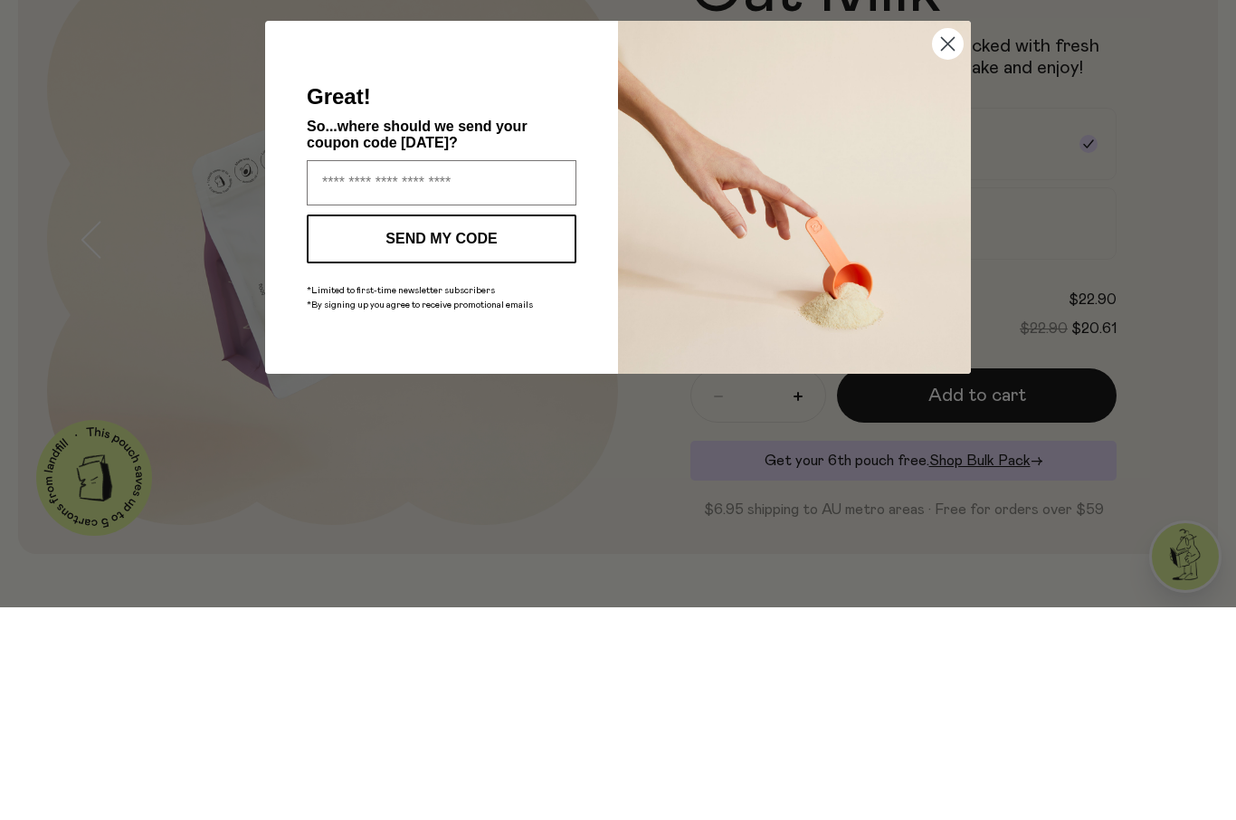
type input "**********"
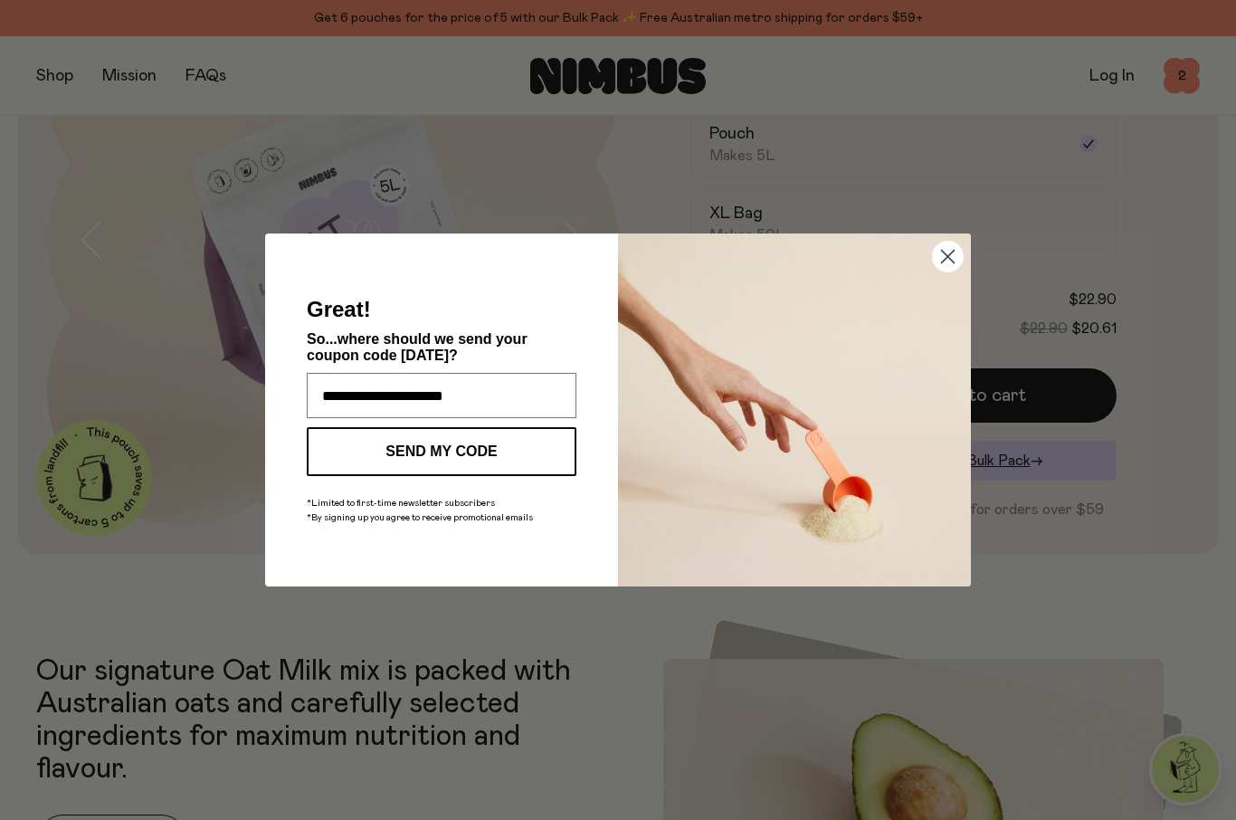
click at [511, 458] on button "SEND MY CODE" at bounding box center [442, 451] width 270 height 49
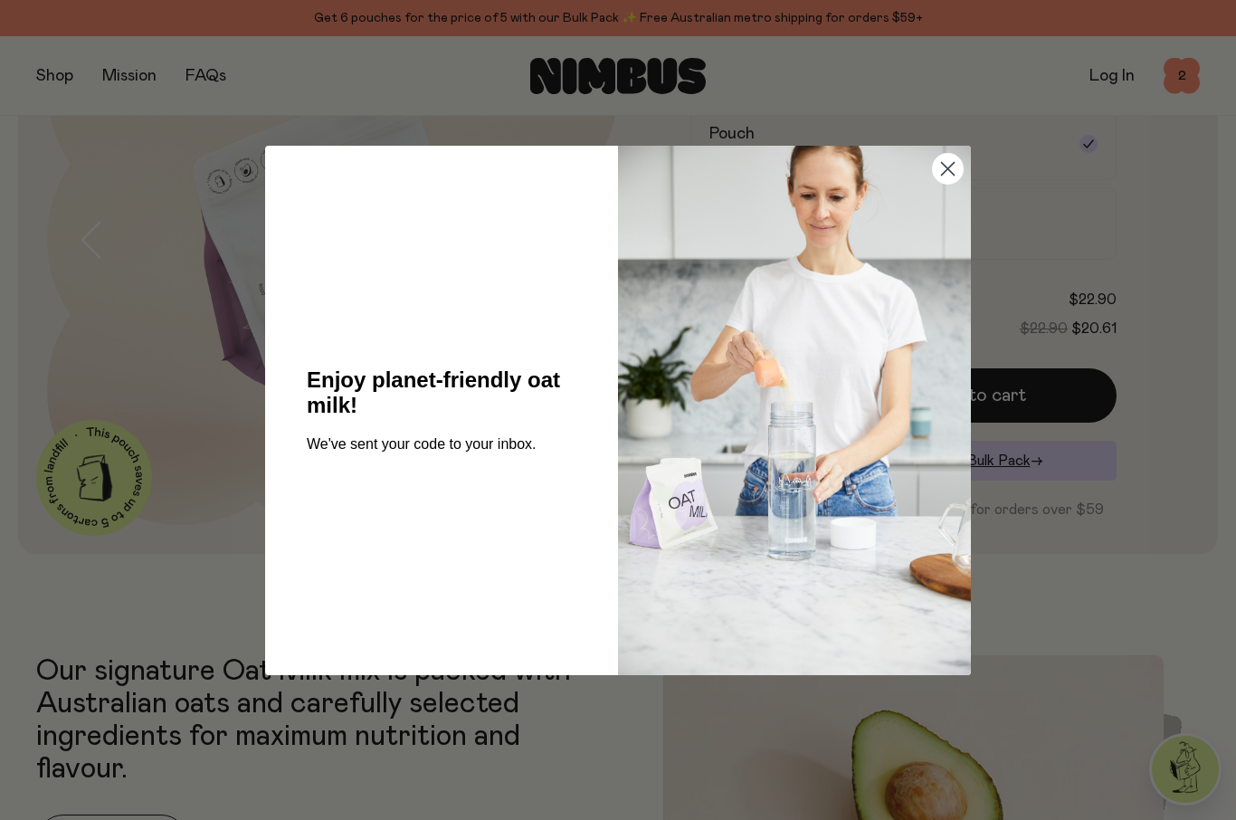
click at [946, 175] on circle "Close dialog" at bounding box center [948, 168] width 30 height 30
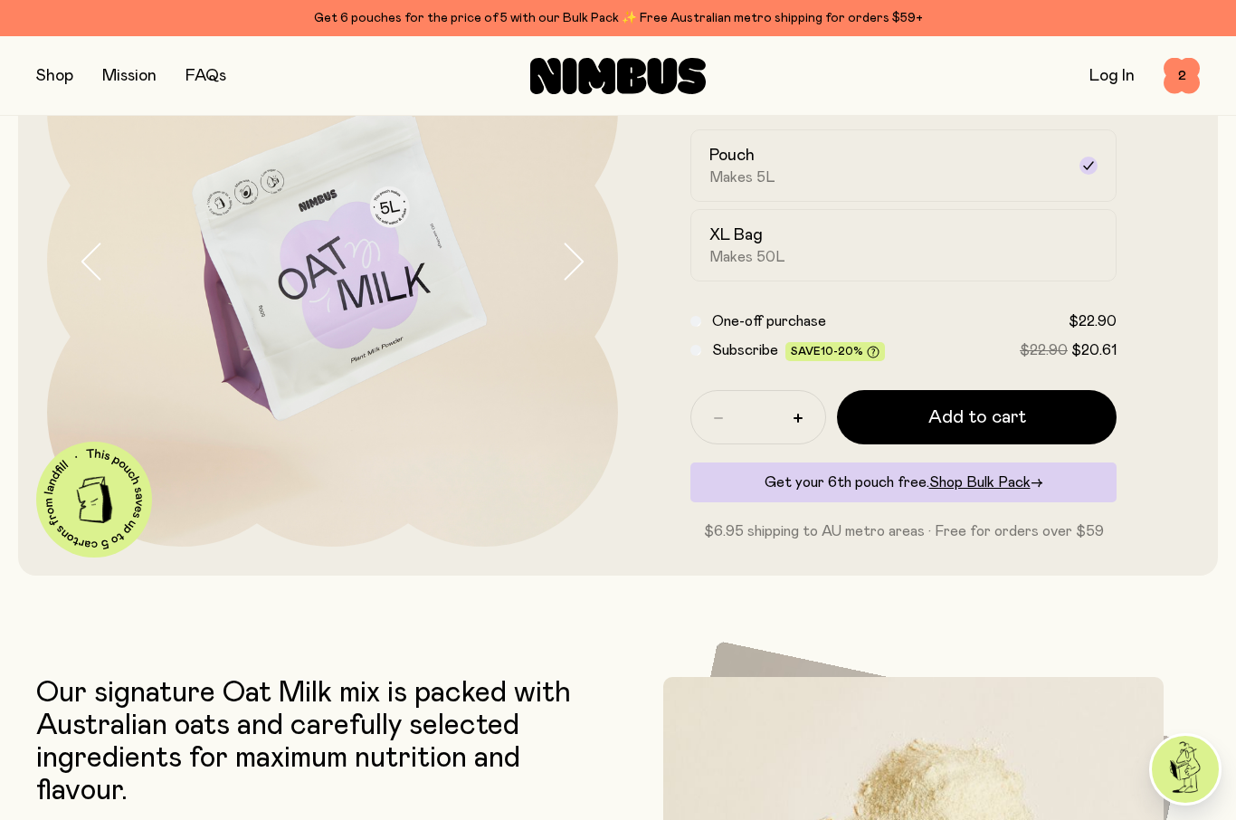
scroll to position [0, 0]
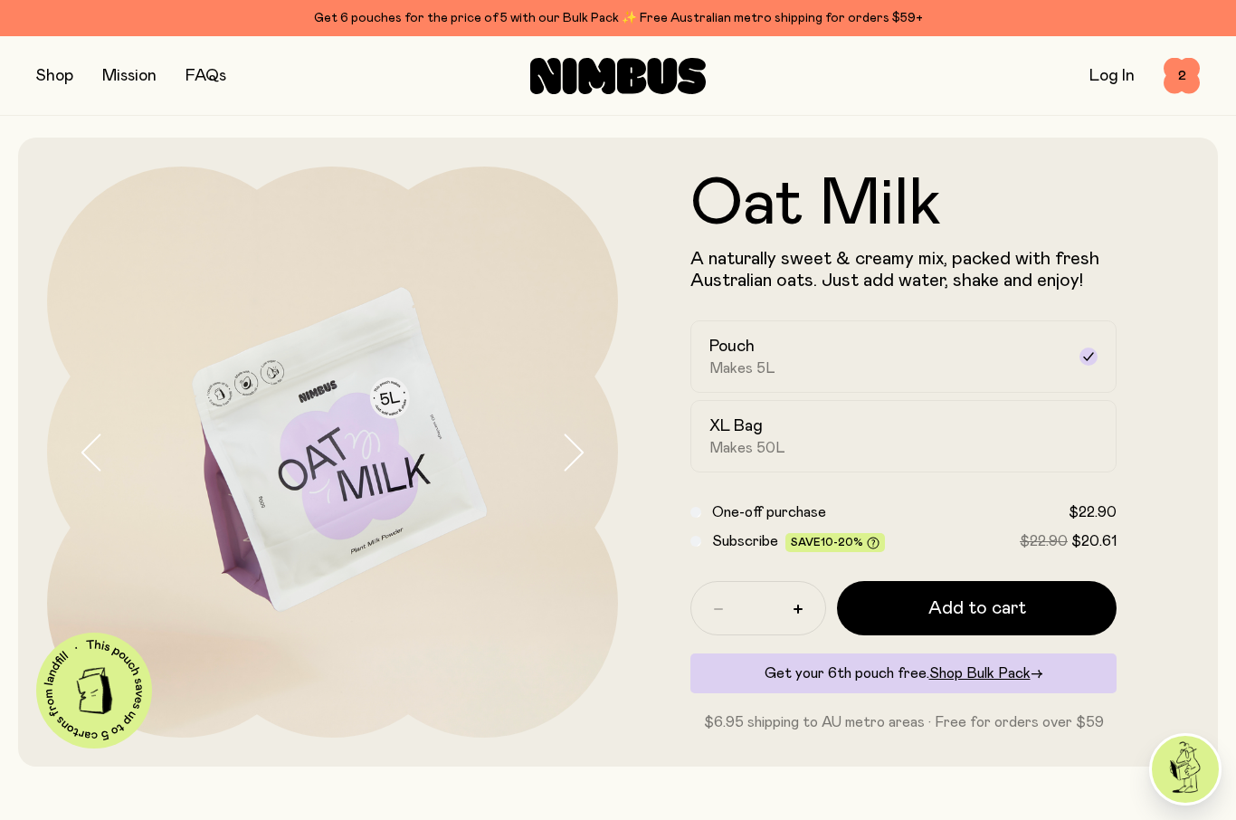
click at [59, 74] on button "button" at bounding box center [54, 75] width 37 height 25
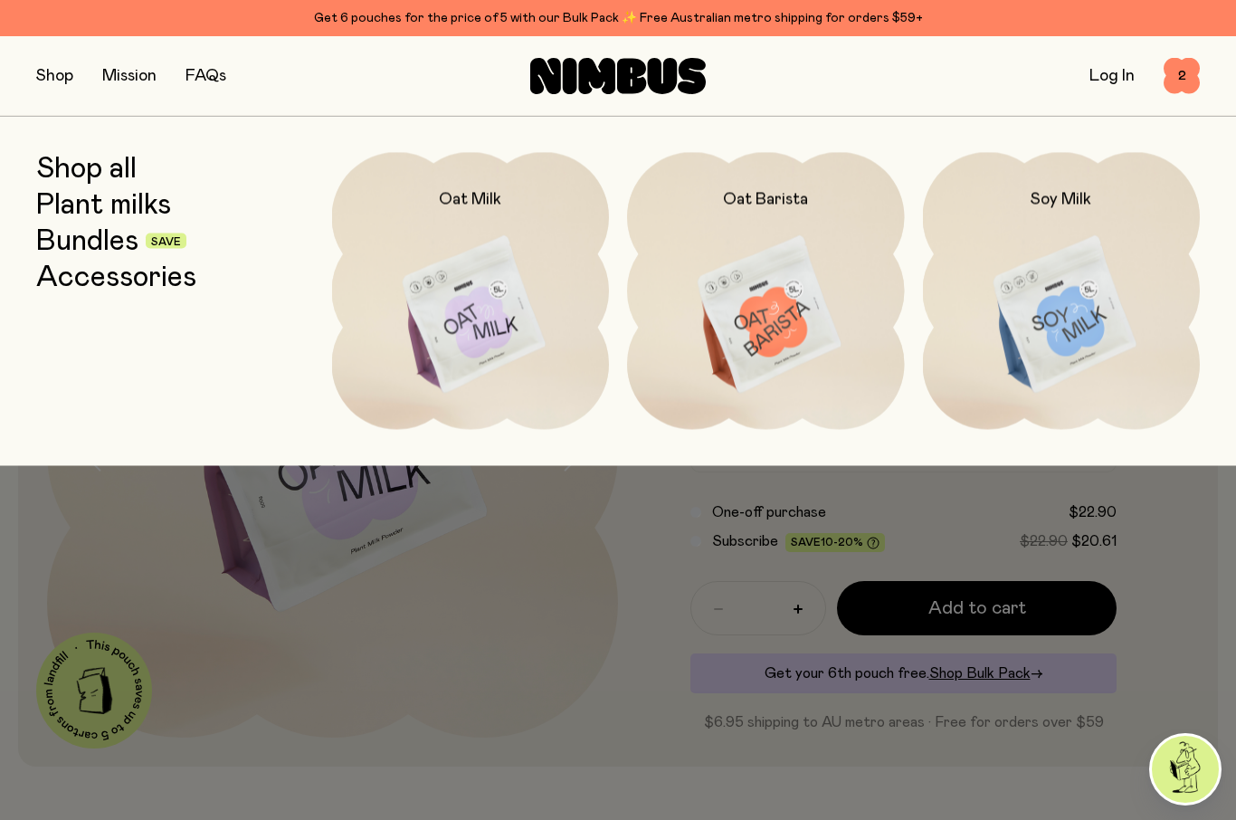
click at [159, 278] on link "Accessories" at bounding box center [116, 277] width 160 height 33
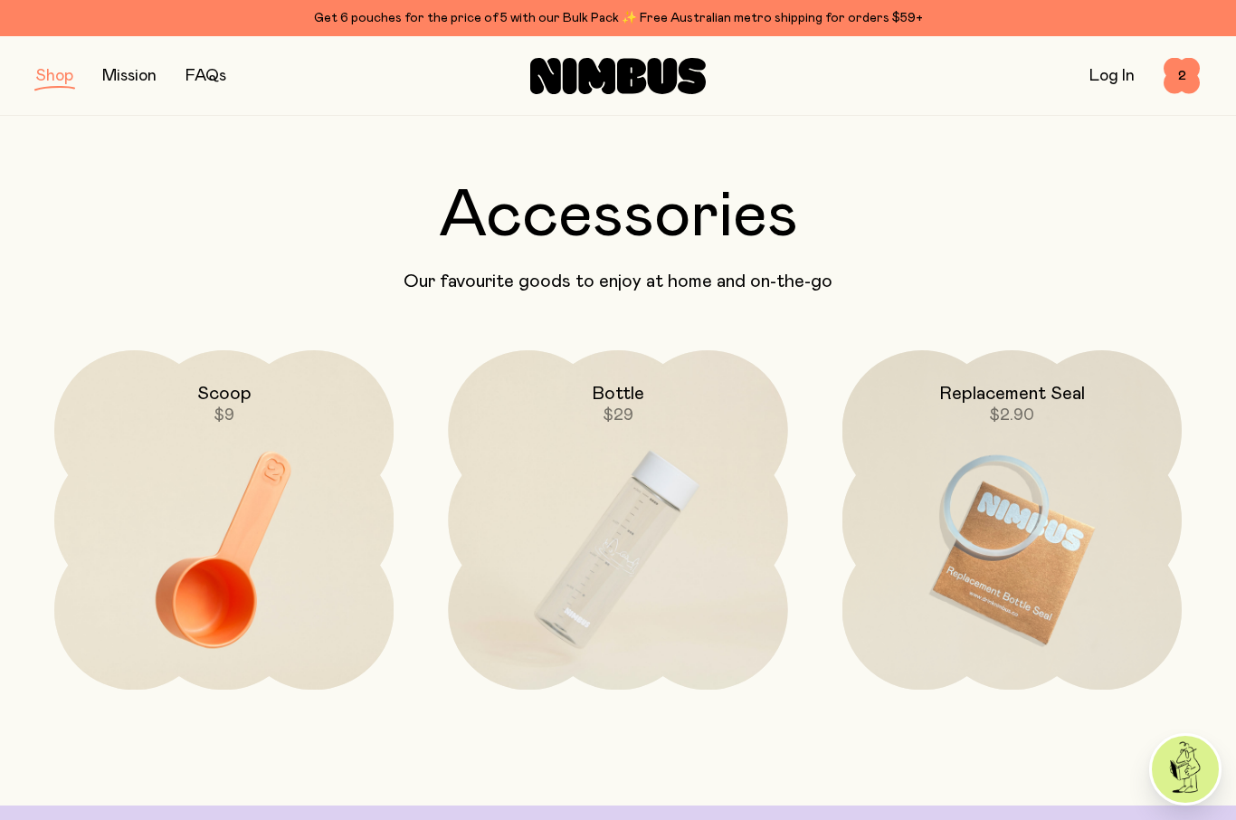
scroll to position [53, 0]
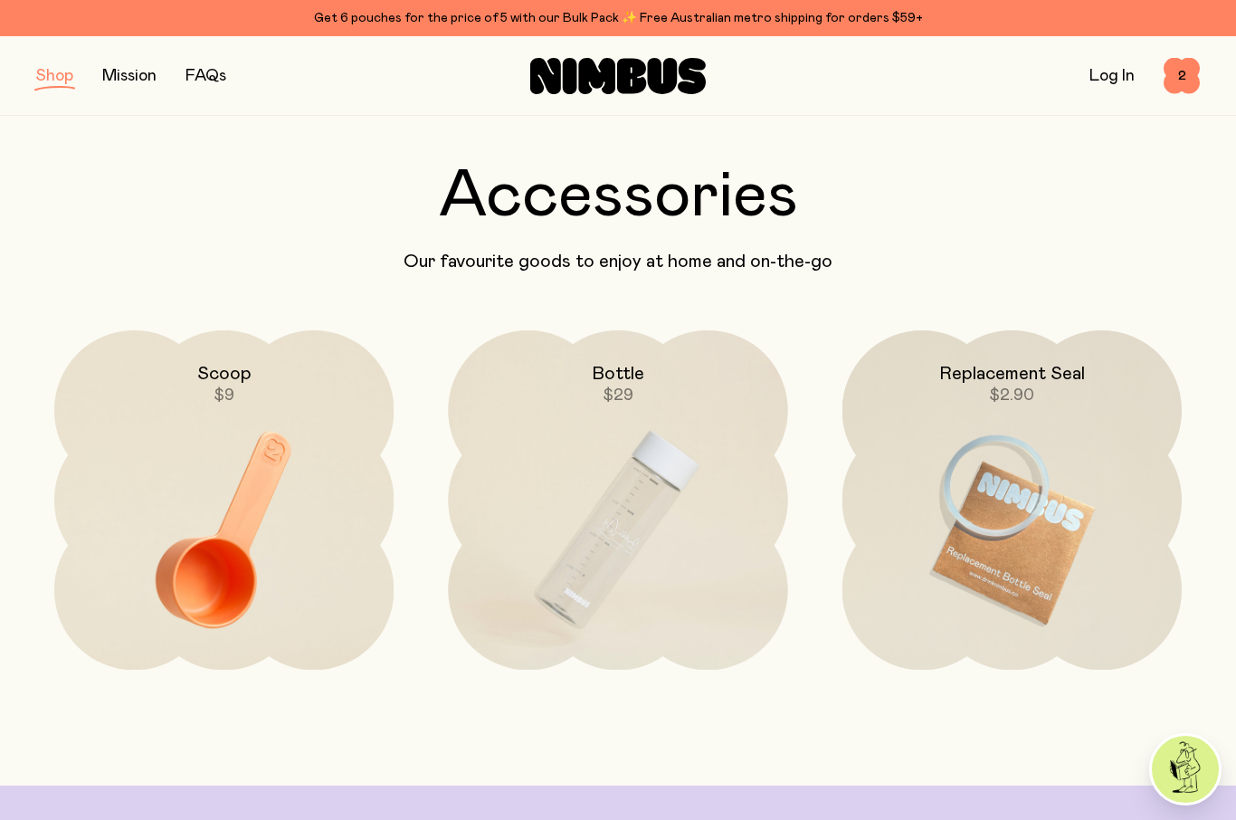
click at [272, 434] on img at bounding box center [223, 529] width 339 height 399
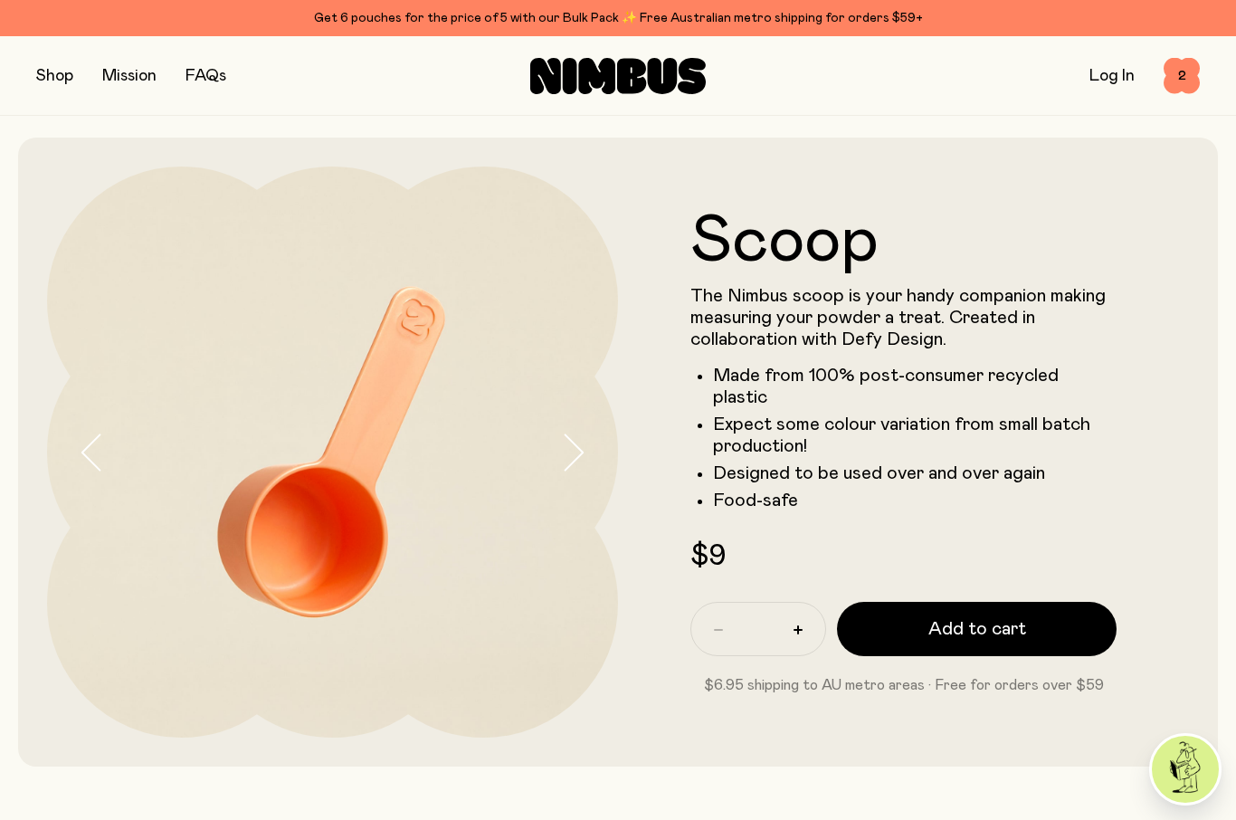
click at [55, 78] on button "button" at bounding box center [54, 75] width 37 height 25
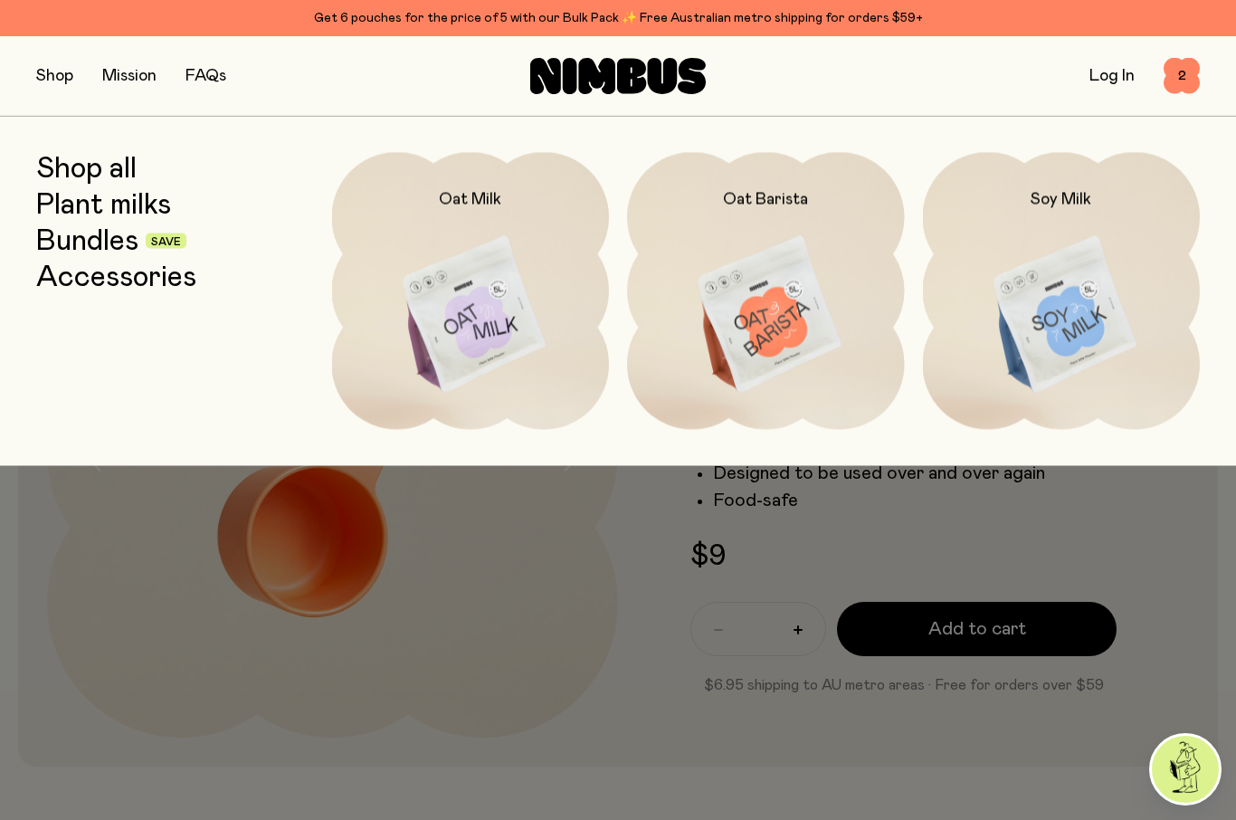
click at [798, 268] on img at bounding box center [766, 315] width 278 height 326
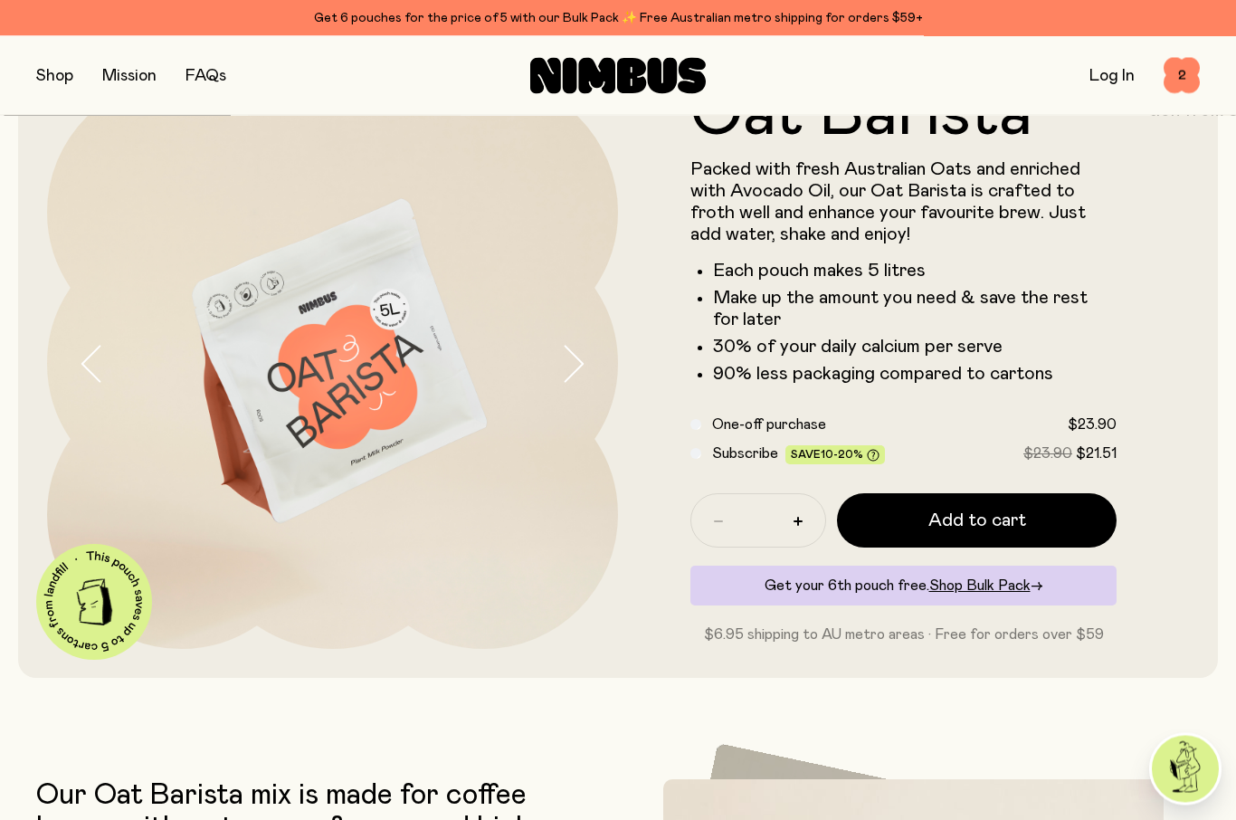
click at [973, 515] on span "Add to cart" at bounding box center [978, 521] width 98 height 25
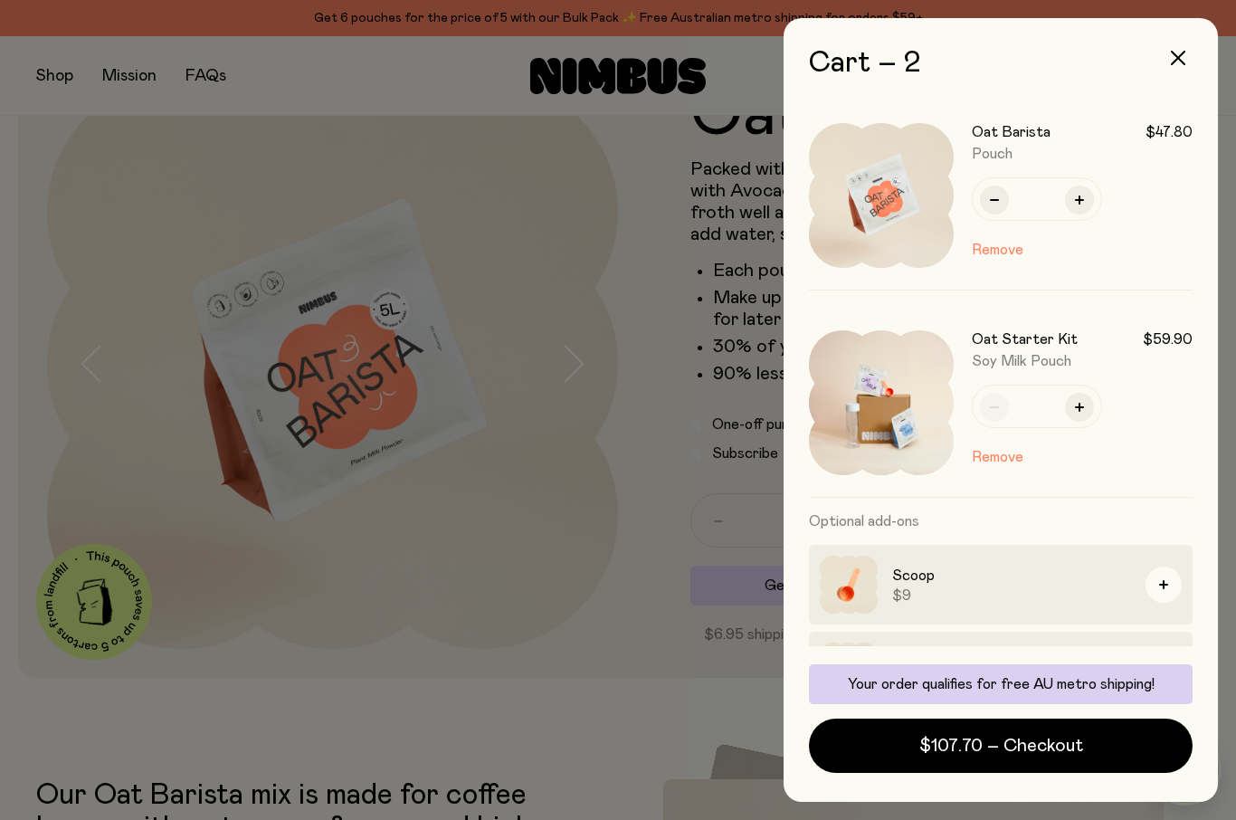
click at [994, 204] on icon "button" at bounding box center [994, 199] width 9 height 9
type input "*"
click at [546, 89] on div at bounding box center [618, 410] width 1236 height 820
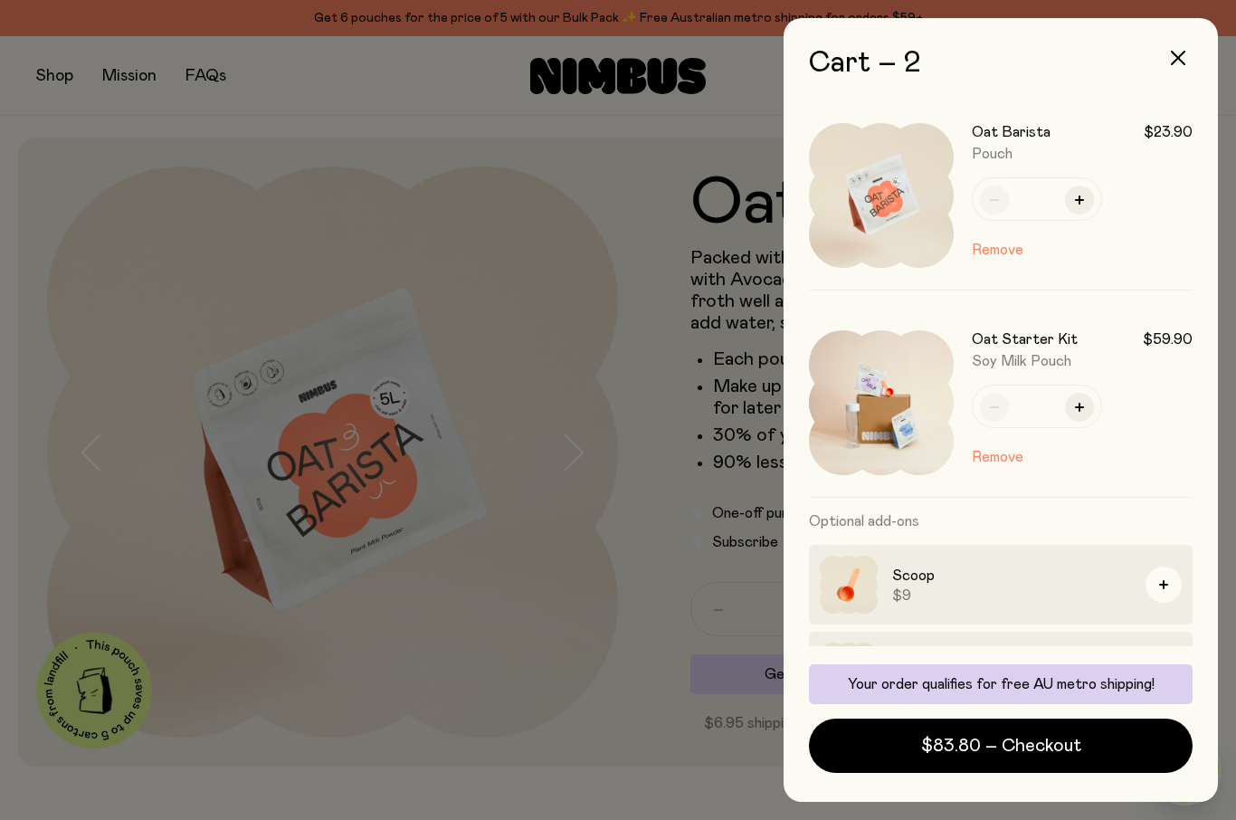
scroll to position [89, 0]
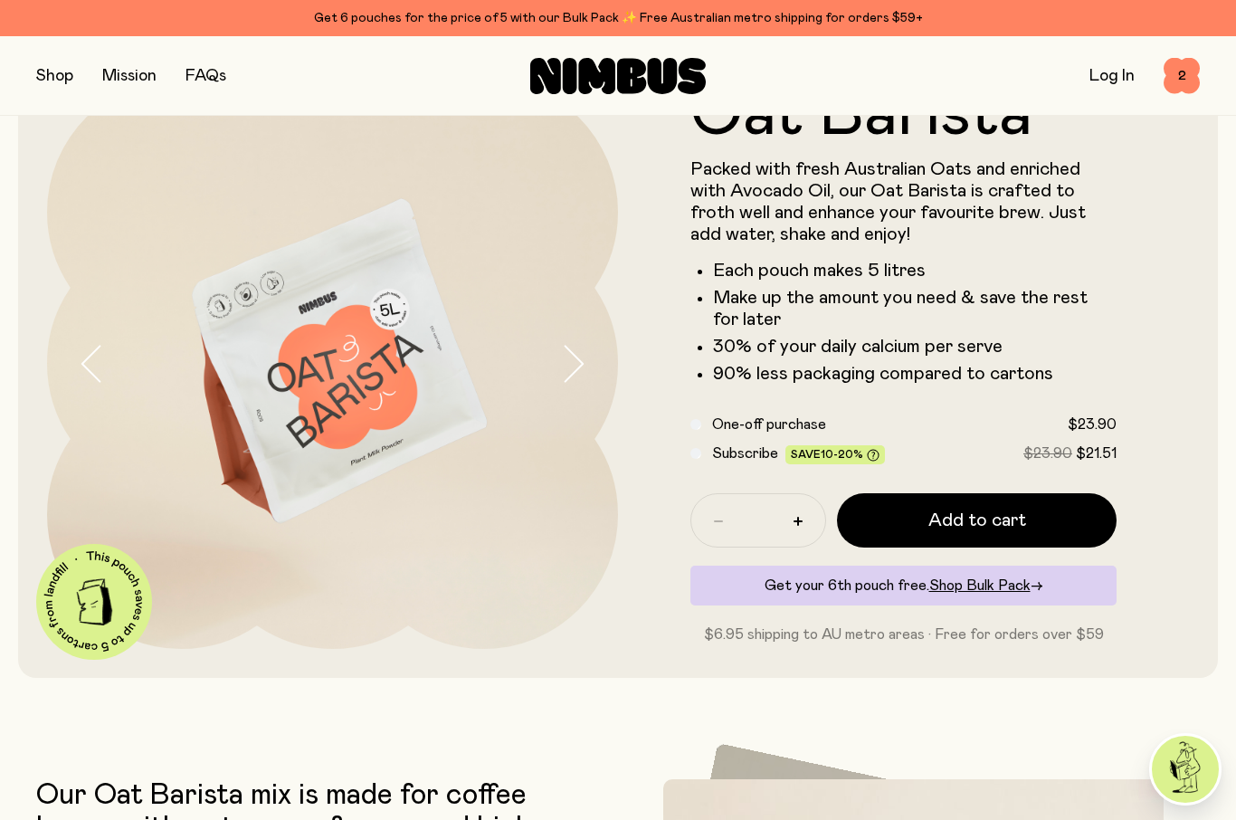
click at [675, 229] on div at bounding box center [618, 410] width 1236 height 820
click at [57, 69] on button "button" at bounding box center [54, 75] width 37 height 25
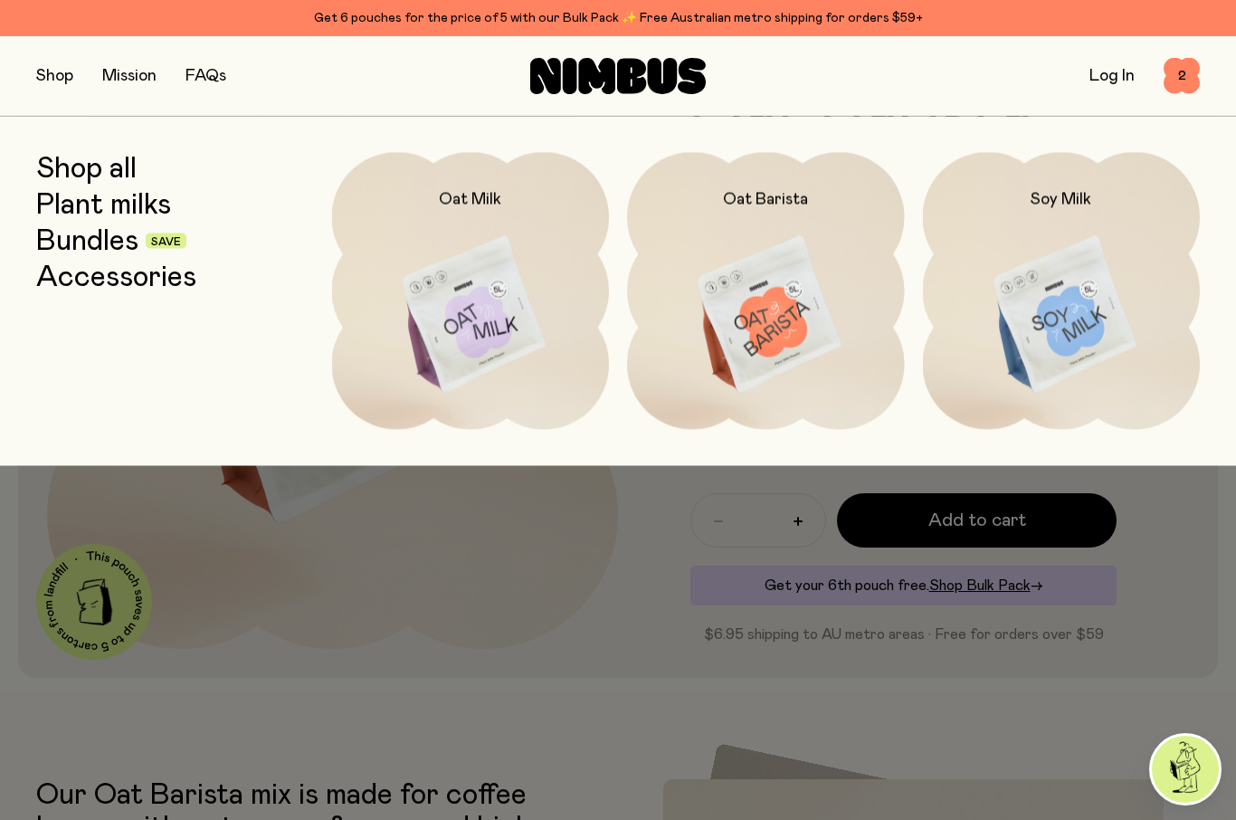
click at [463, 262] on img at bounding box center [471, 315] width 278 height 326
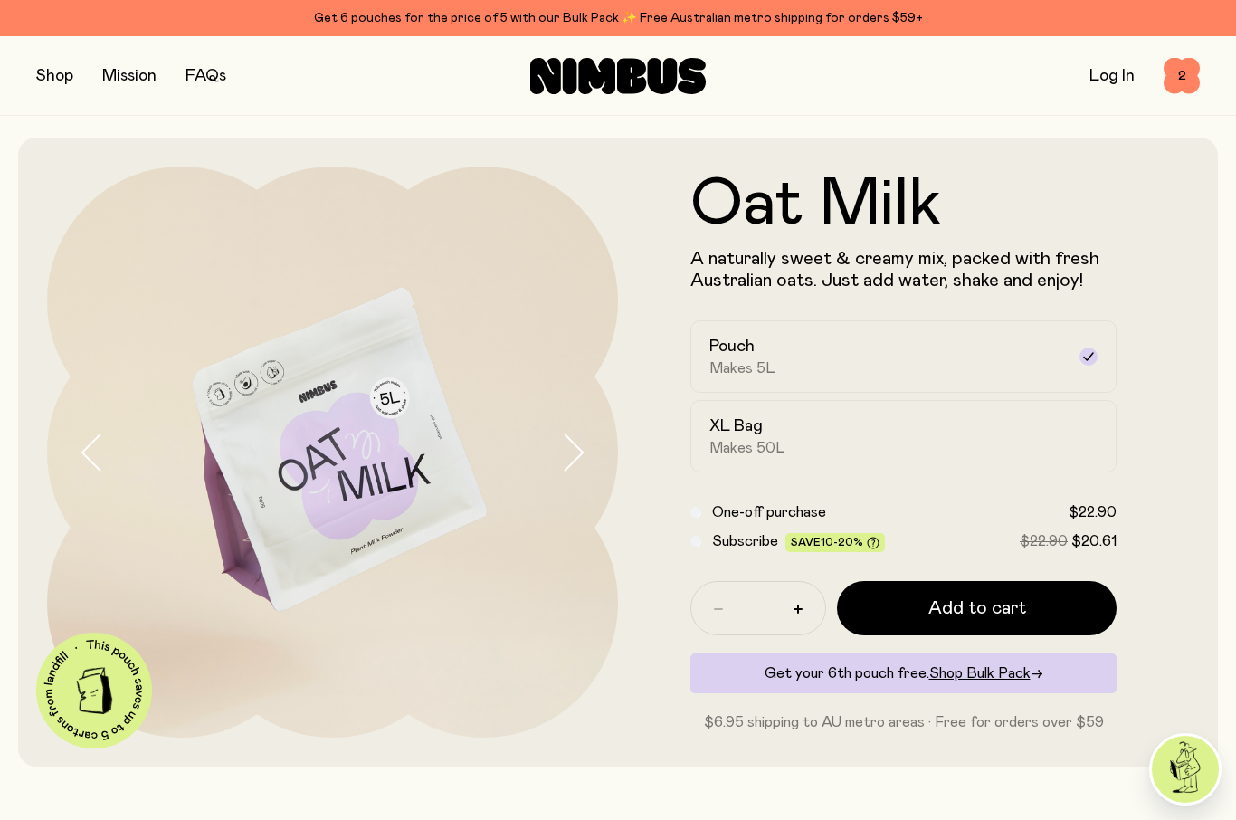
click at [972, 599] on span "Add to cart" at bounding box center [978, 608] width 98 height 25
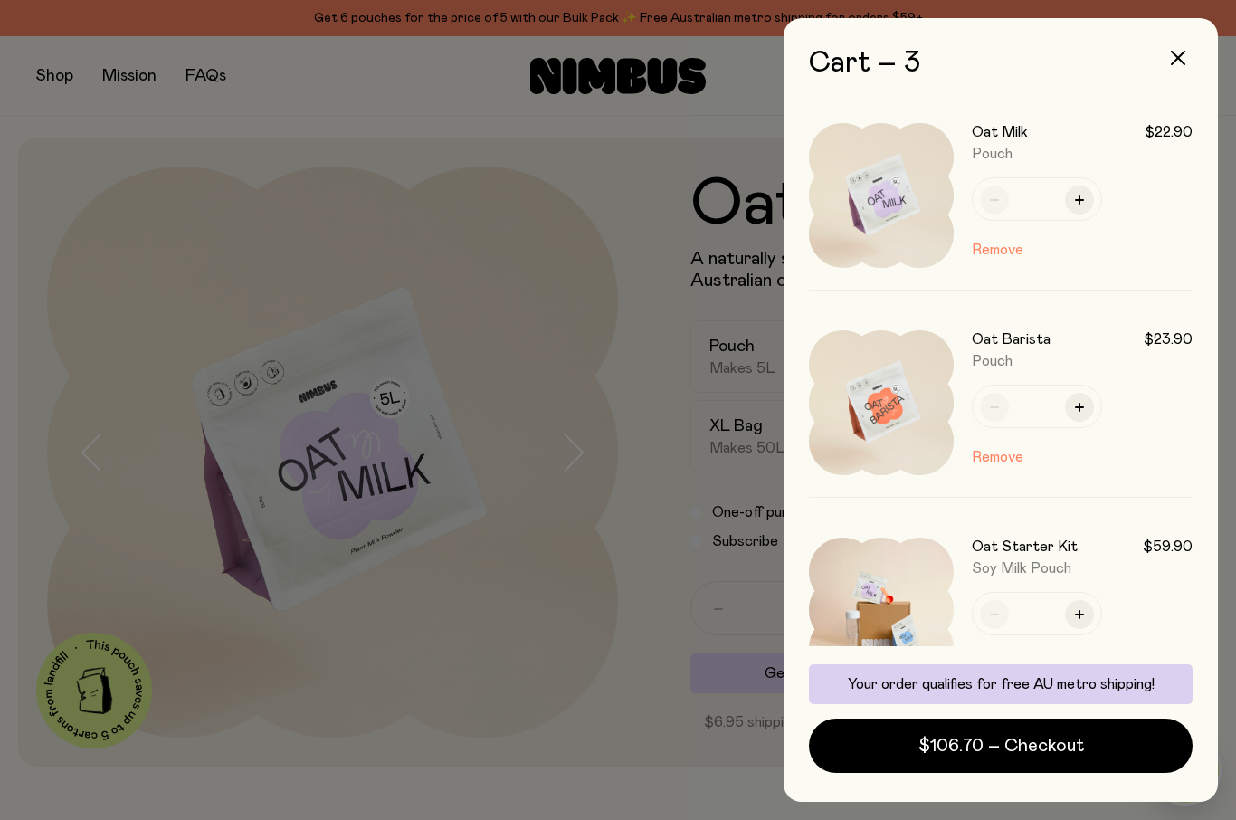
click at [998, 662] on button "Remove" at bounding box center [998, 664] width 52 height 22
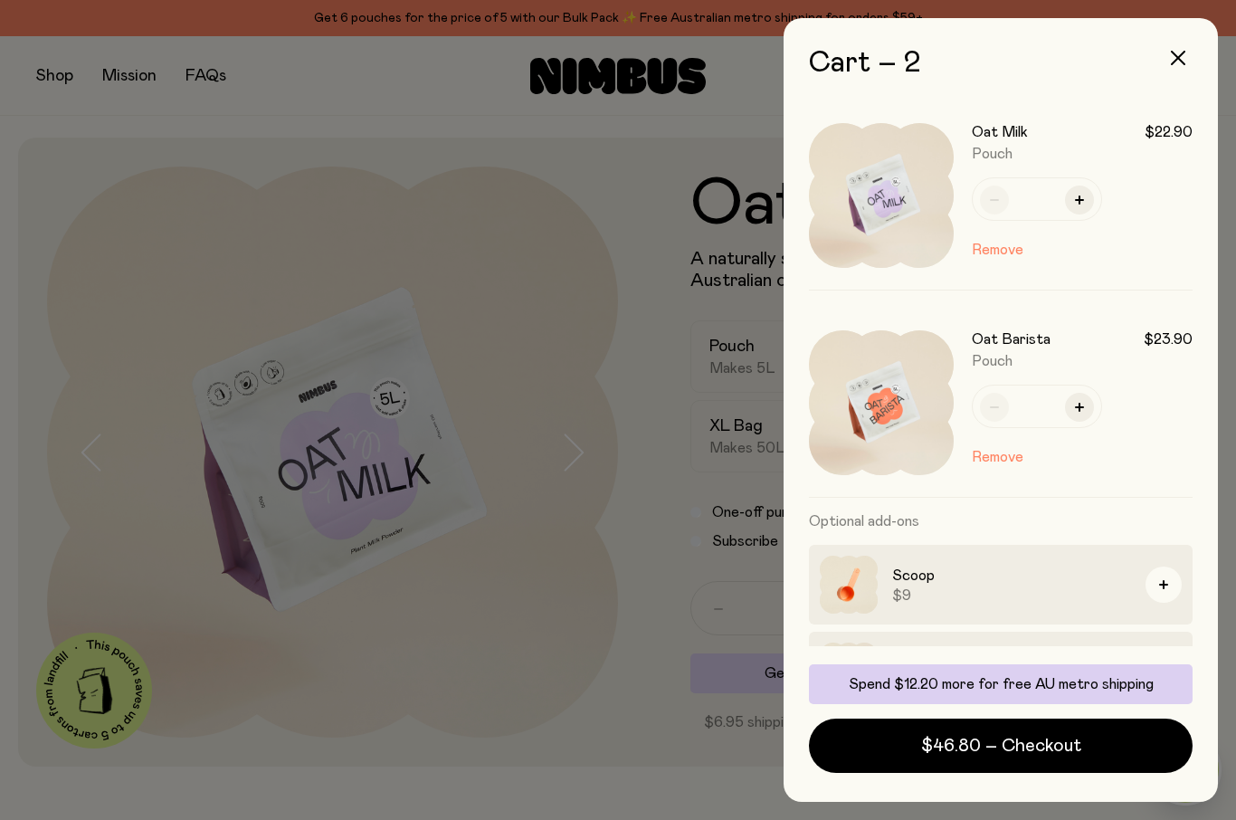
click at [616, 215] on div at bounding box center [618, 410] width 1236 height 820
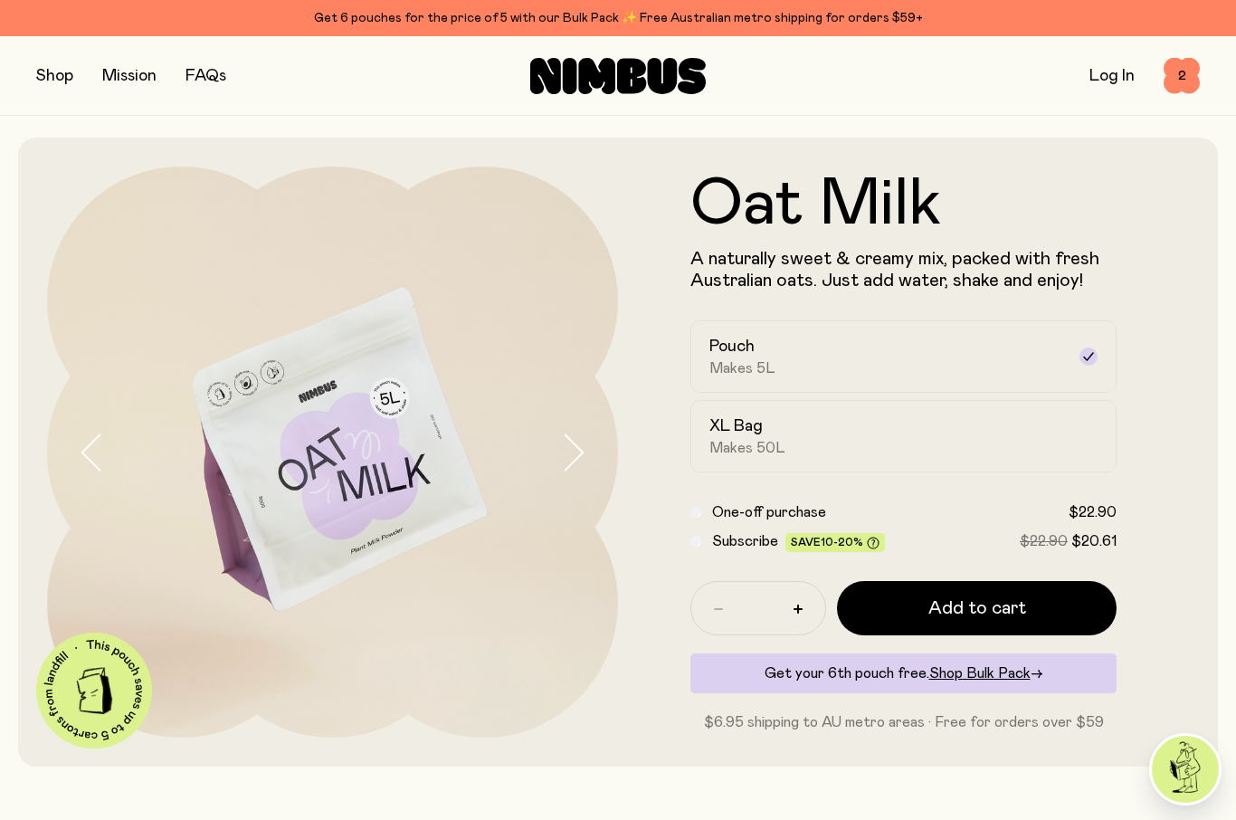
click at [58, 81] on button "button" at bounding box center [54, 75] width 37 height 25
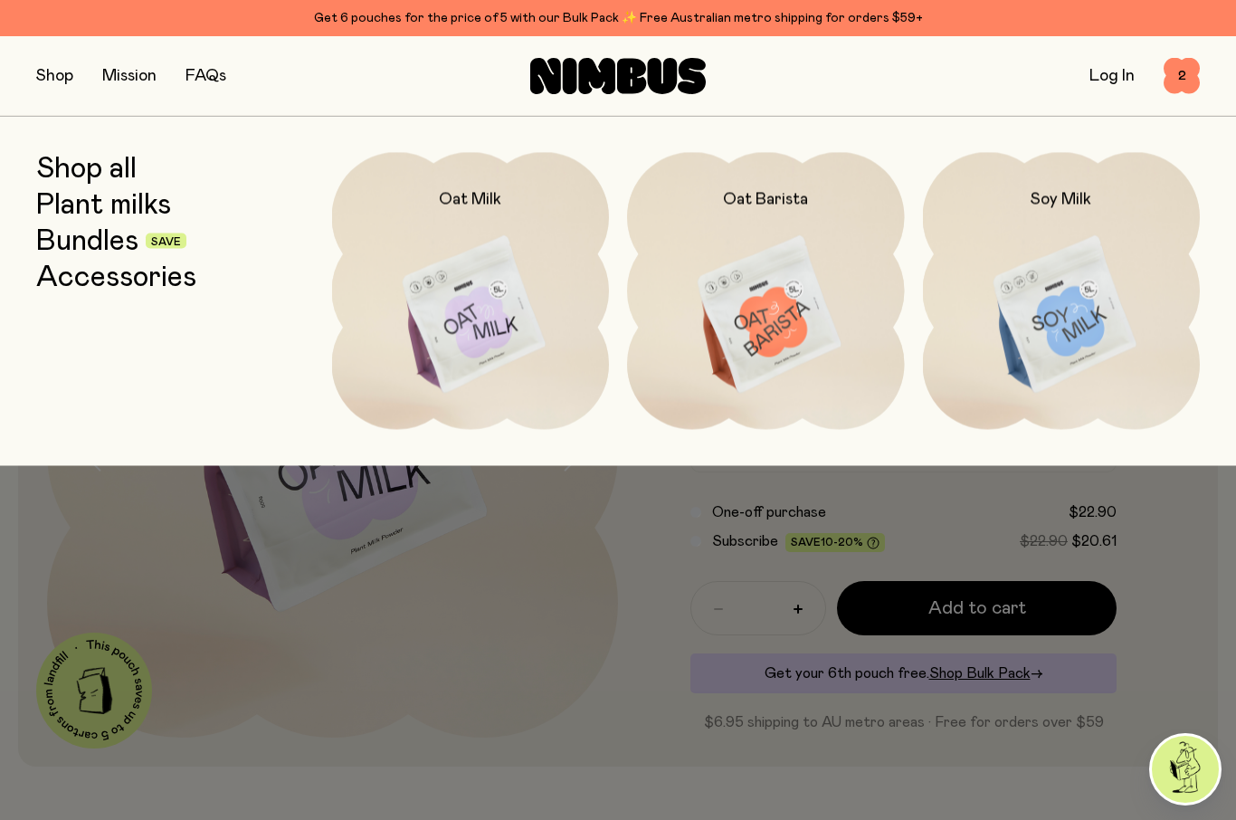
click at [1108, 301] on img at bounding box center [1062, 315] width 278 height 326
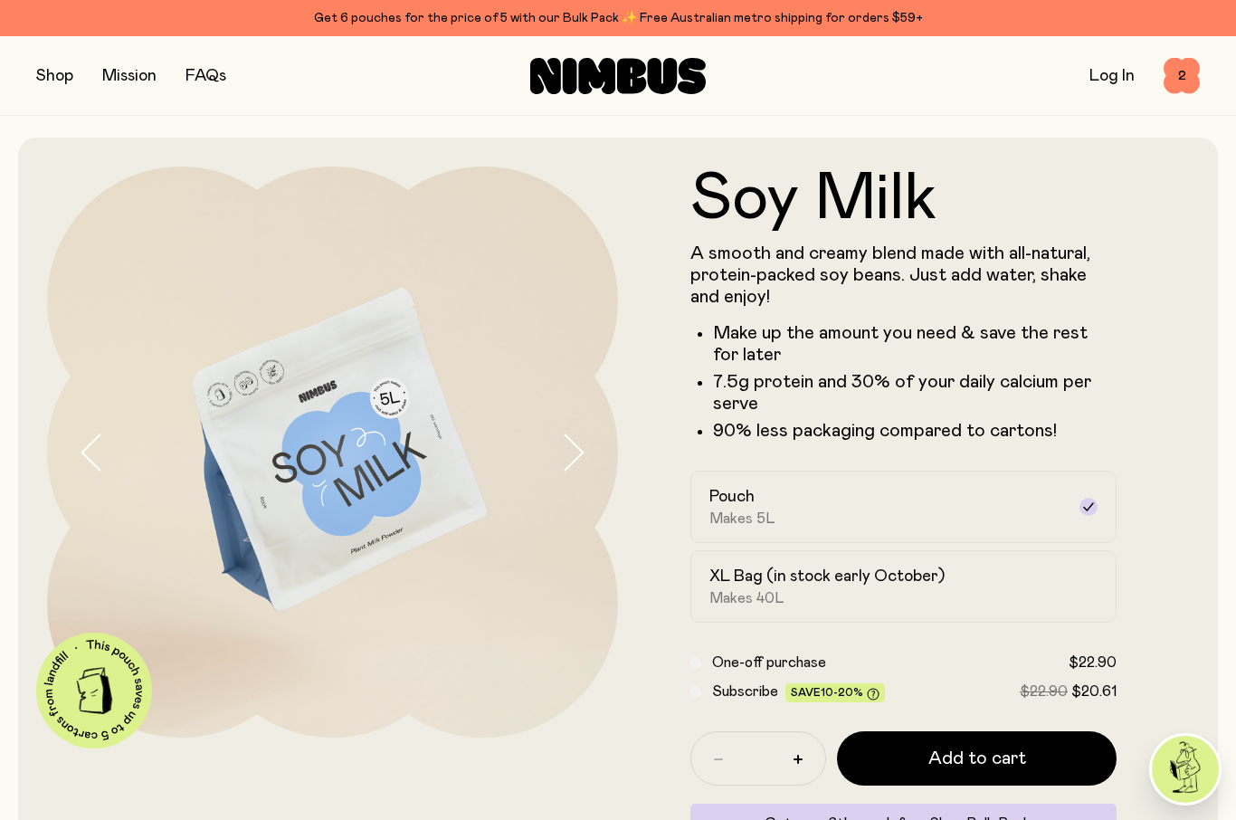
click at [955, 753] on span "Add to cart" at bounding box center [978, 758] width 98 height 25
